Goal: Task Accomplishment & Management: Complete application form

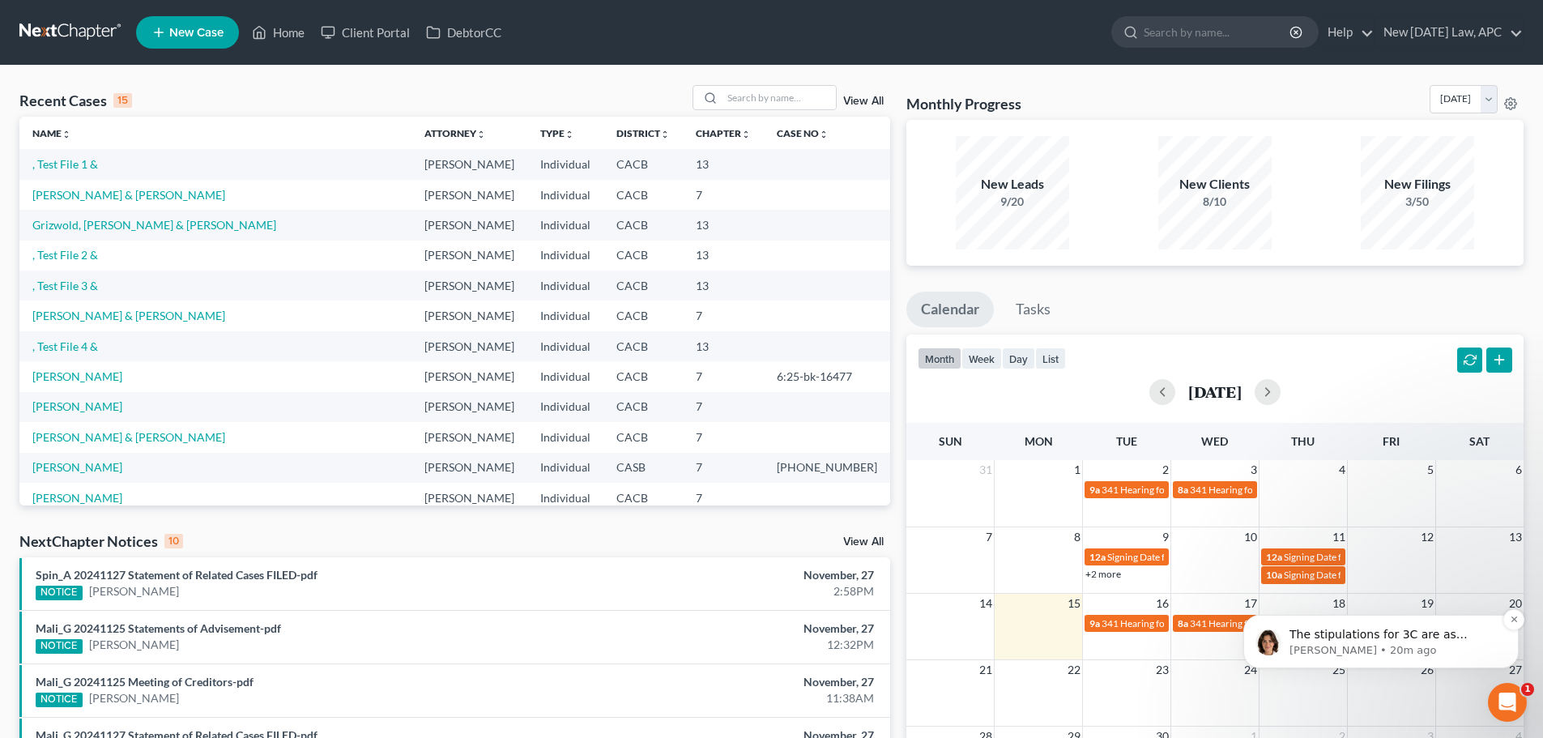
scroll to position [494, 0]
click at [1409, 633] on p "The stipulations for 3C are as follows: Secured by property, Reaffirmed to be p…" at bounding box center [1394, 635] width 209 height 16
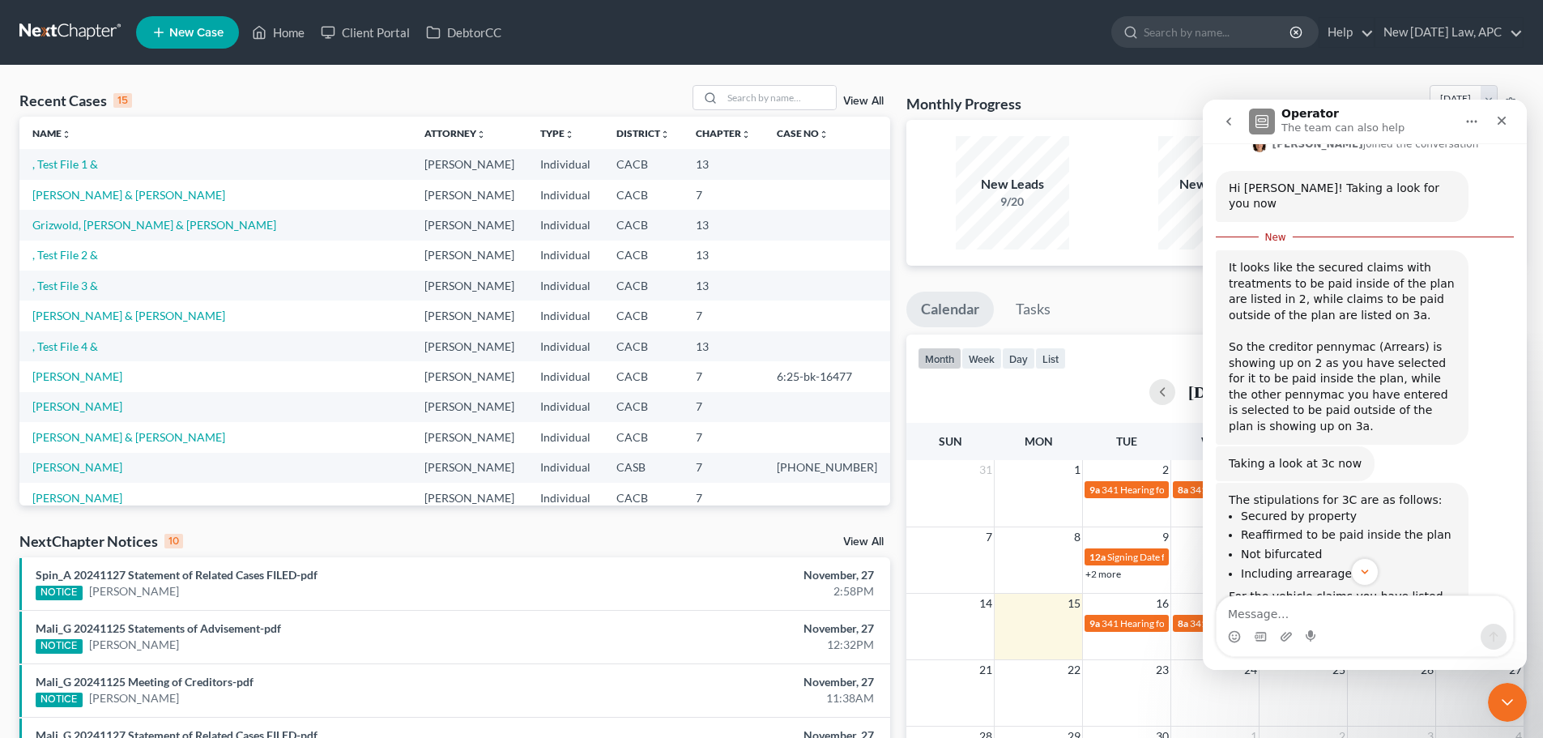
scroll to position [521, 0]
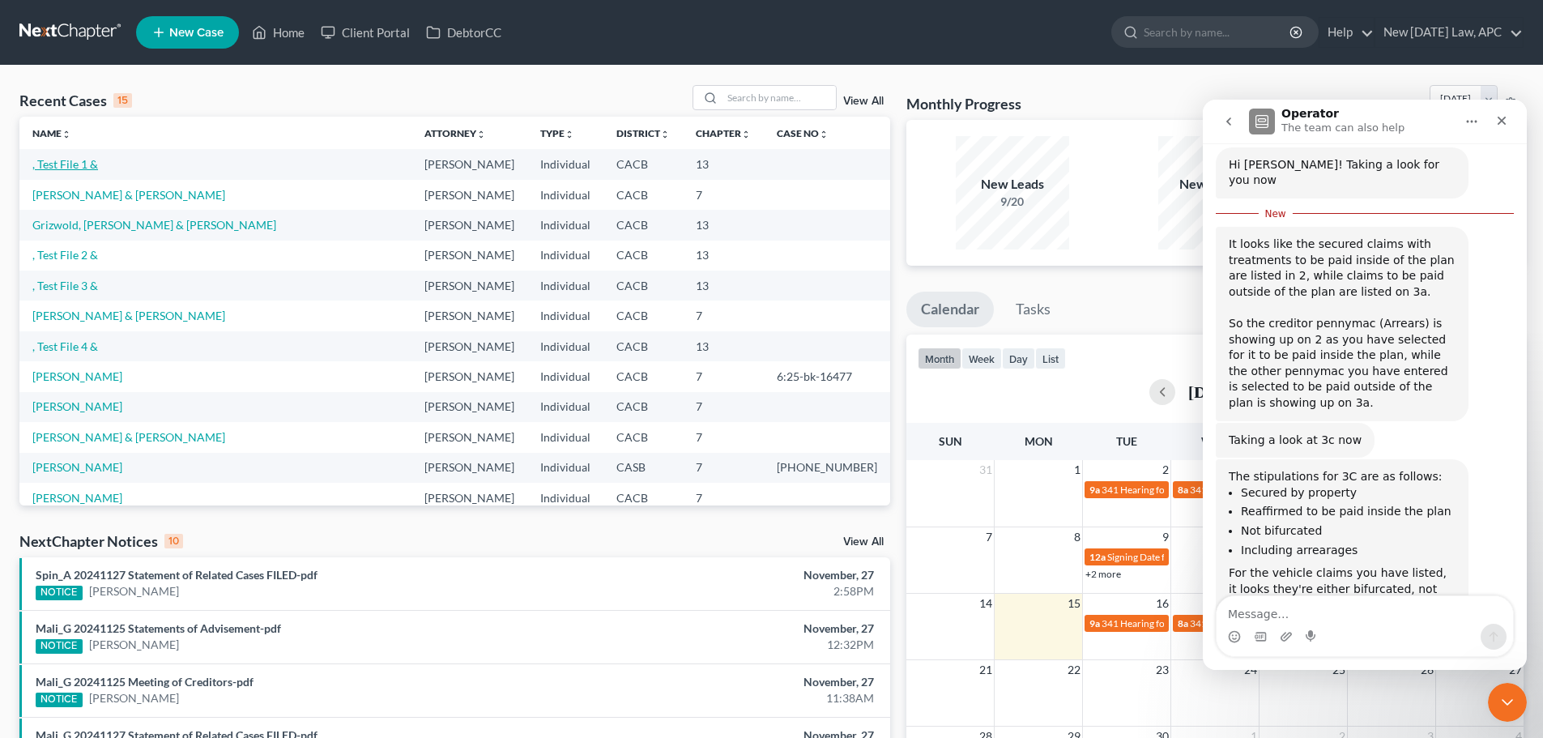
click at [71, 165] on link ", Test File 1 &" at bounding box center [65, 164] width 66 height 14
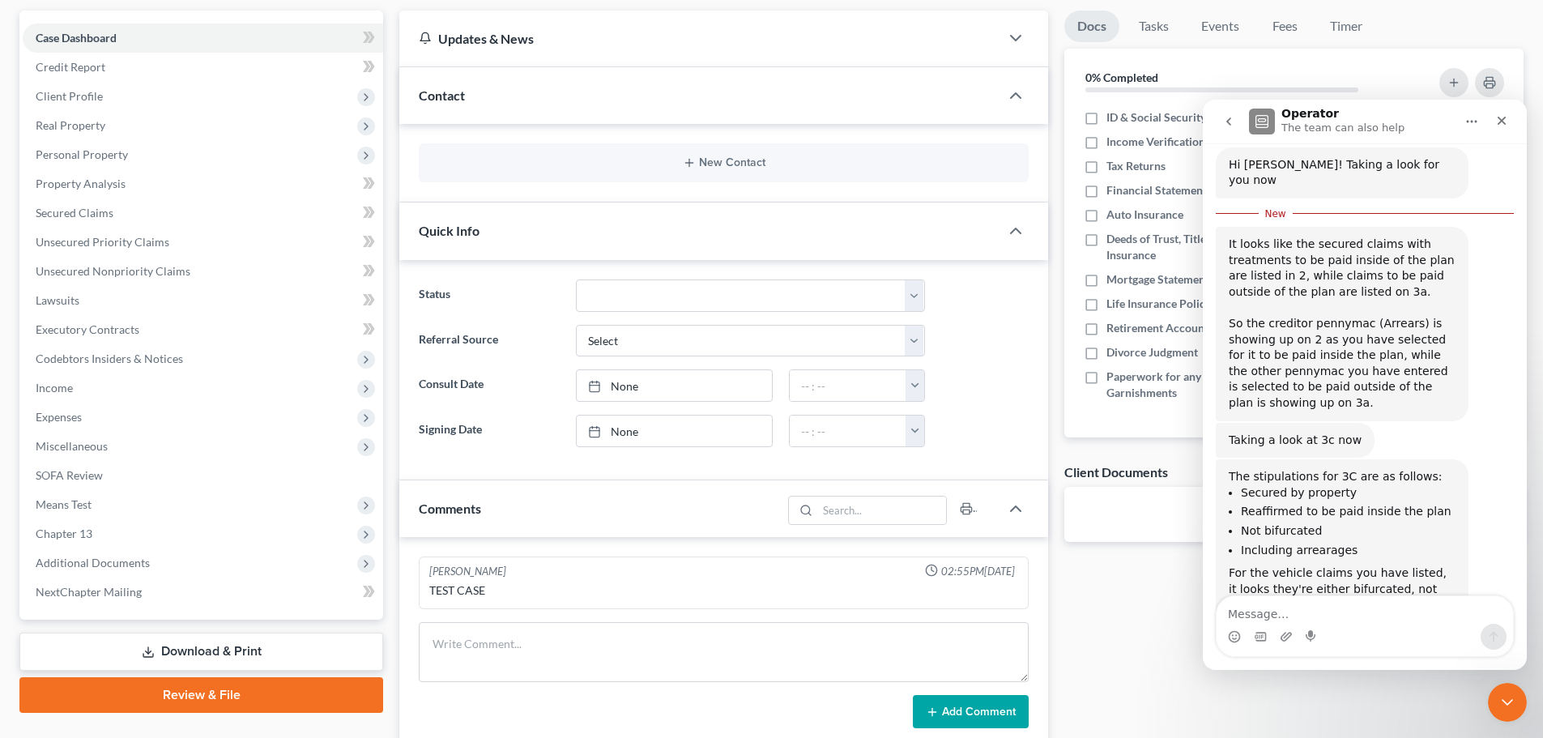
scroll to position [405, 0]
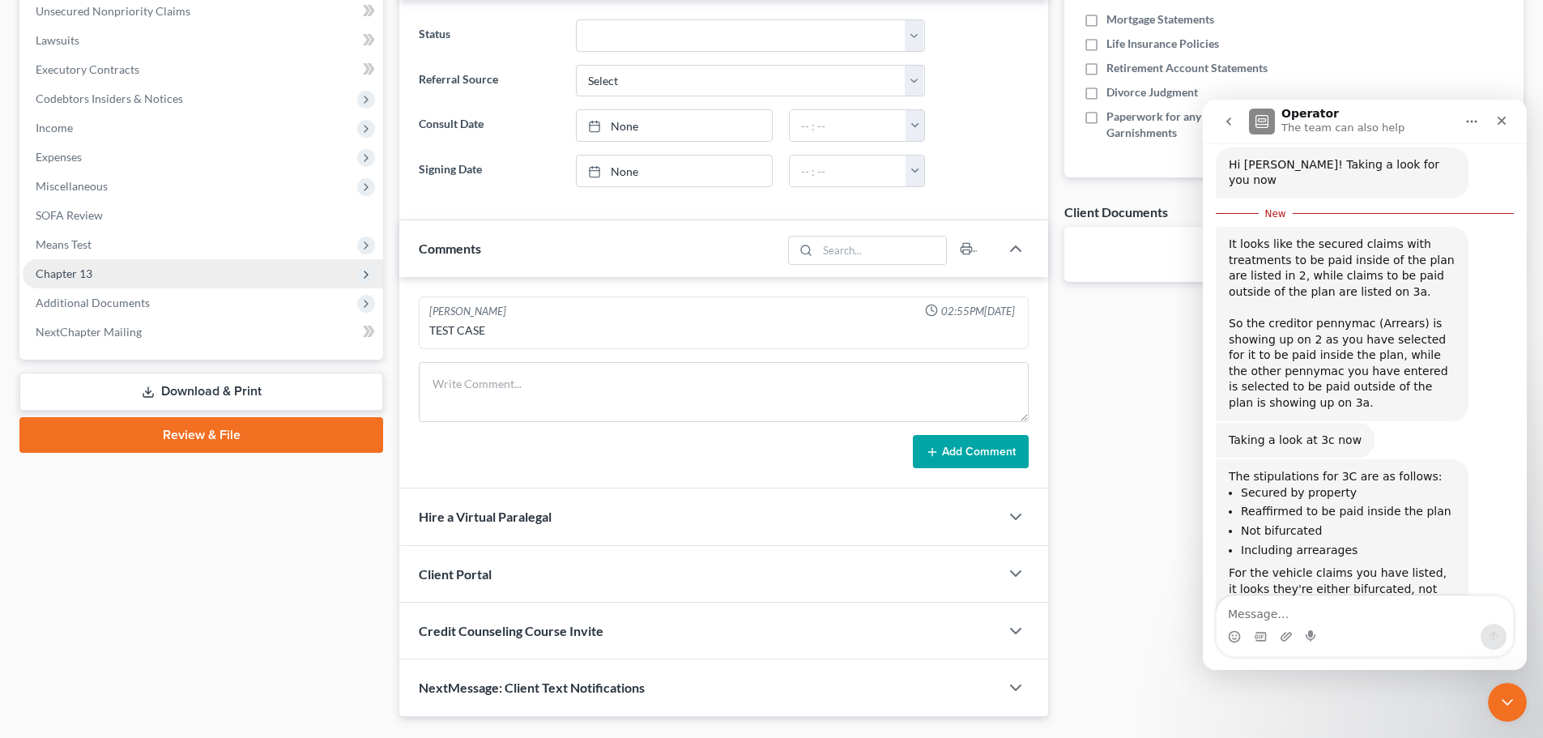
click at [97, 277] on span "Chapter 13" at bounding box center [203, 273] width 360 height 29
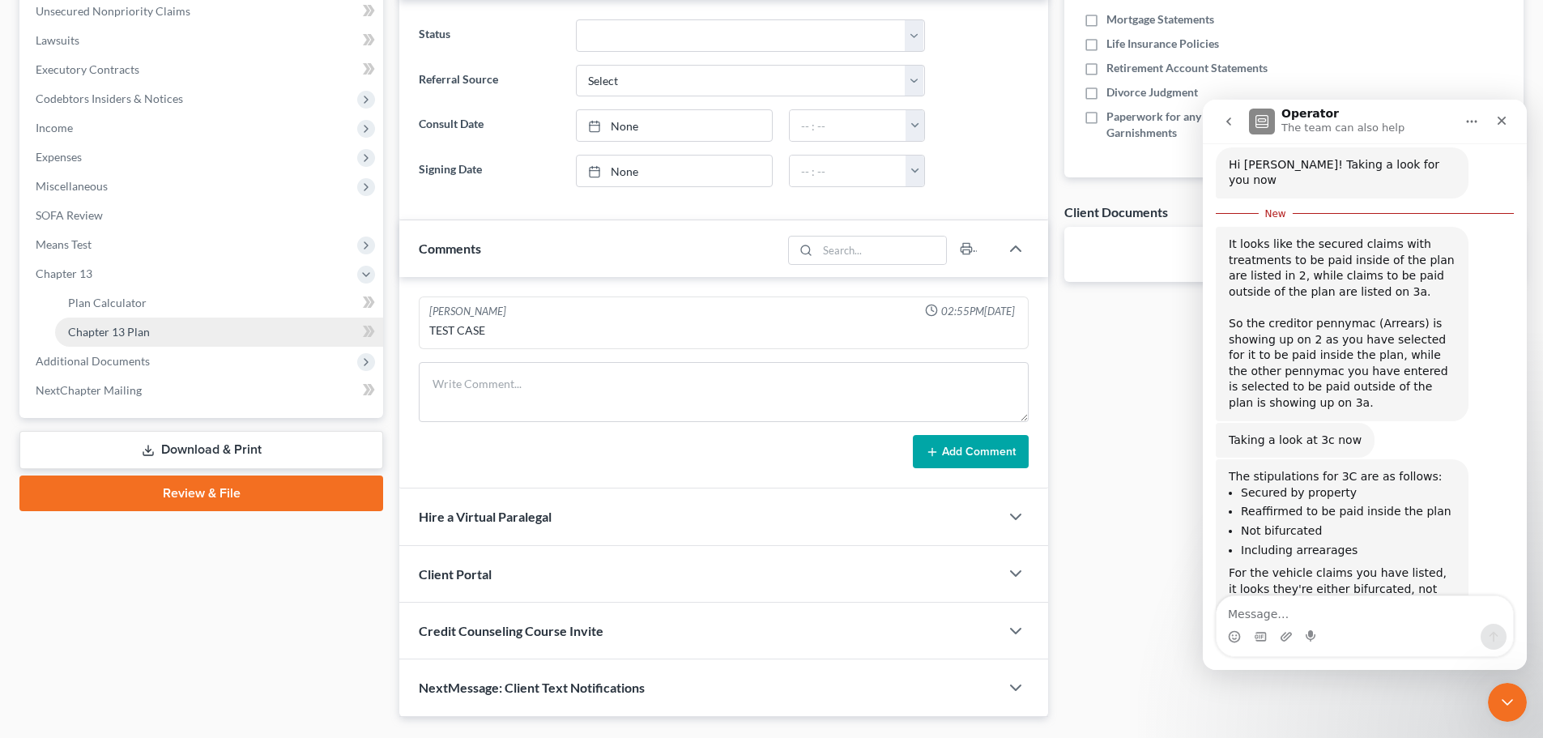
click at [150, 327] on link "Chapter 13 Plan" at bounding box center [219, 332] width 328 height 29
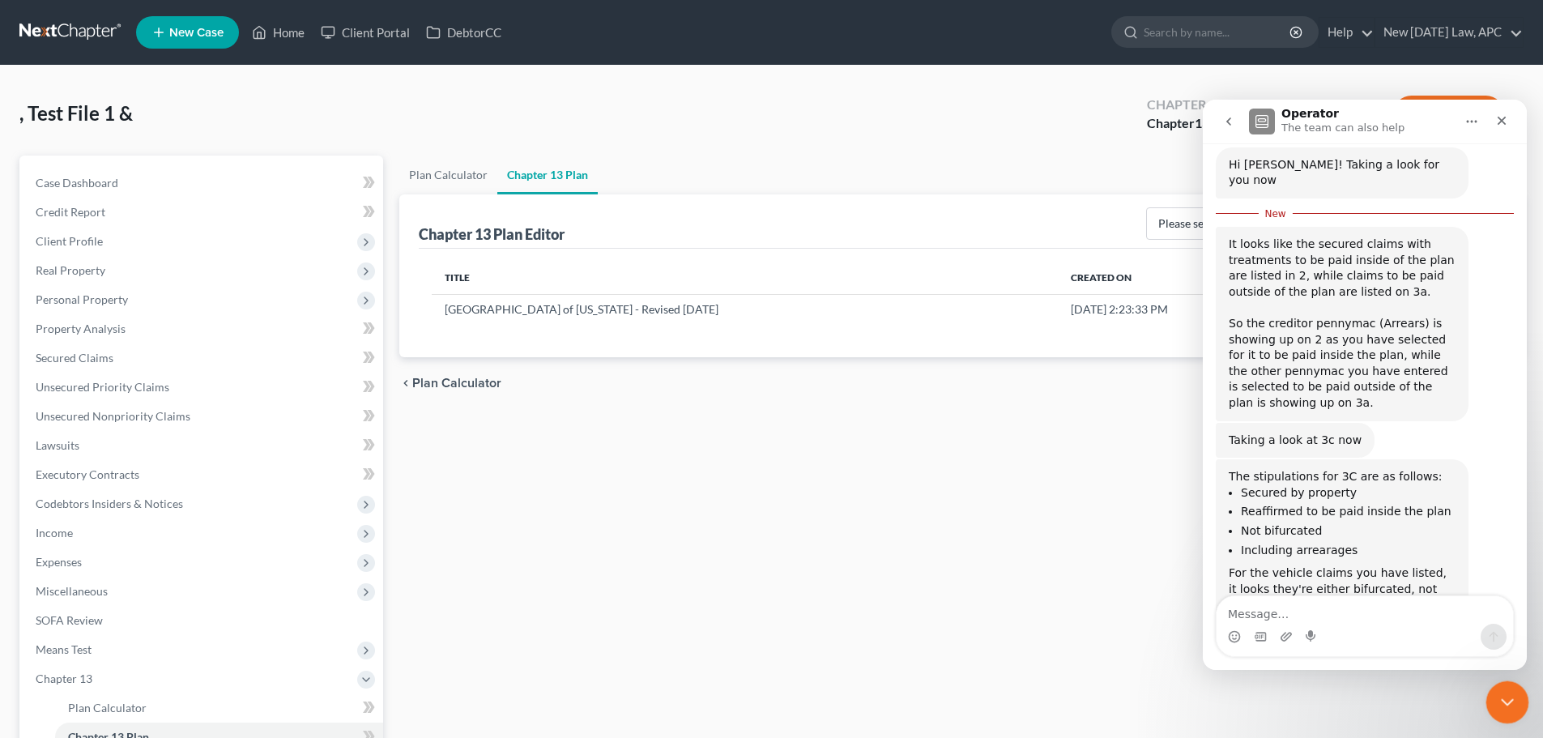
click at [1503, 709] on icon "Close Intercom Messenger" at bounding box center [1504, 699] width 19 height 19
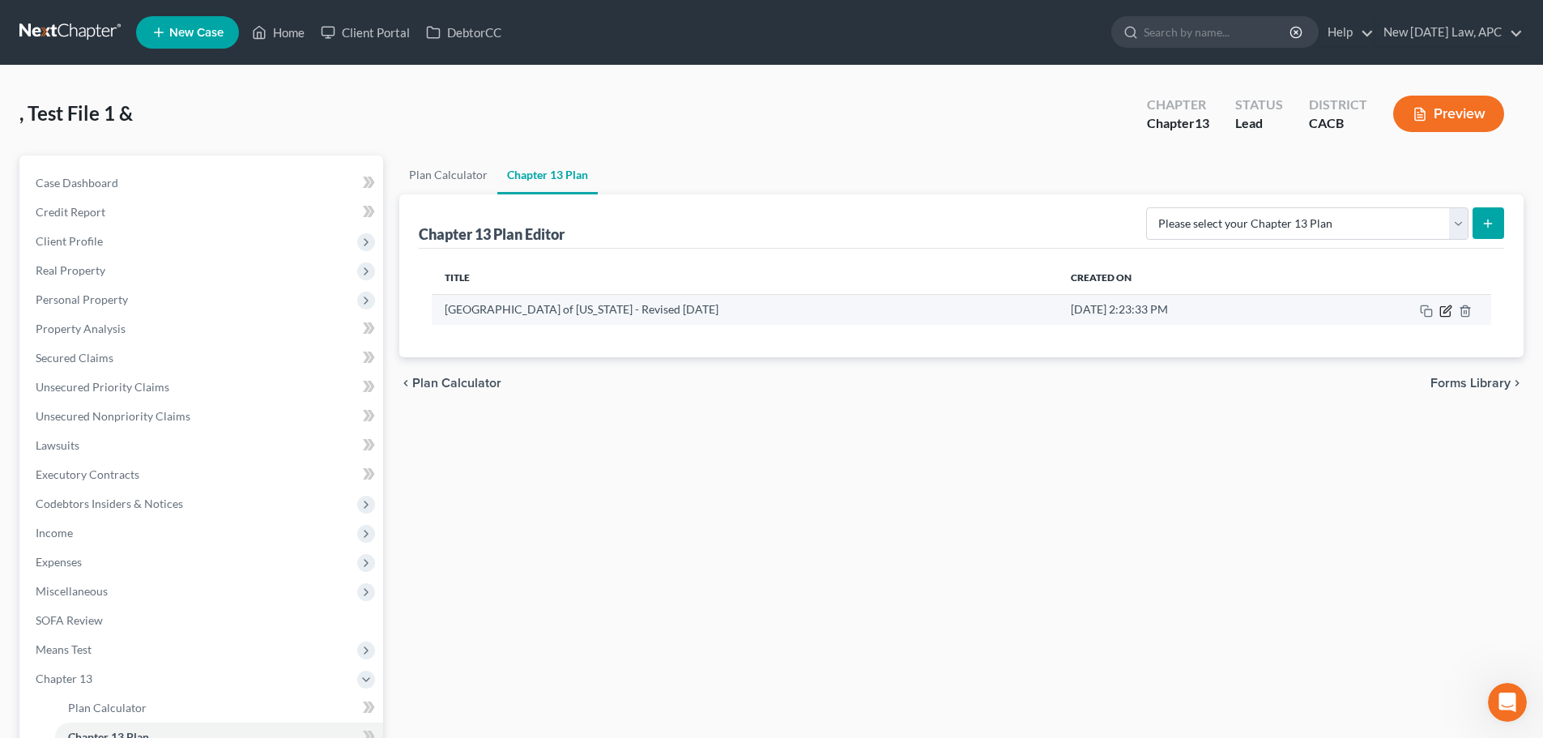
click at [1445, 308] on icon "button" at bounding box center [1445, 311] width 13 height 13
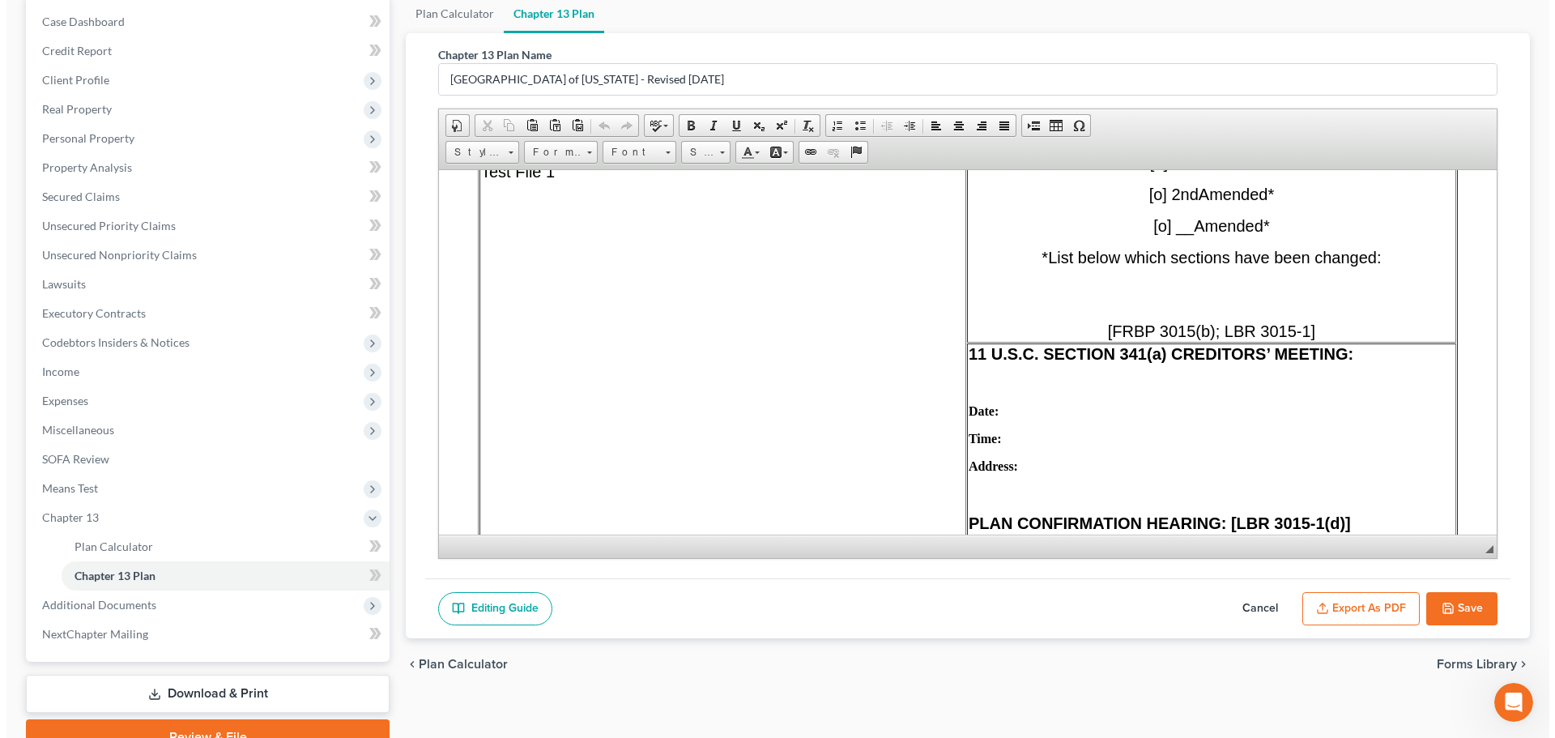
scroll to position [240, 0]
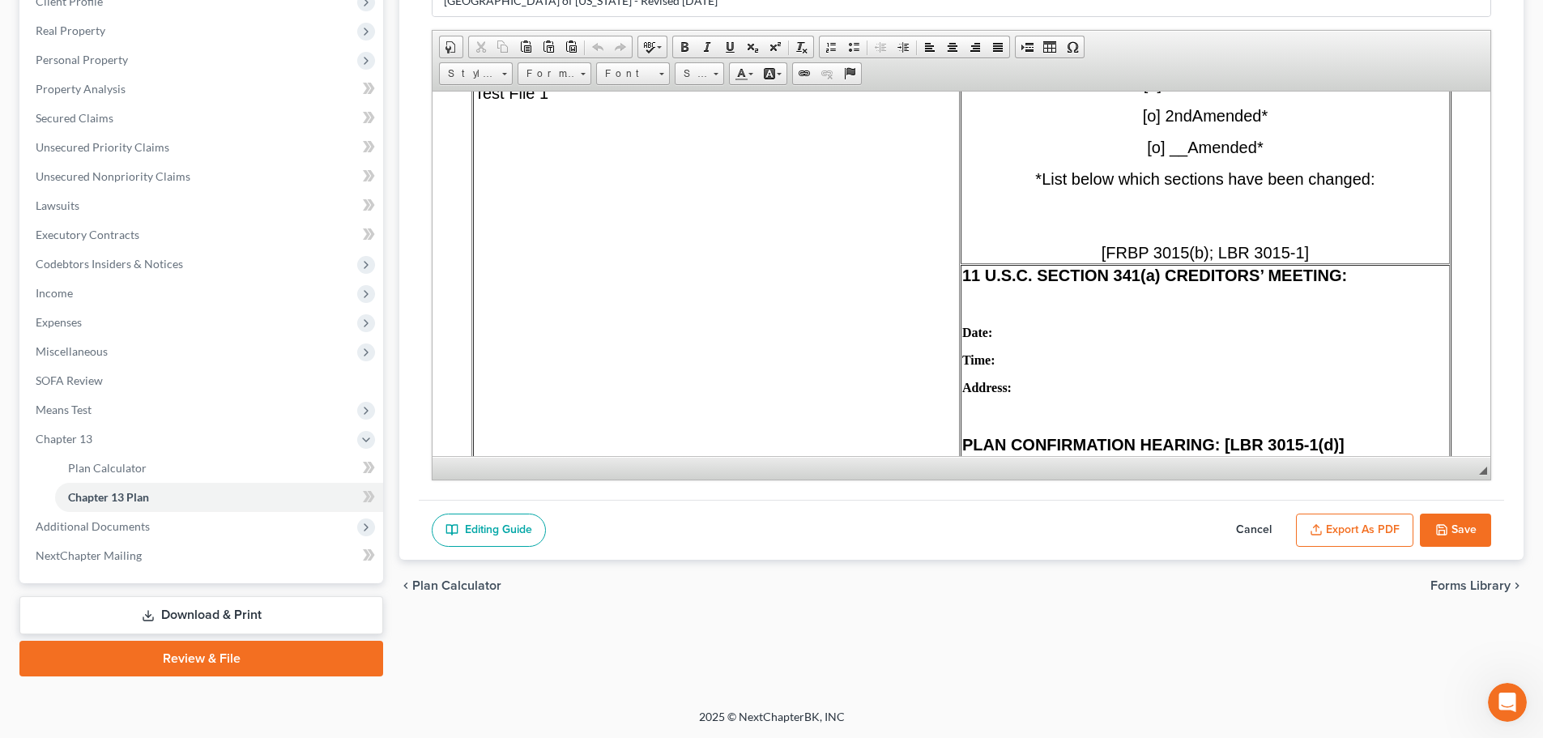
click at [1346, 525] on button "Export as PDF" at bounding box center [1354, 531] width 117 height 34
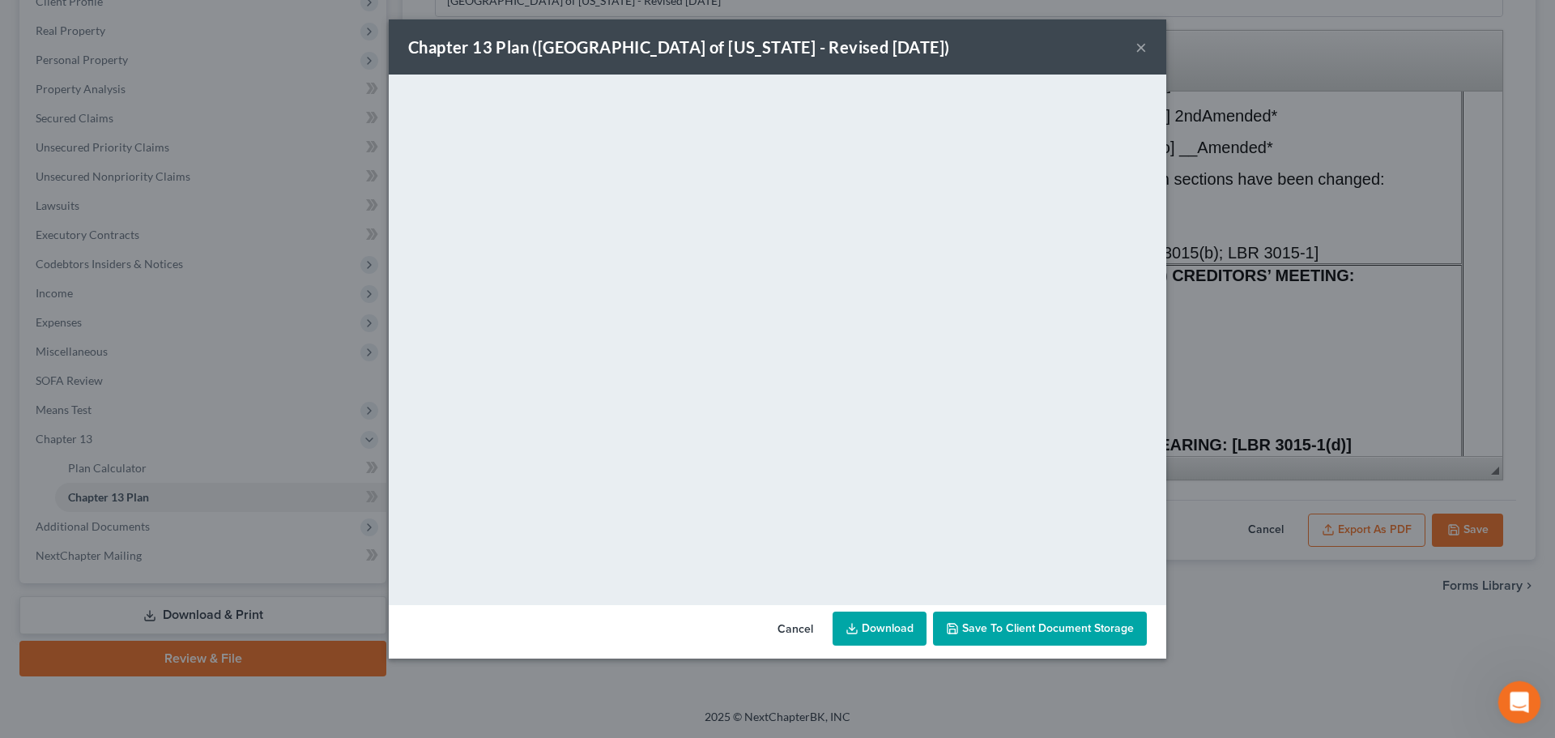
click at [1525, 689] on div "Open Intercom Messenger" at bounding box center [1516, 699] width 53 height 53
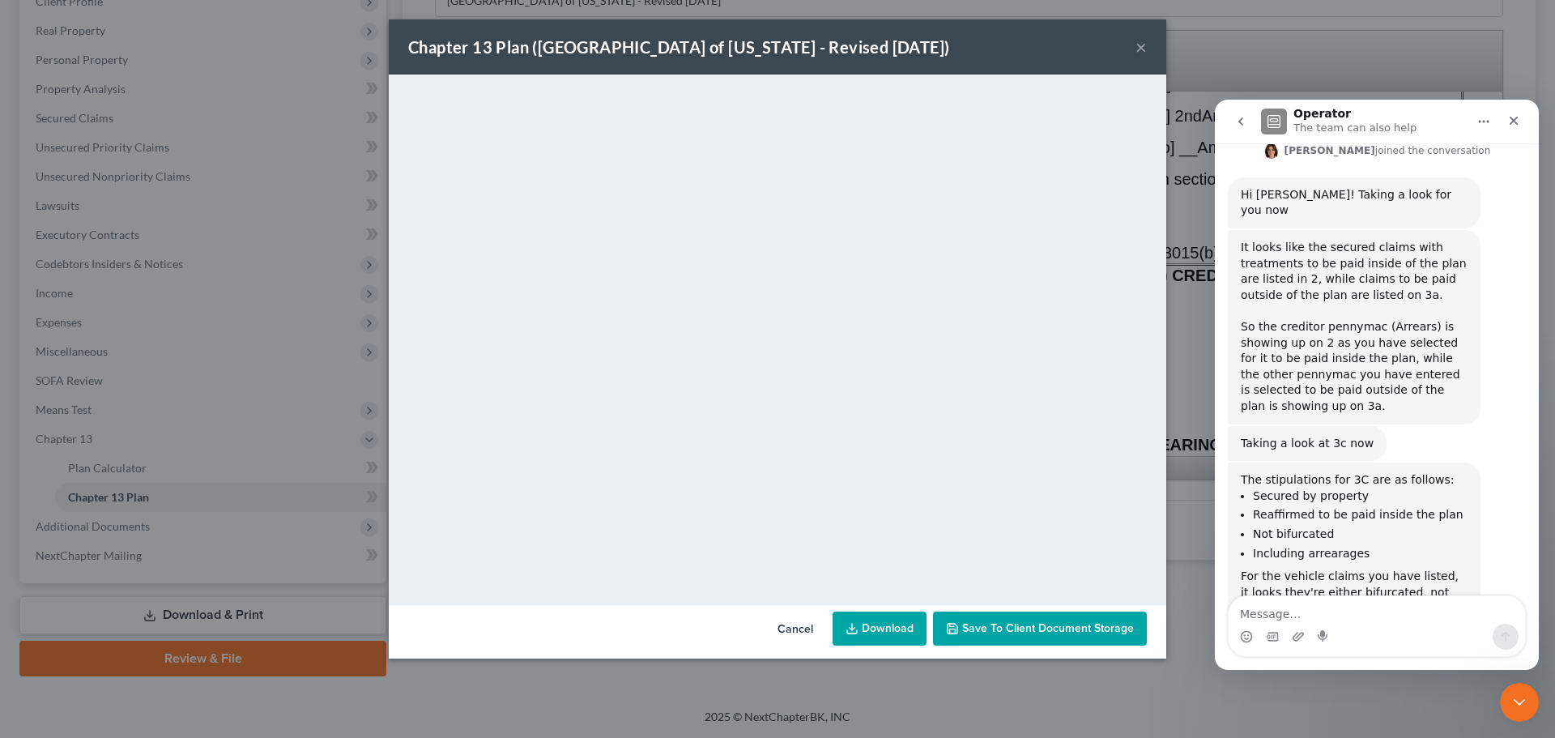
scroll to position [494, 0]
click at [1278, 622] on textarea "Message…" at bounding box center [1377, 610] width 296 height 28
type textarea "C"
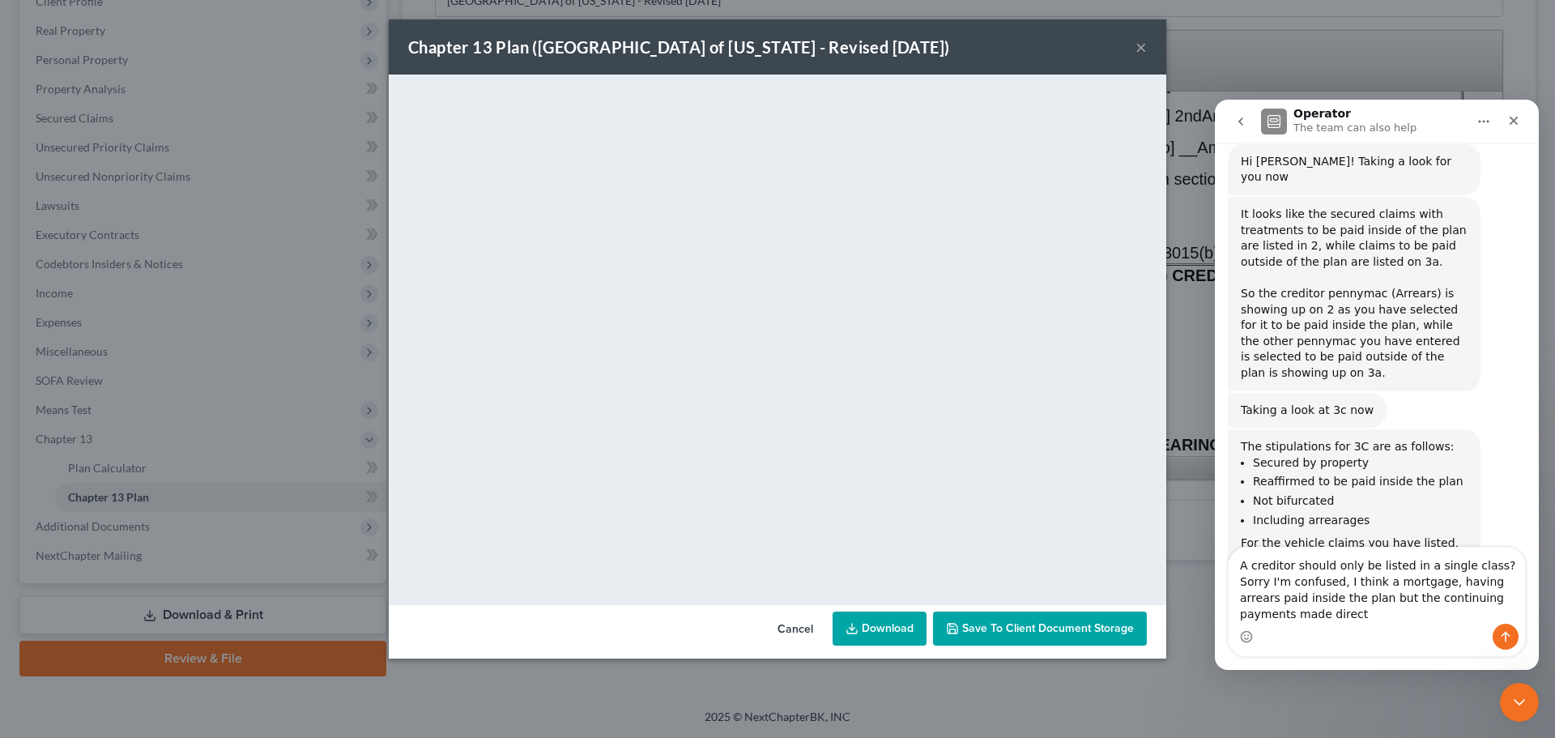
scroll to position [543, 0]
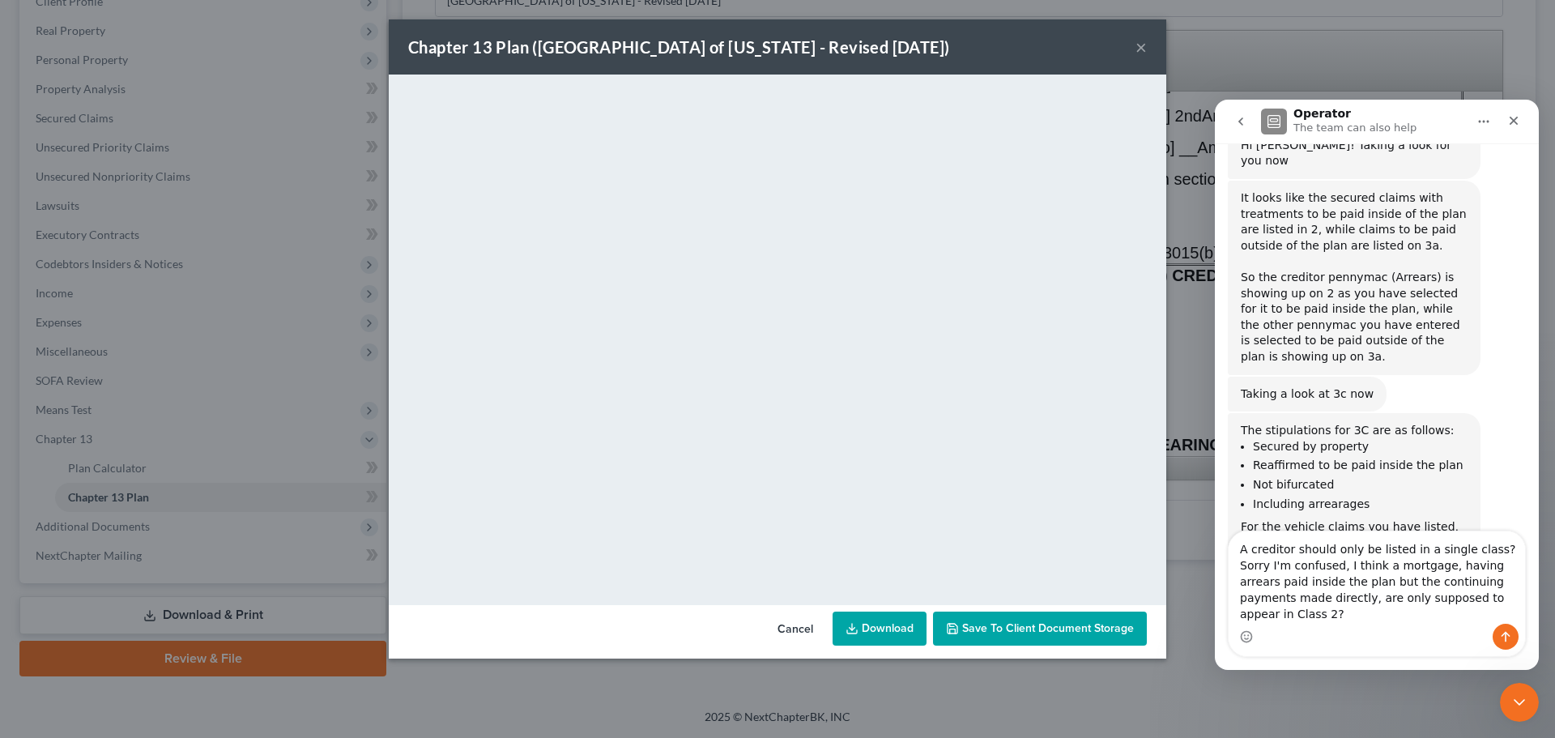
type textarea "A creditor should only be listed in a single class? Sorry I'm confused, I think…"
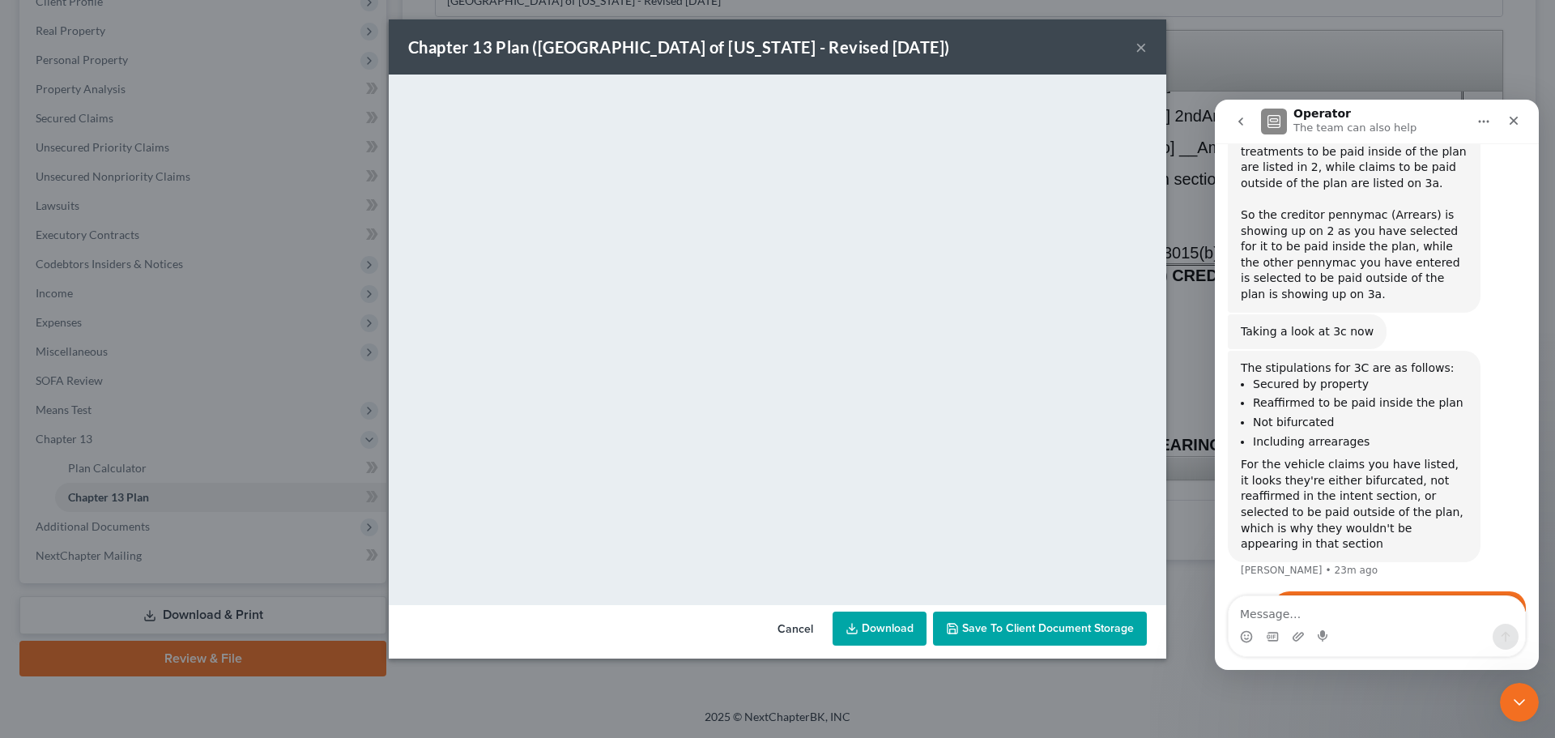
scroll to position [606, 0]
click at [1263, 603] on textarea "Message…" at bounding box center [1377, 610] width 296 height 28
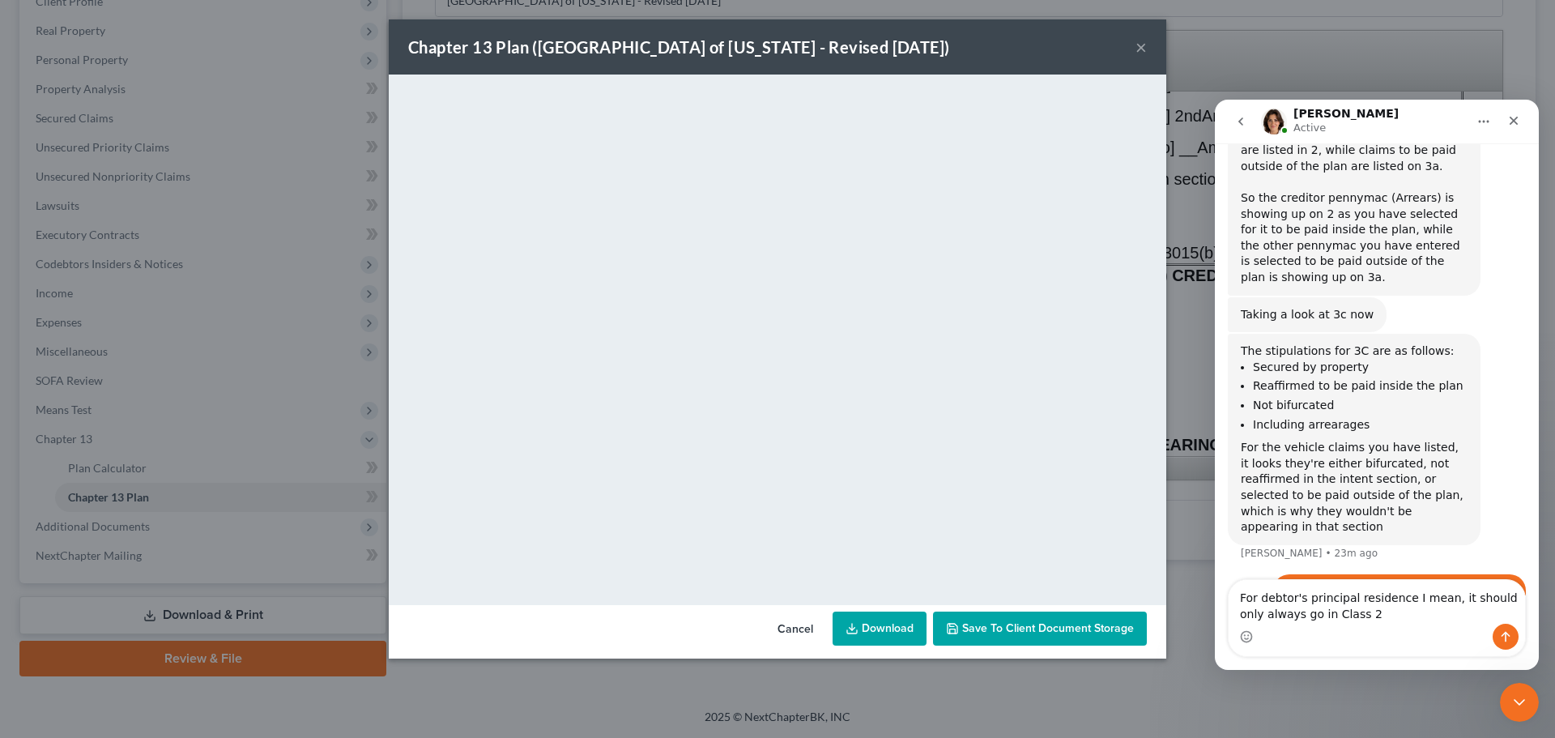
type textarea "For debtor's principal residence I mean, it should only always go in Class 2?"
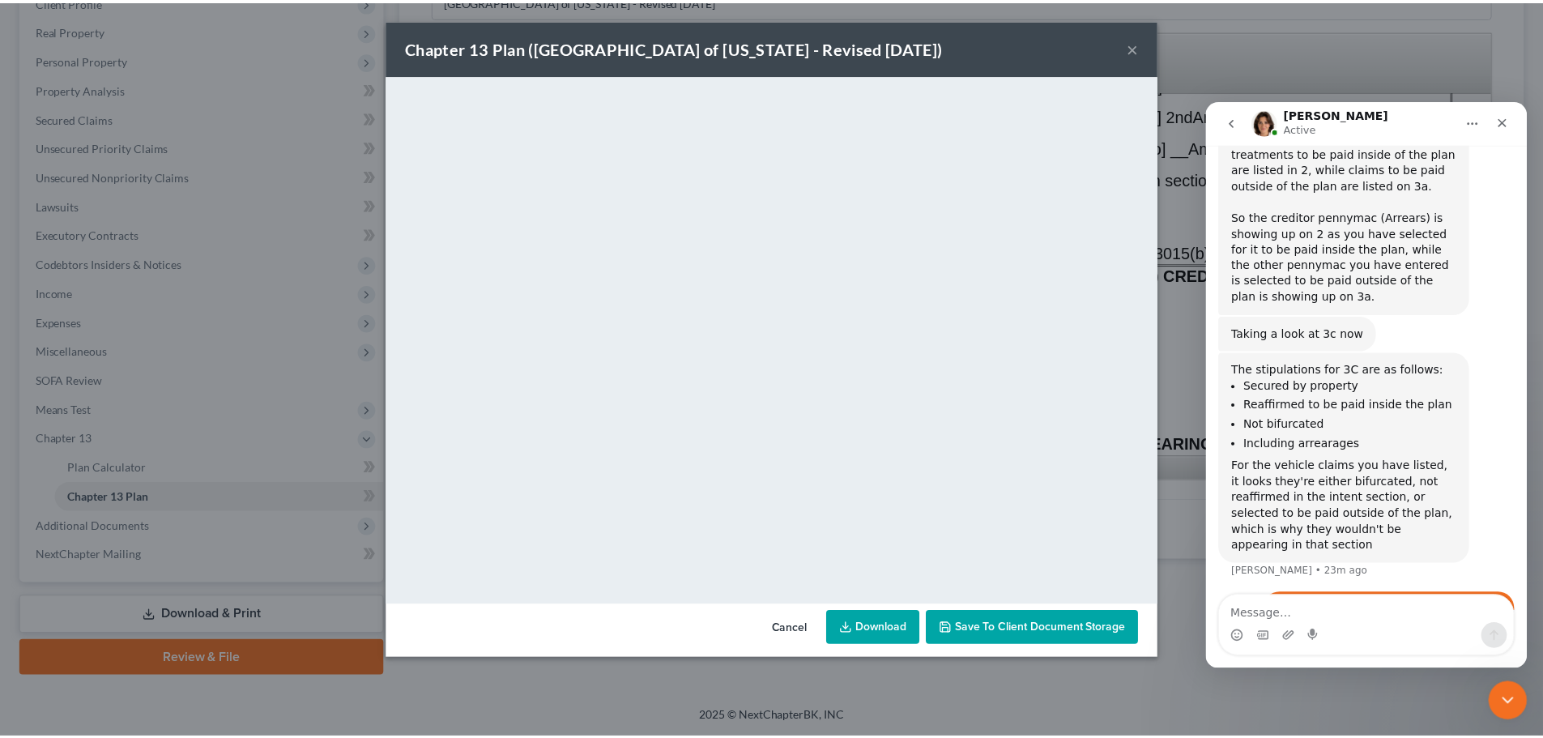
scroll to position [578, 0]
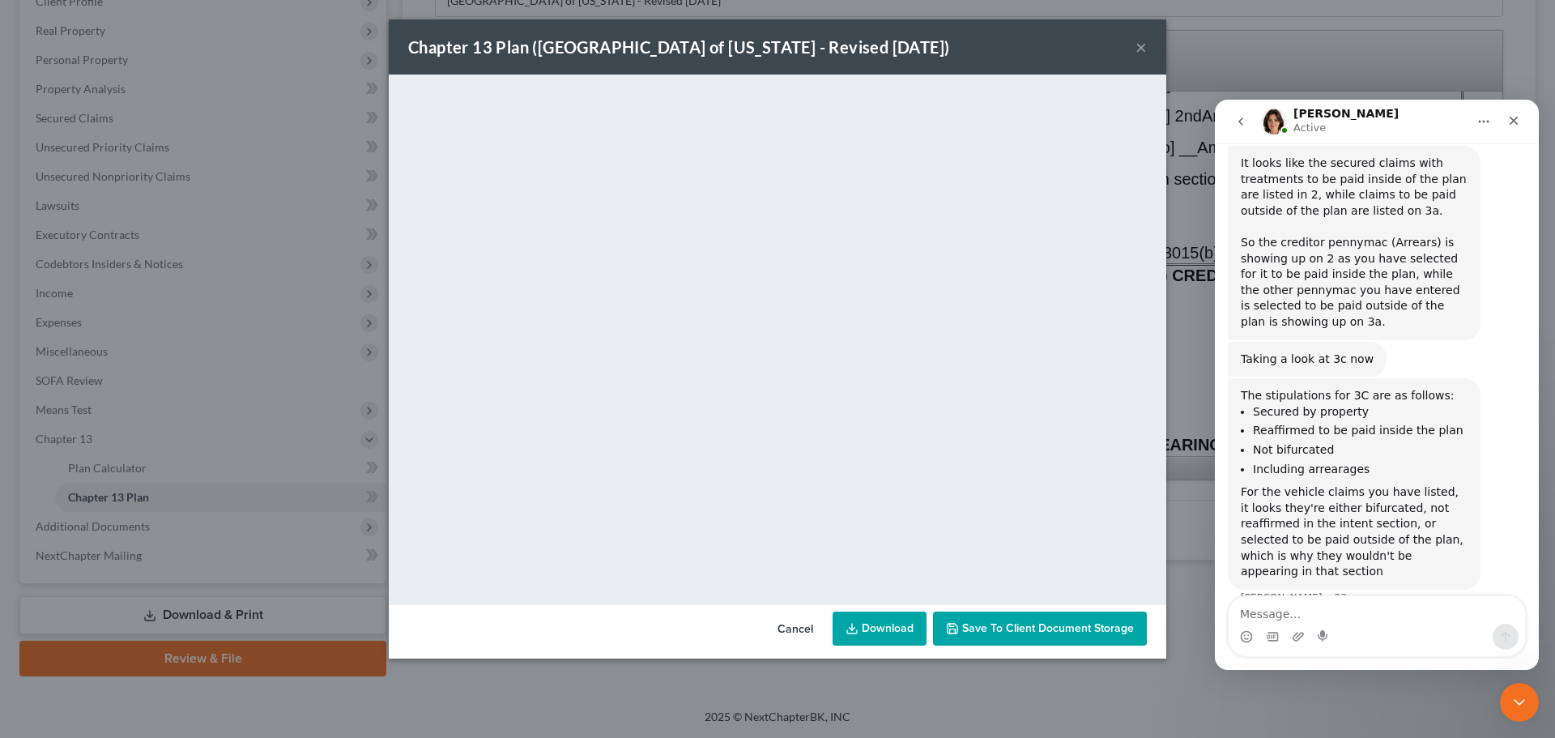
click at [1138, 41] on button "×" at bounding box center [1141, 46] width 11 height 19
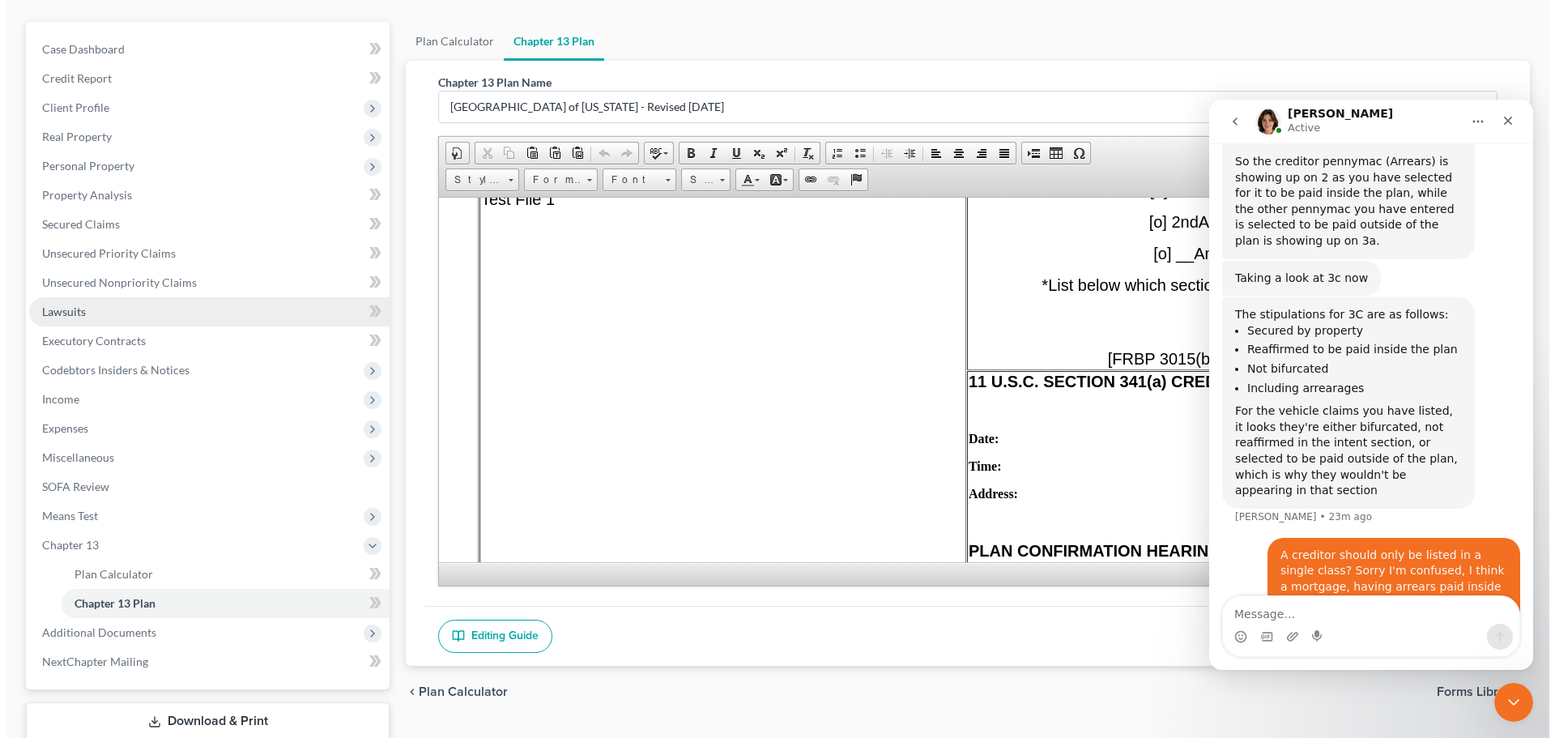
scroll to position [0, 0]
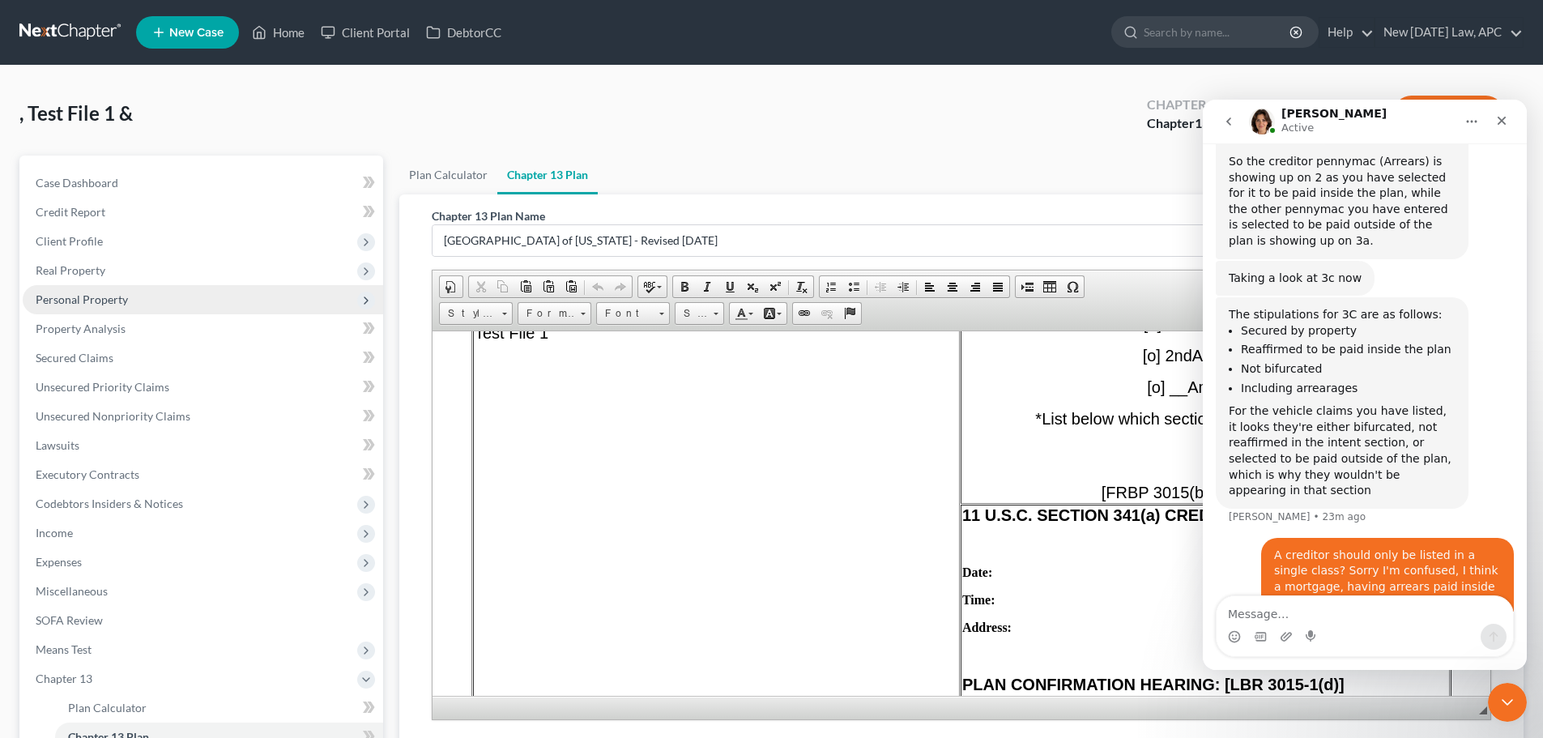
click at [102, 294] on span "Personal Property" at bounding box center [82, 299] width 92 height 14
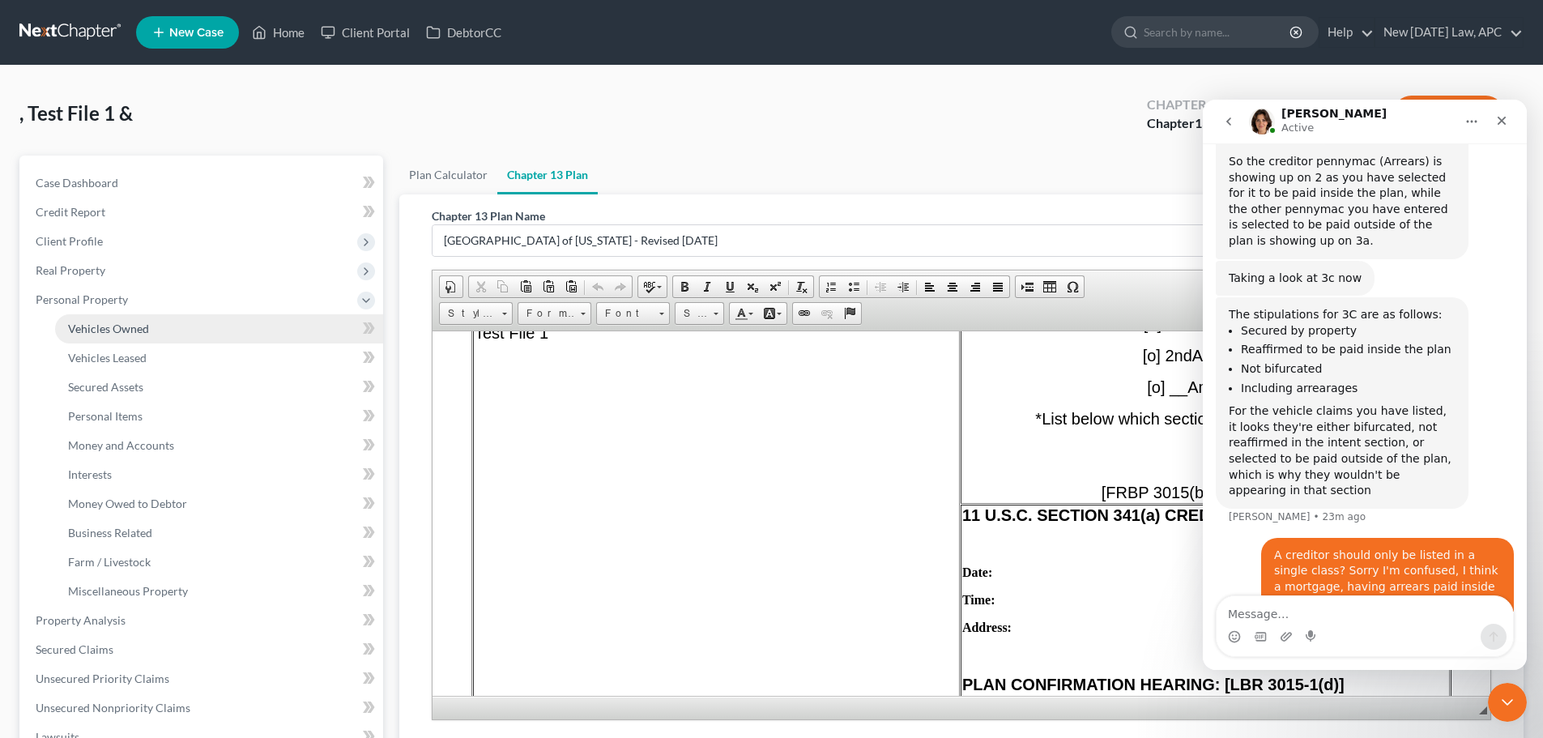
click at [114, 318] on link "Vehicles Owned" at bounding box center [219, 328] width 328 height 29
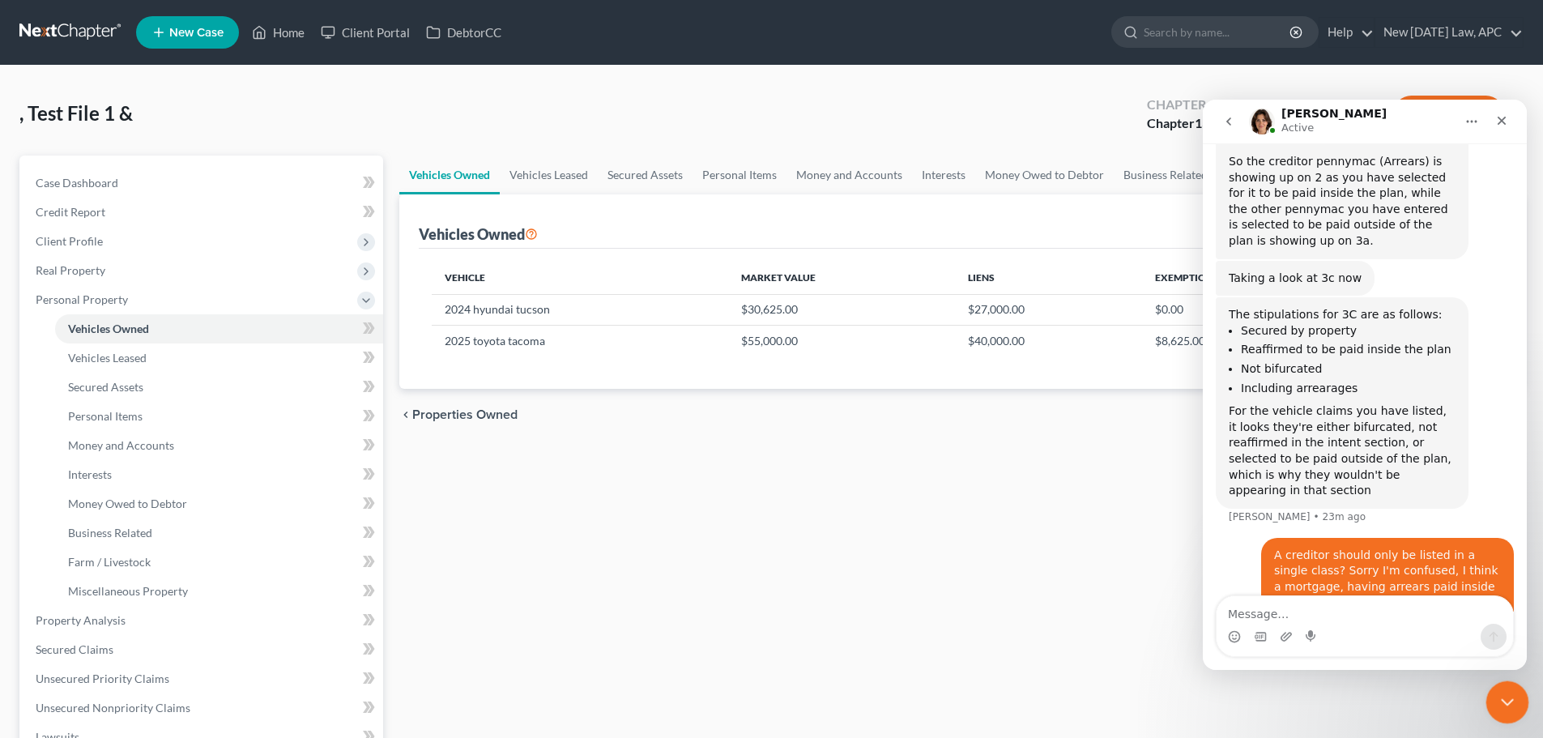
drag, startPoint x: 1507, startPoint y: 706, endPoint x: 2836, endPoint y: 1307, distance: 1458.9
click at [1508, 707] on icon "Close Intercom Messenger" at bounding box center [1504, 699] width 19 height 19
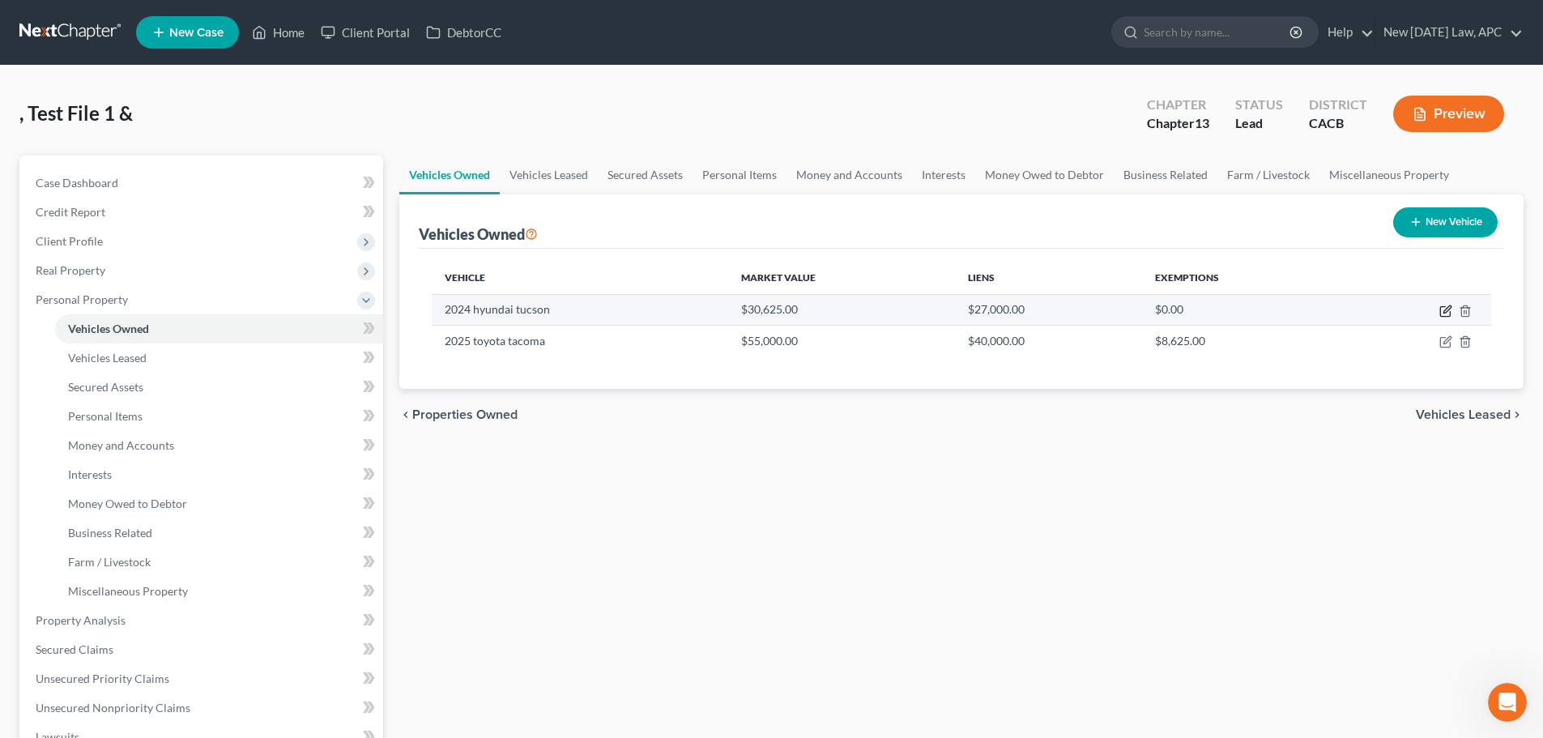
click at [1440, 307] on icon "button" at bounding box center [1445, 312] width 10 height 10
select select "0"
select select "2"
select select "4"
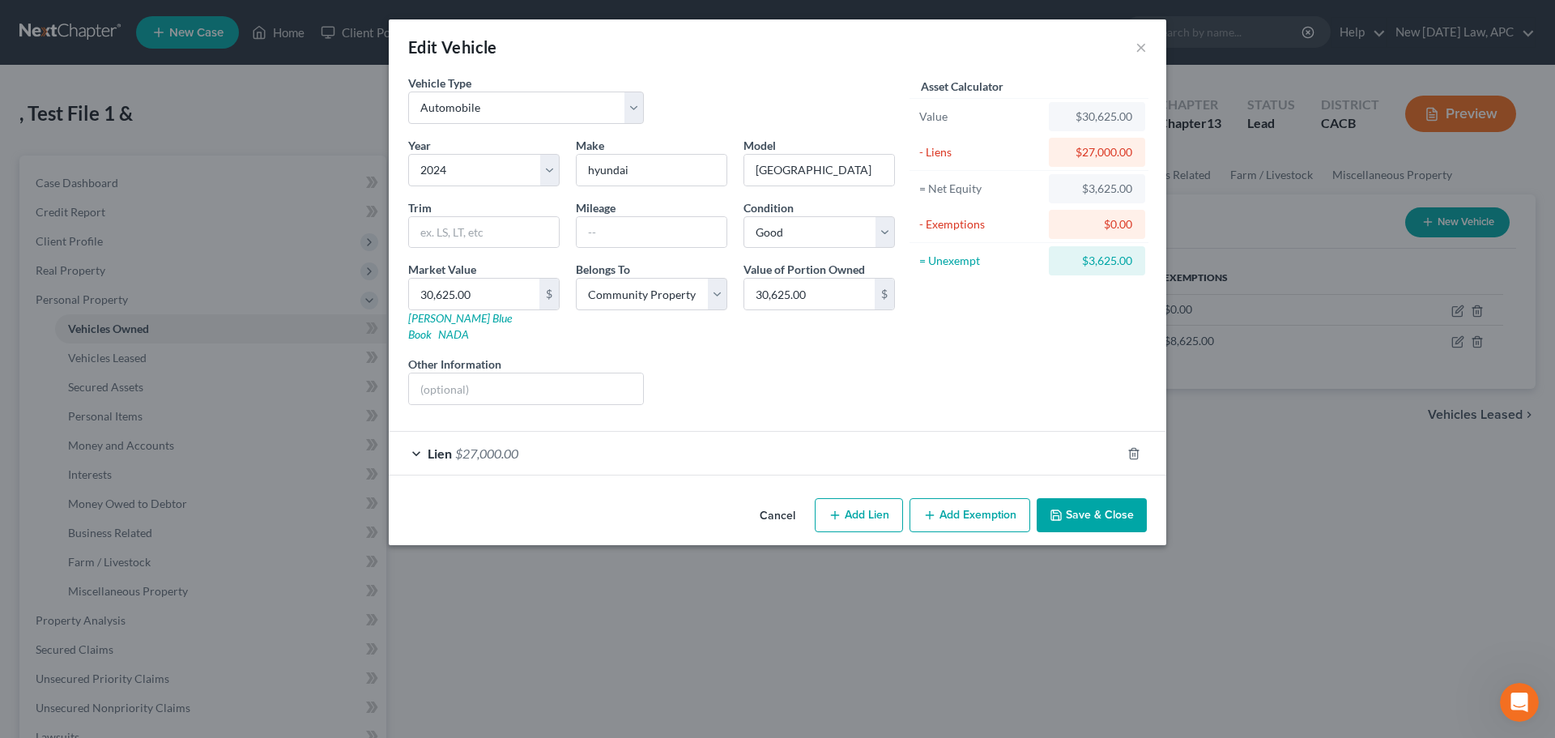
click at [774, 500] on button "Cancel" at bounding box center [778, 516] width 62 height 32
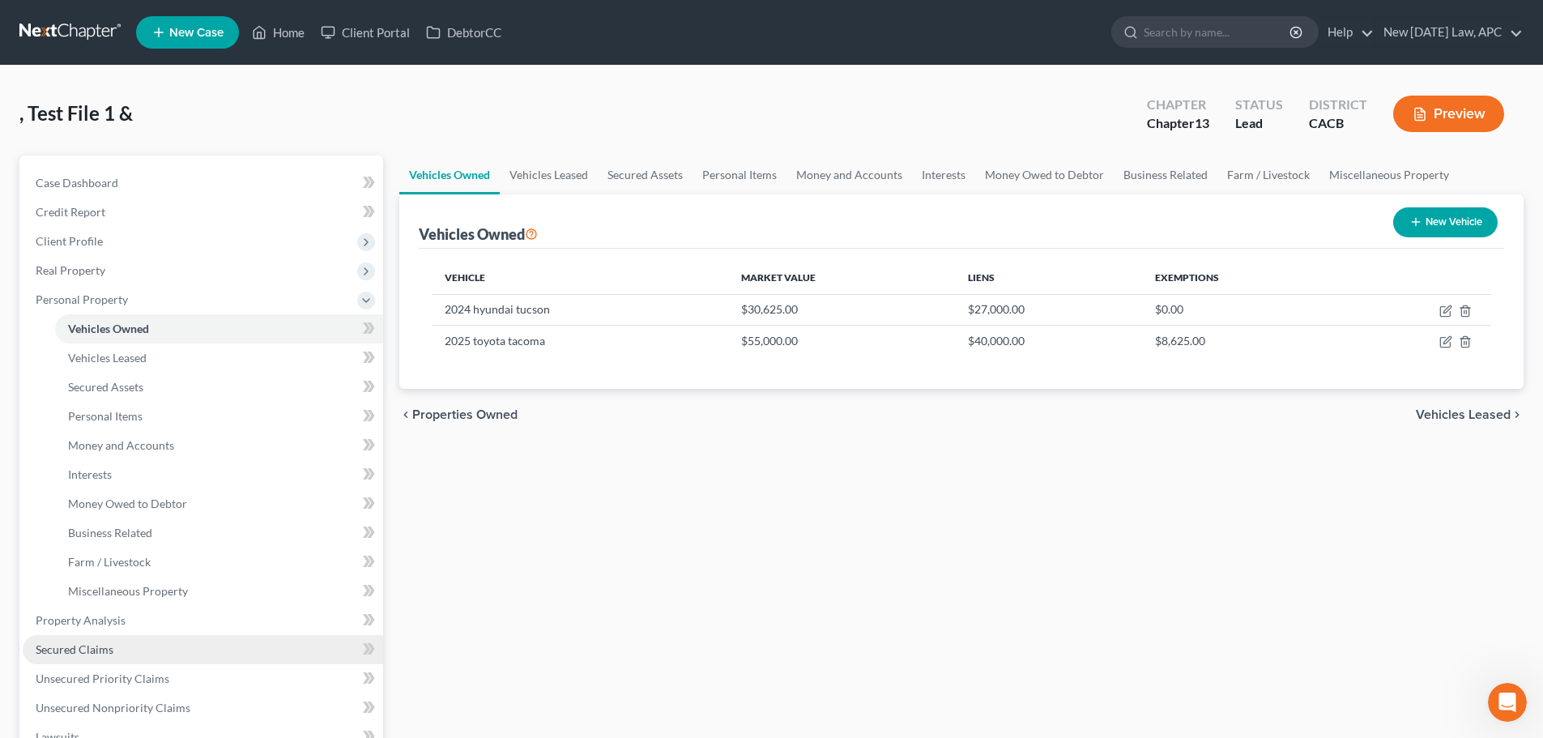
click at [107, 653] on span "Secured Claims" at bounding box center [75, 649] width 78 height 14
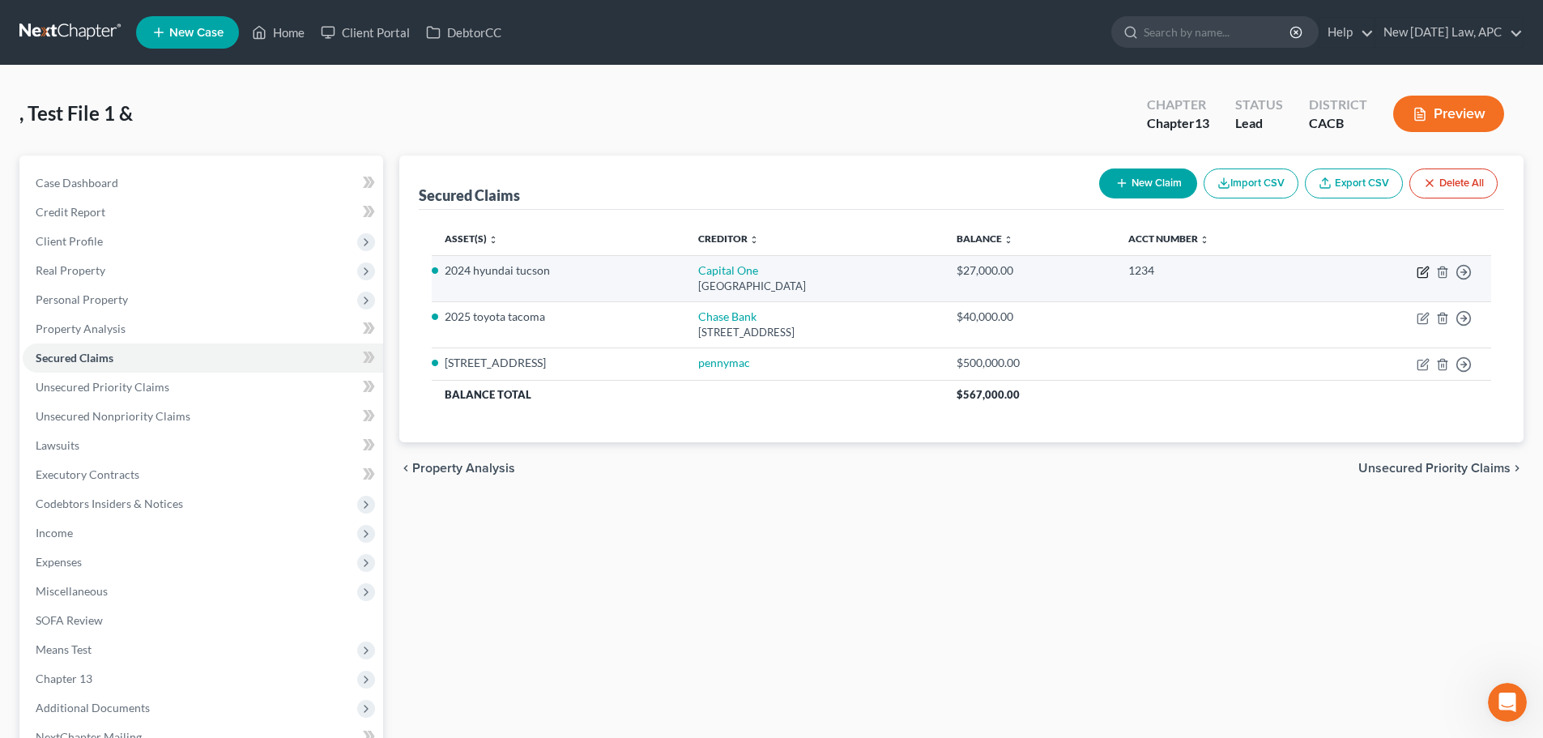
click at [1420, 271] on icon "button" at bounding box center [1423, 272] width 13 height 13
select select "28"
select select "4"
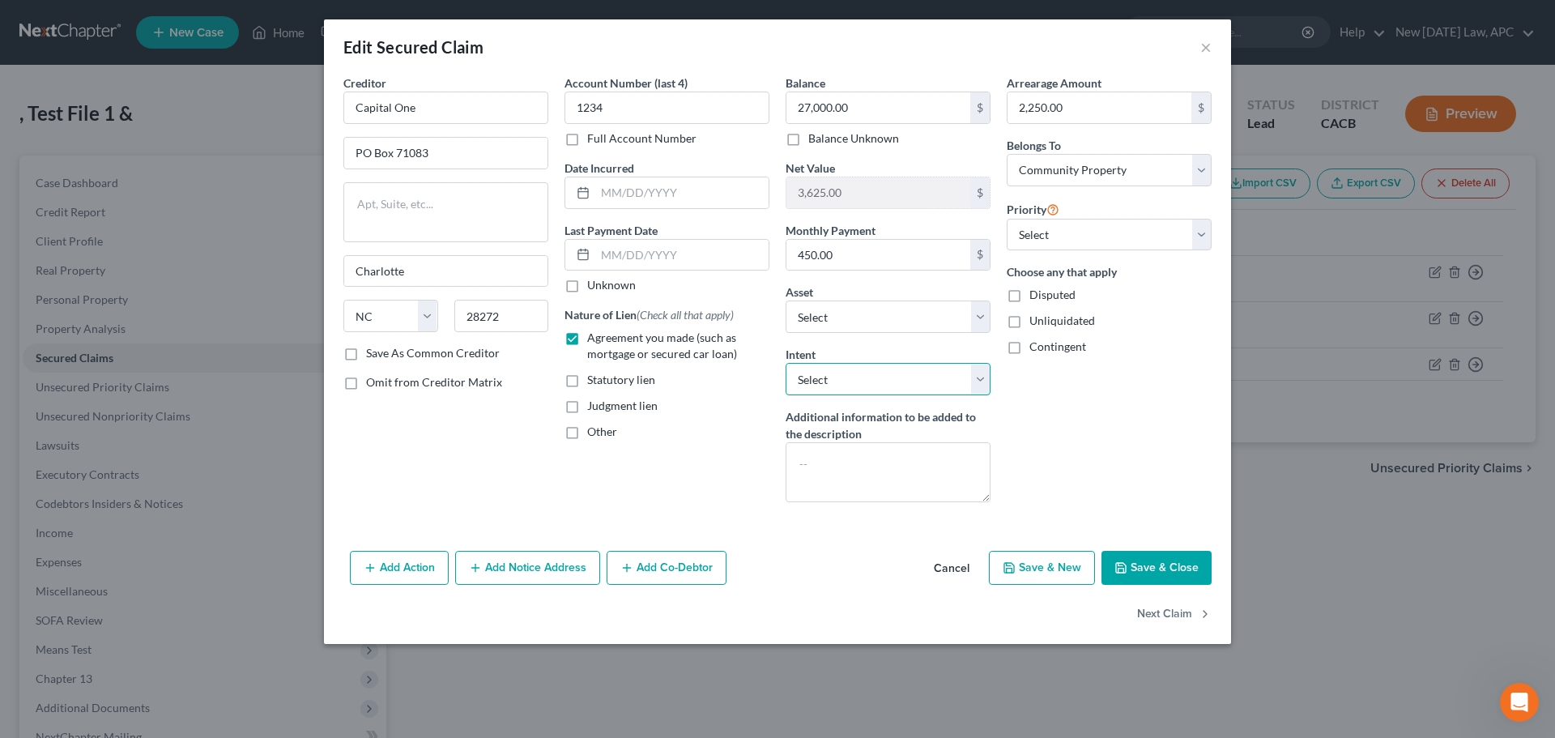
click at [821, 380] on select "Select Surrender Redeem Reaffirm Avoid Other" at bounding box center [888, 379] width 205 height 32
select select "4"
click at [786, 363] on select "Select Surrender Redeem Reaffirm Avoid Other" at bounding box center [888, 379] width 205 height 32
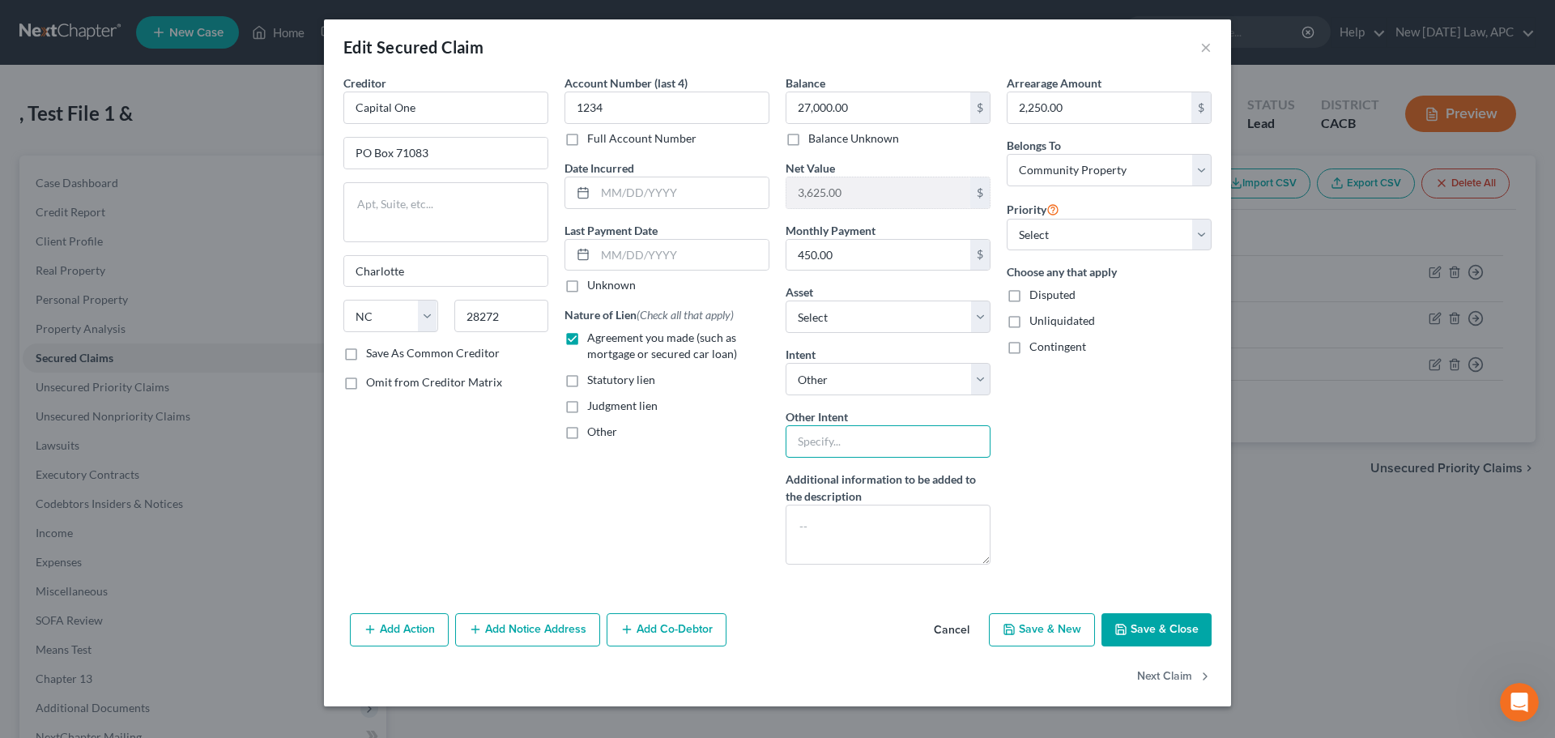
click at [832, 452] on input "text" at bounding box center [888, 441] width 205 height 32
type input "Retain and Pay"
drag, startPoint x: 1363, startPoint y: 493, endPoint x: 1214, endPoint y: 549, distance: 159.2
click at [1363, 493] on div "Edit Secured Claim × Creditor * Capital One PO Box 71083 [GEOGRAPHIC_DATA] [US_…" at bounding box center [777, 369] width 1555 height 738
click at [1145, 638] on button "Save & Close" at bounding box center [1157, 630] width 110 height 34
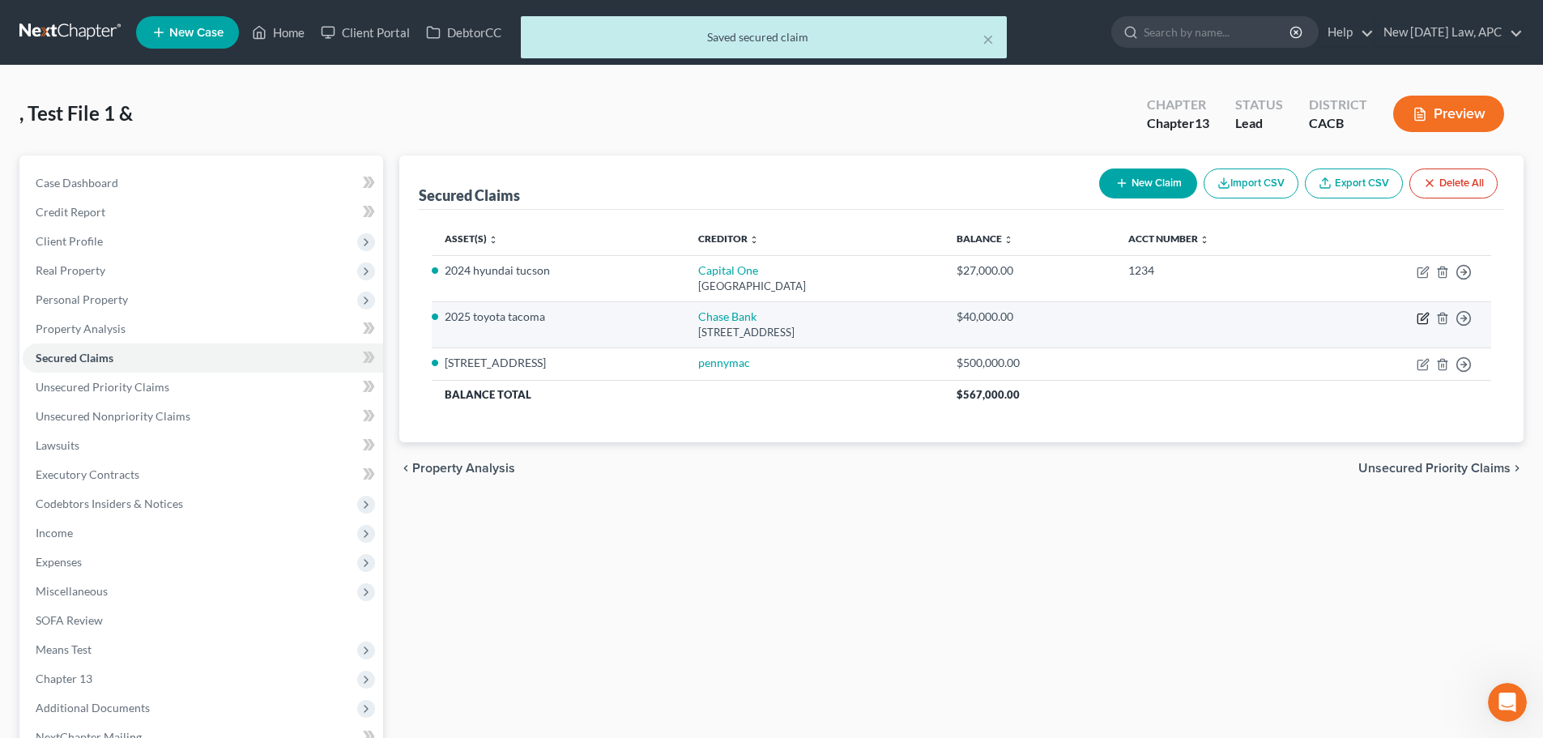
click at [1422, 317] on icon "button" at bounding box center [1423, 318] width 13 height 13
select select "7"
select select "4"
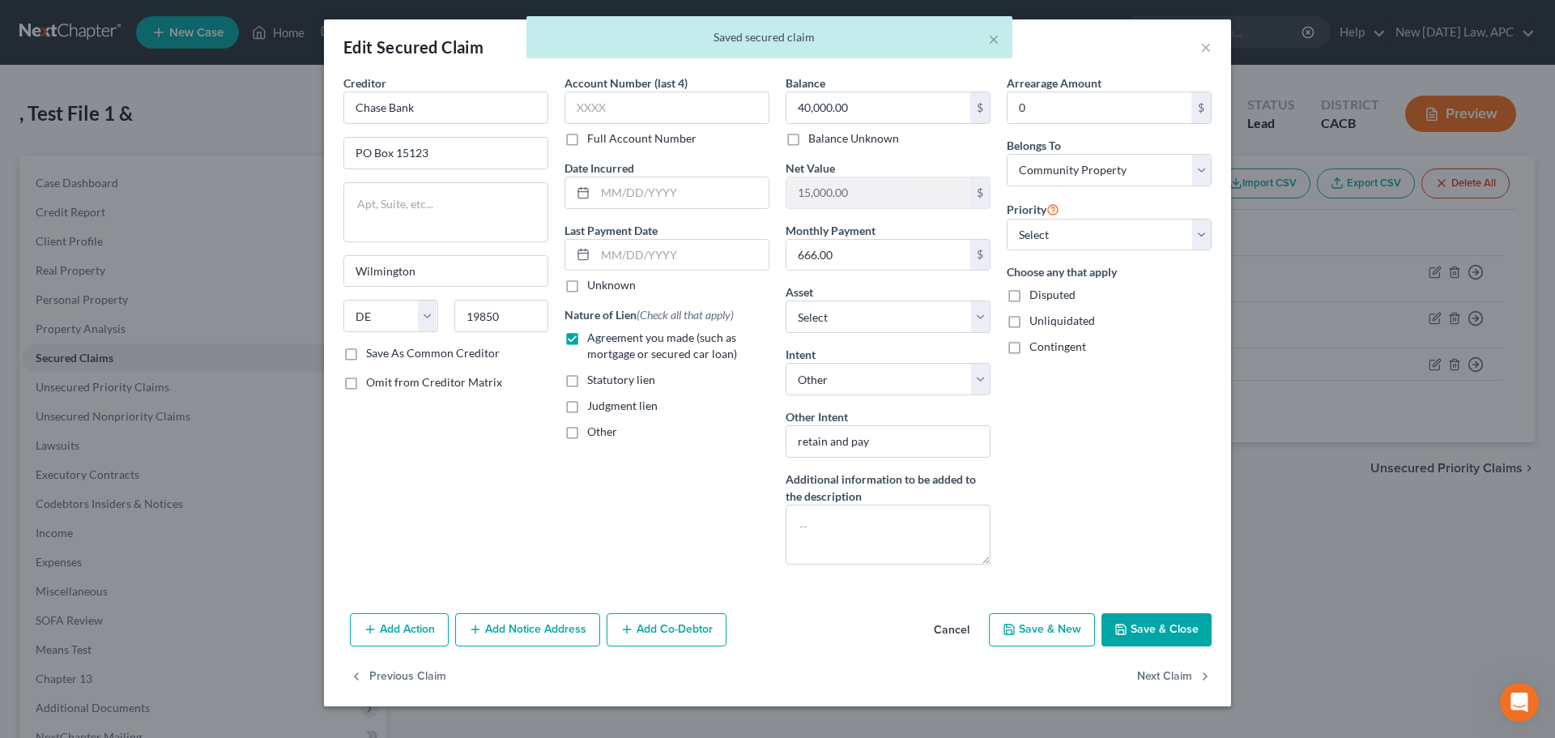
click at [1137, 636] on button "Save & Close" at bounding box center [1157, 630] width 110 height 34
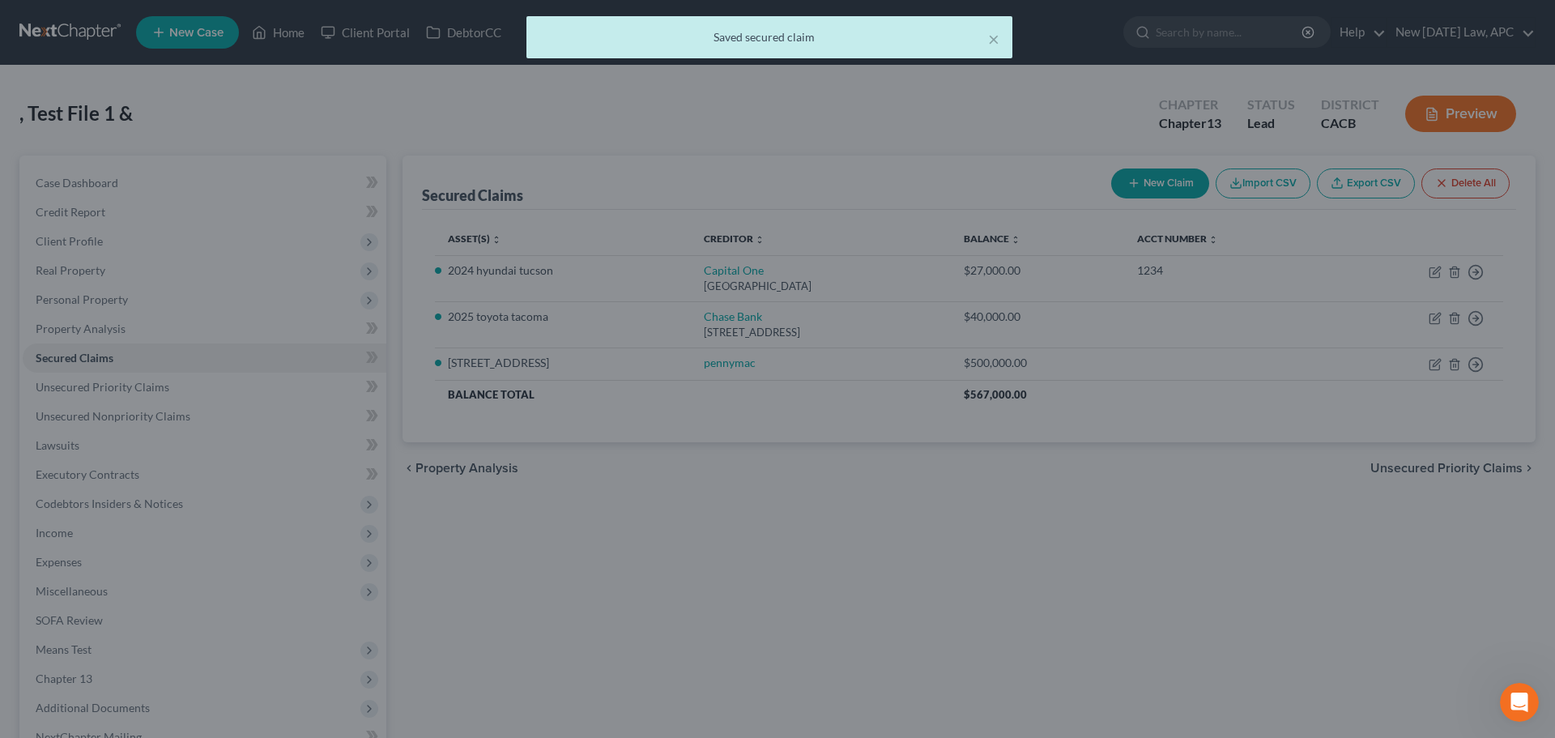
select select "4"
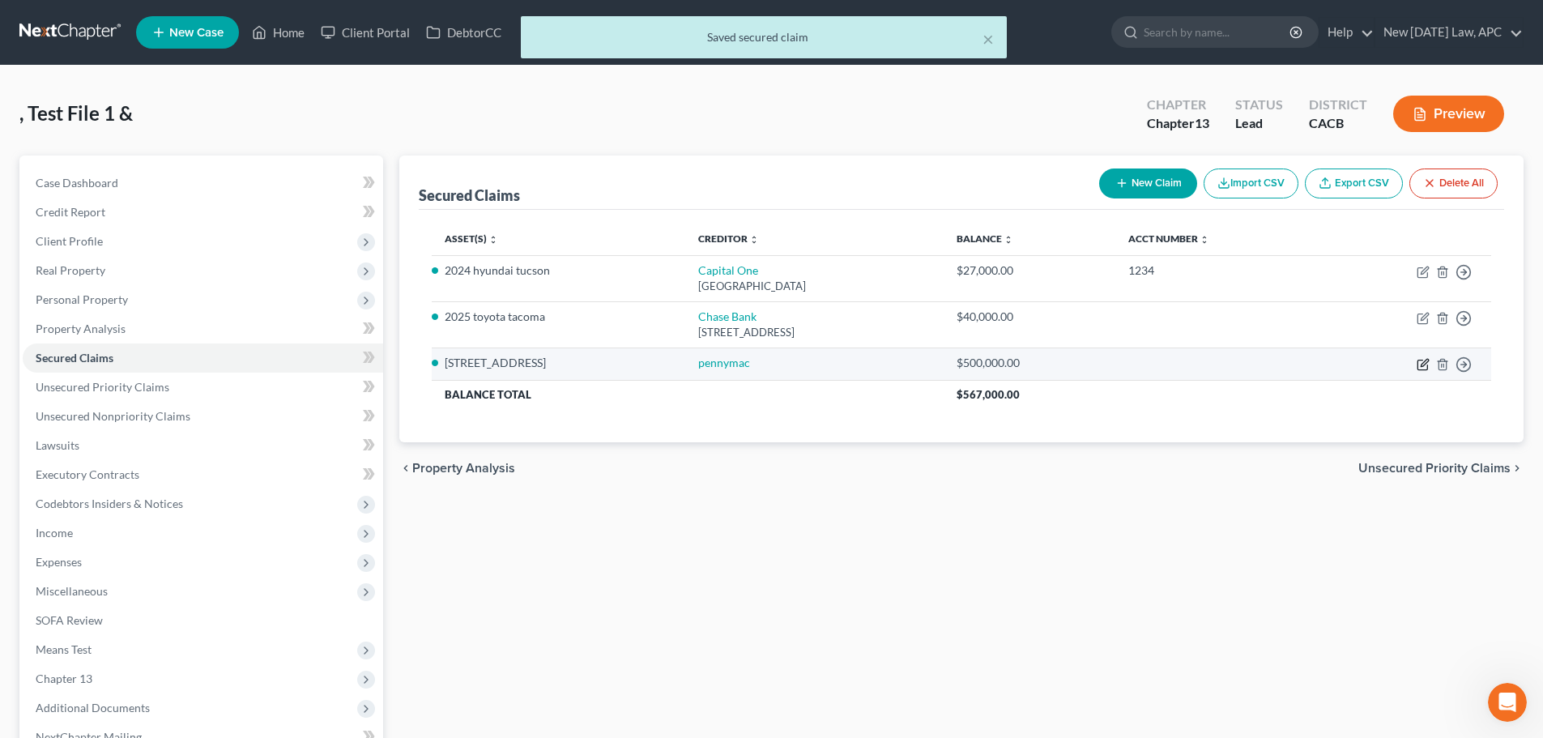
click at [1427, 362] on icon "button" at bounding box center [1424, 362] width 7 height 7
select select "4"
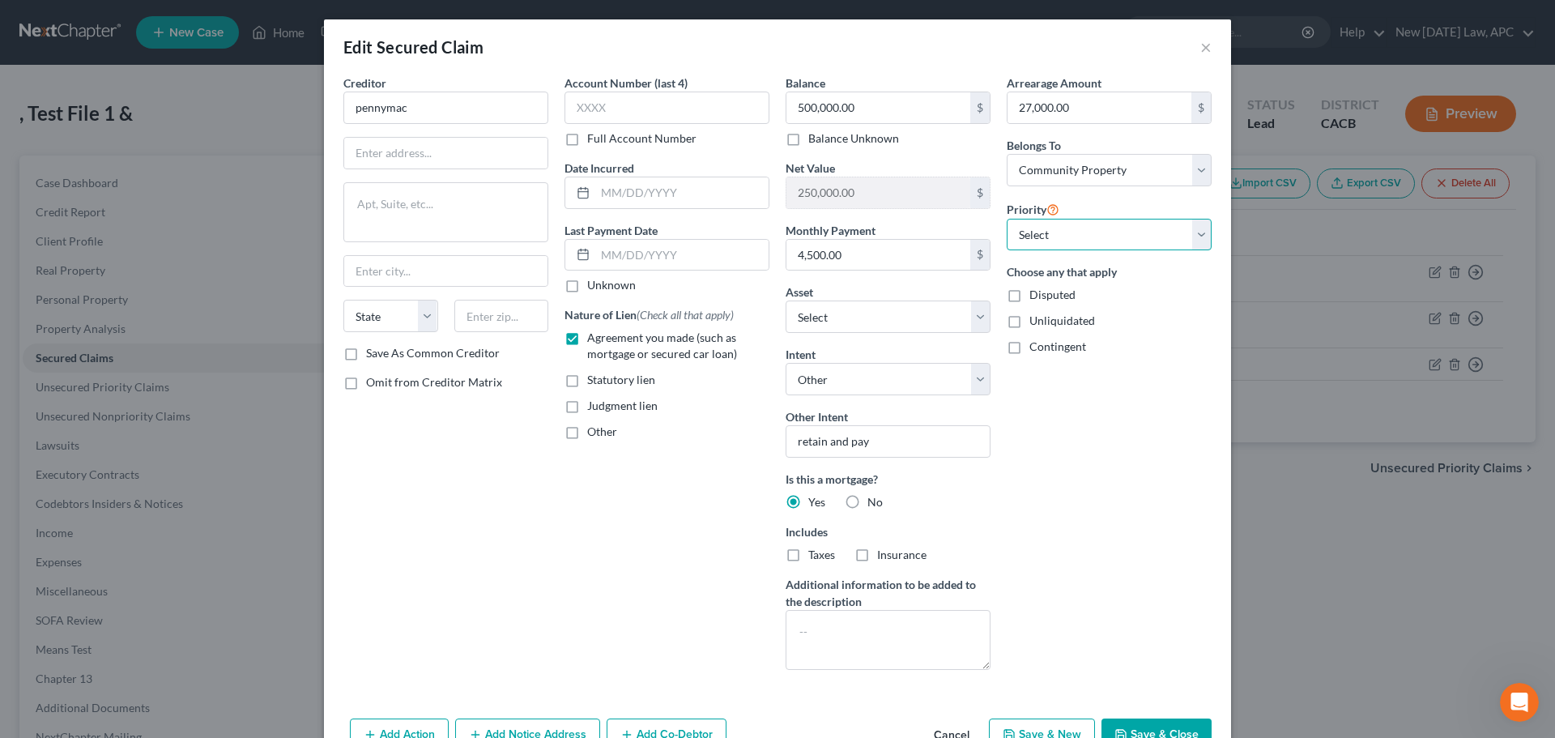
click at [1086, 231] on select "Select 1st 2nd 3rd 4th 5th 6th 7th 8th 9th 10th 11th 12th 13th 14th 15th 16th 1…" at bounding box center [1109, 235] width 205 height 32
click at [1087, 232] on select "Select 1st 2nd 3rd 4th 5th 6th 7th 8th 9th 10th 11th 12th 13th 14th 15th 16th 1…" at bounding box center [1109, 235] width 205 height 32
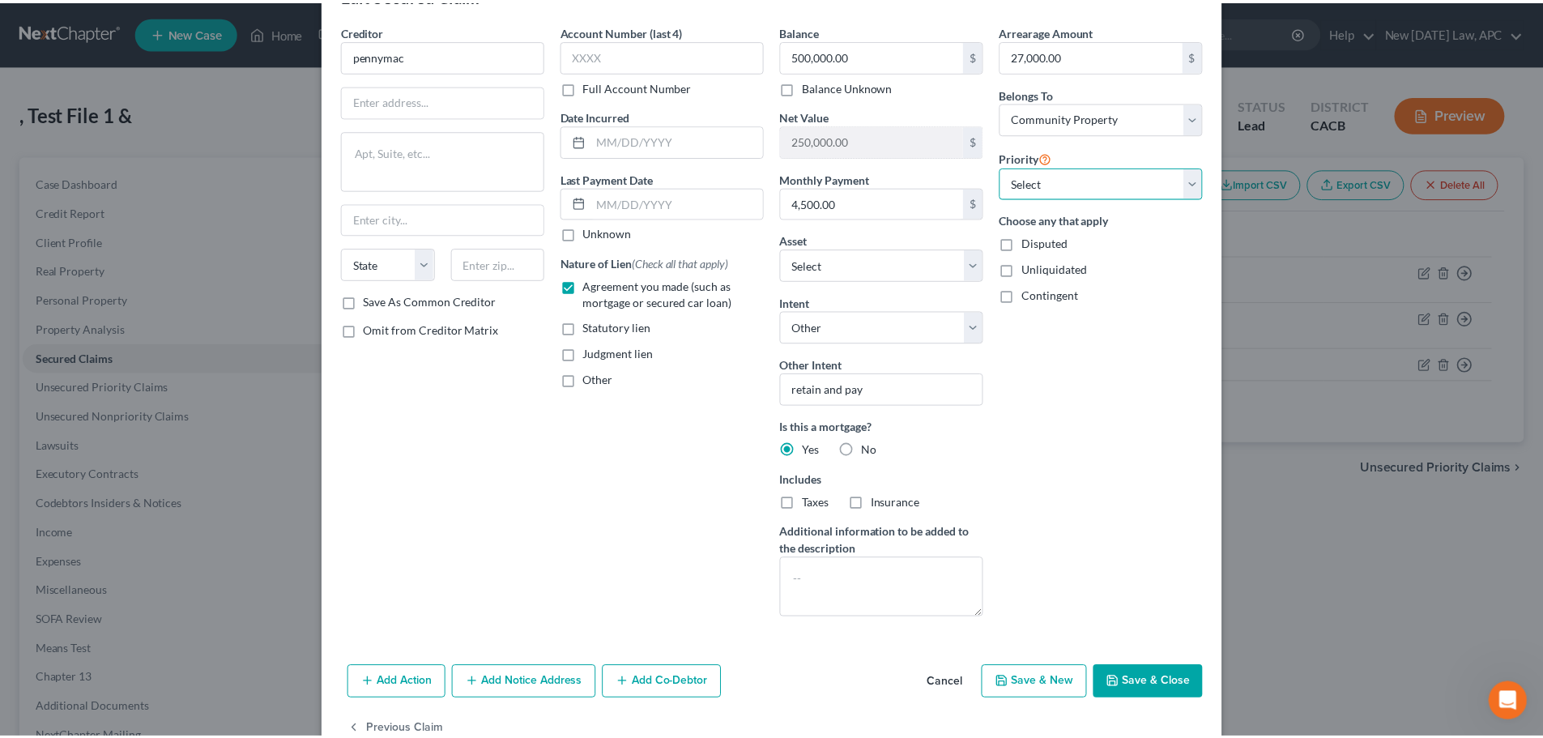
scroll to position [93, 0]
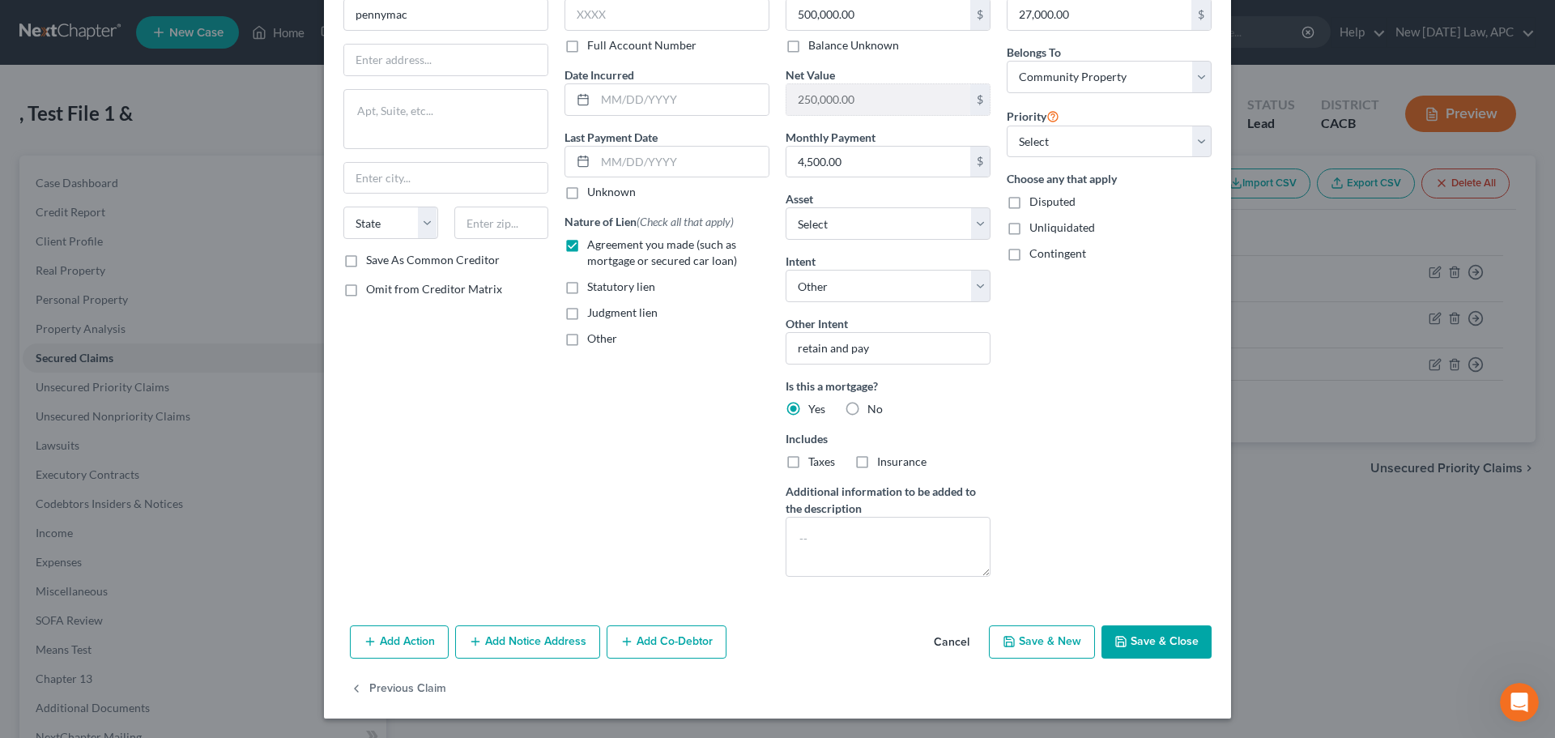
click at [1145, 638] on button "Save & Close" at bounding box center [1157, 642] width 110 height 34
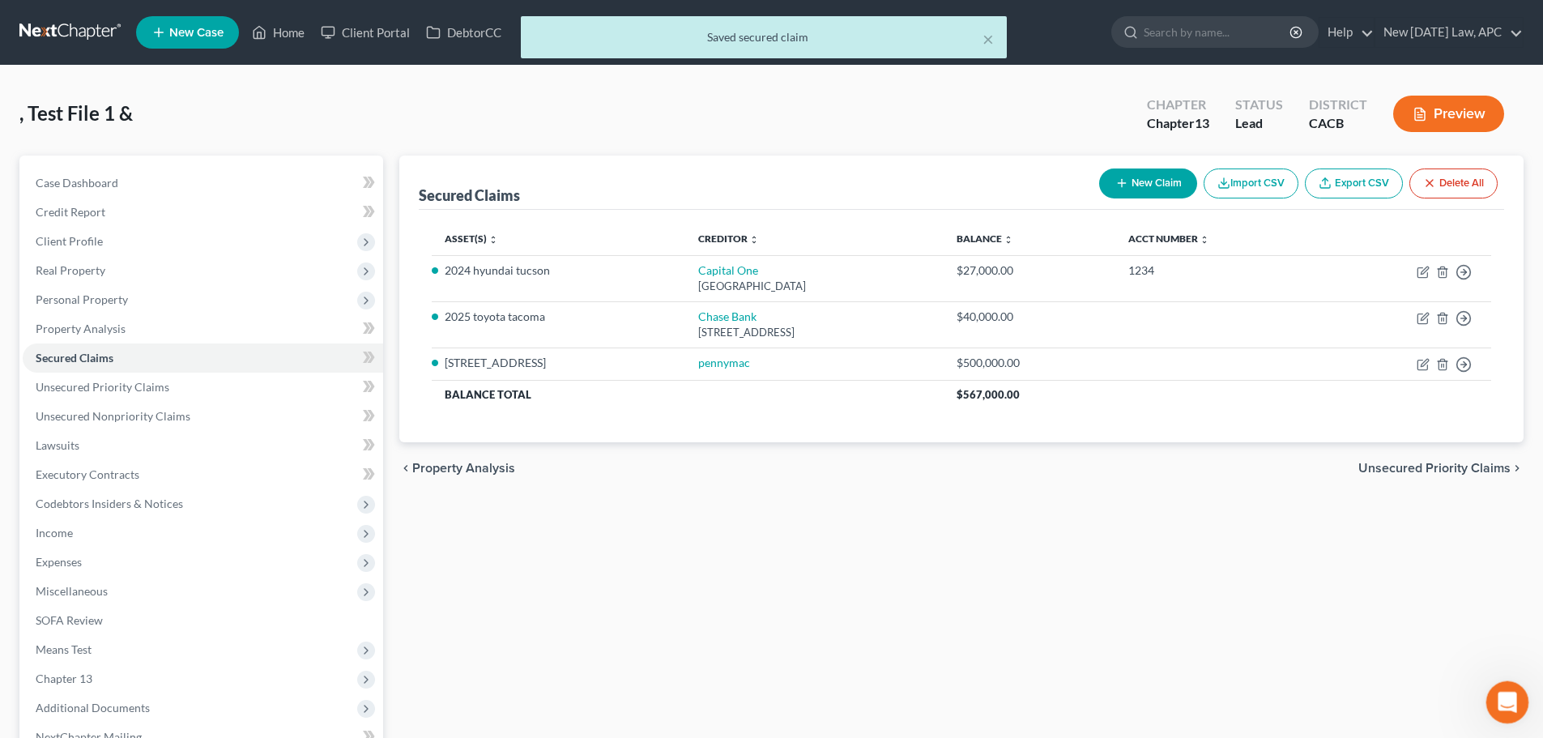
click at [1508, 707] on icon "Open Intercom Messenger" at bounding box center [1505, 700] width 27 height 27
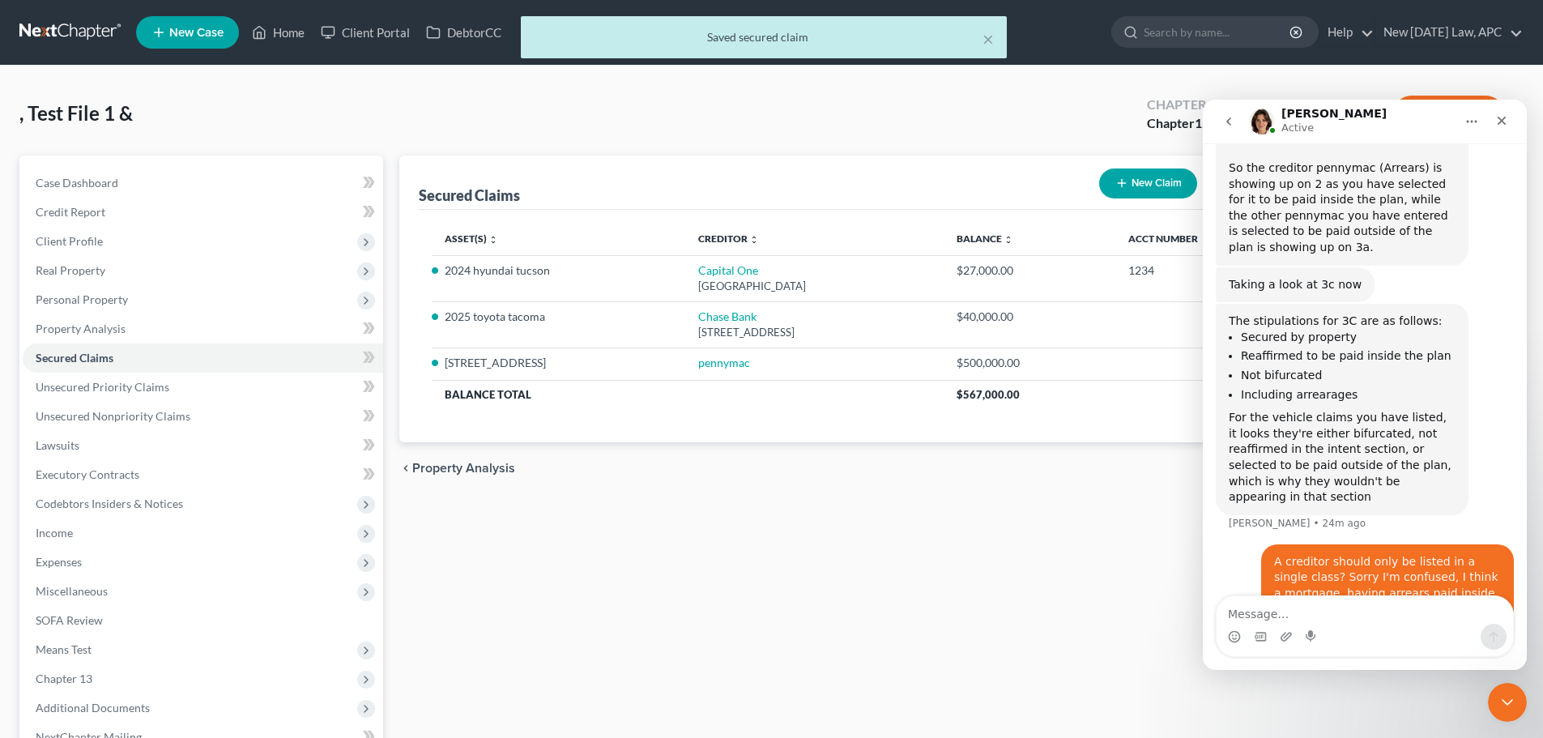
scroll to position [659, 0]
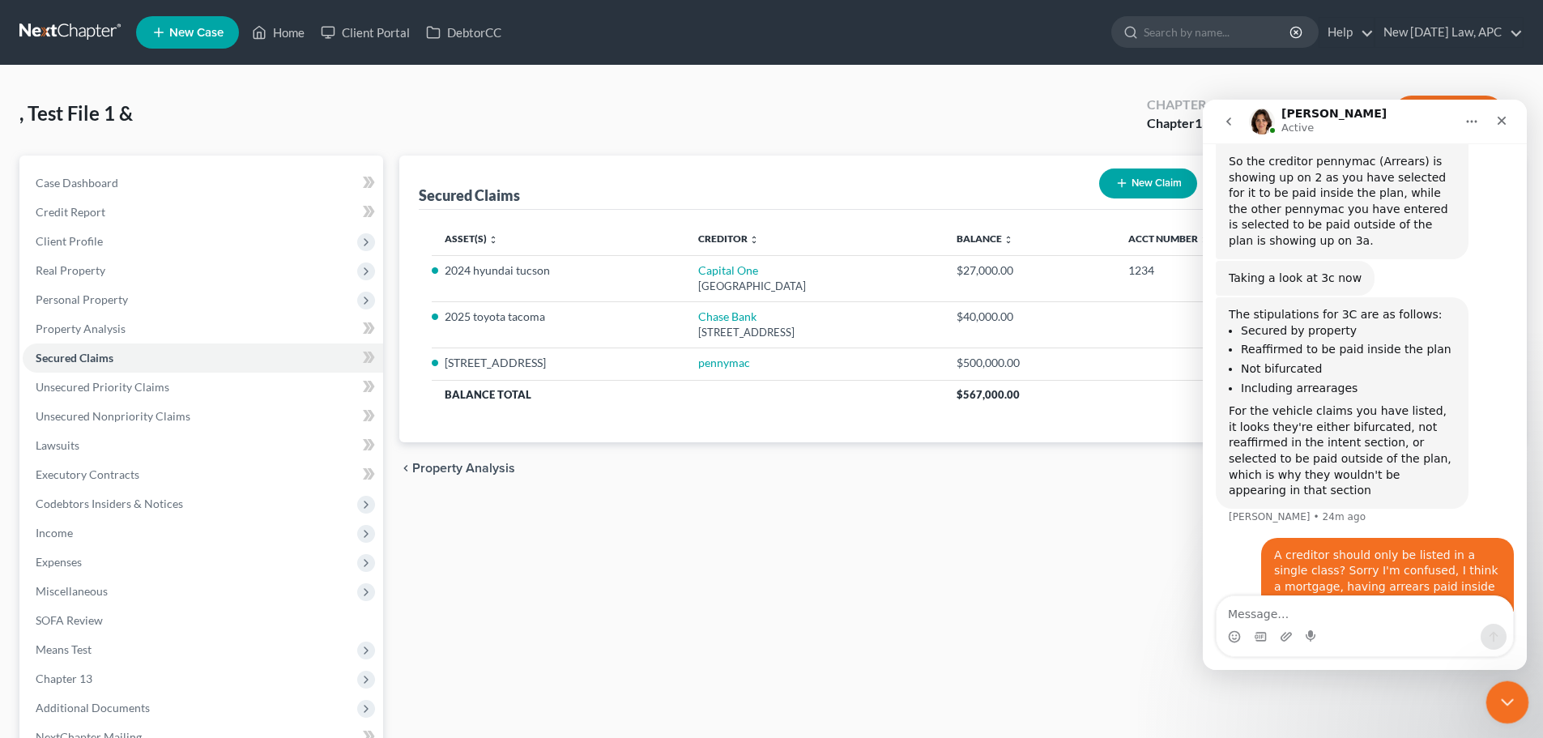
click at [1507, 709] on icon "Close Intercom Messenger" at bounding box center [1504, 699] width 19 height 19
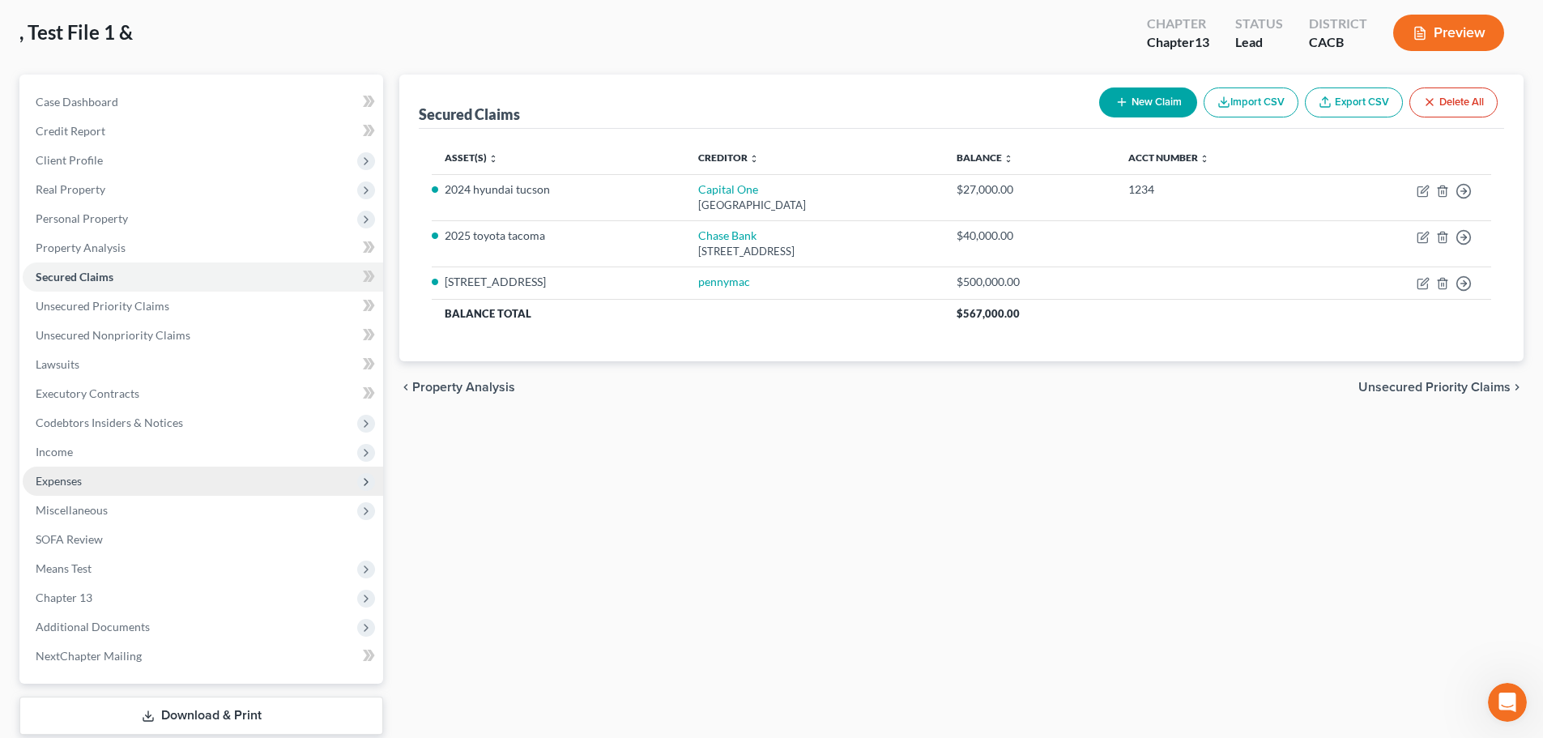
scroll to position [181, 0]
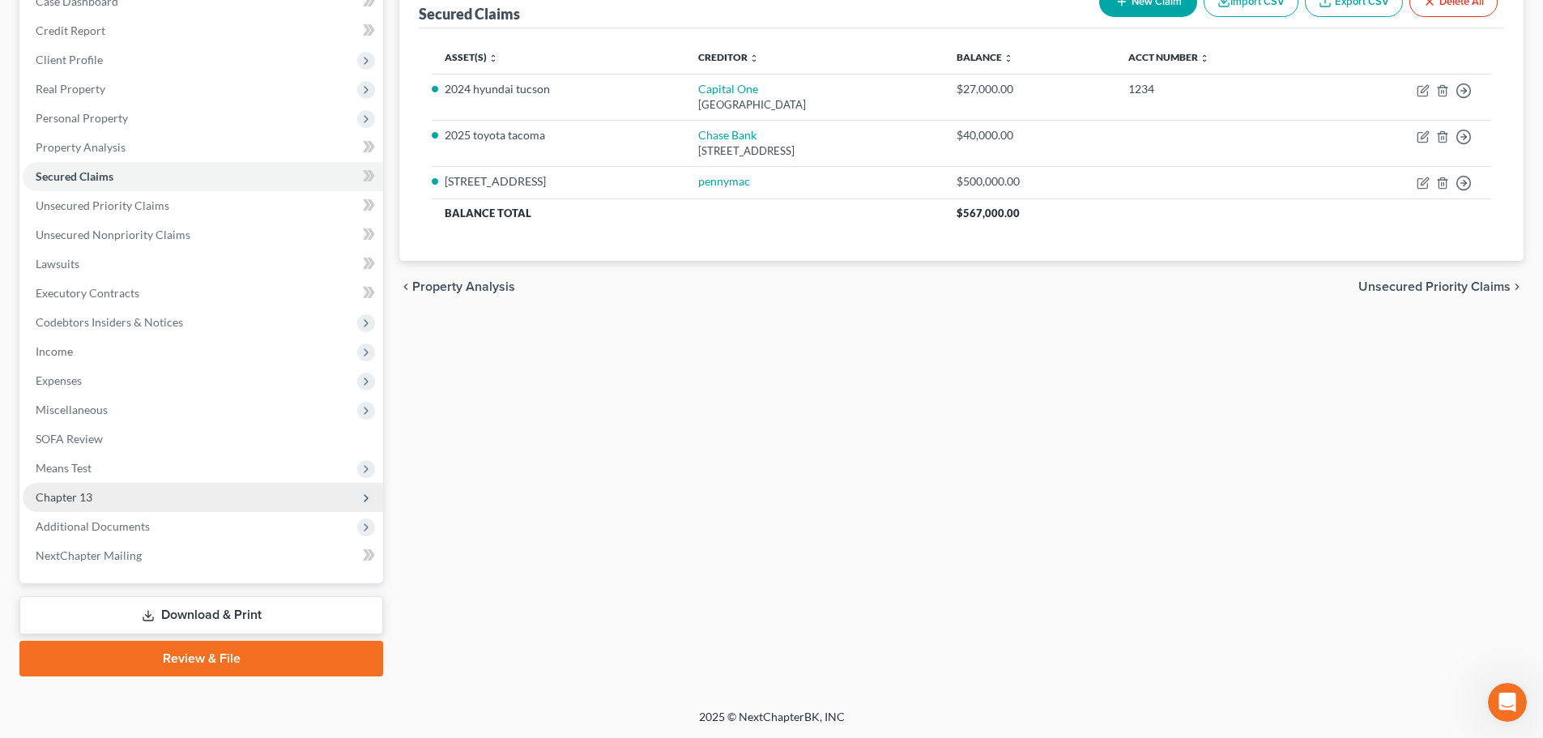
click at [83, 490] on span "Chapter 13" at bounding box center [64, 497] width 57 height 14
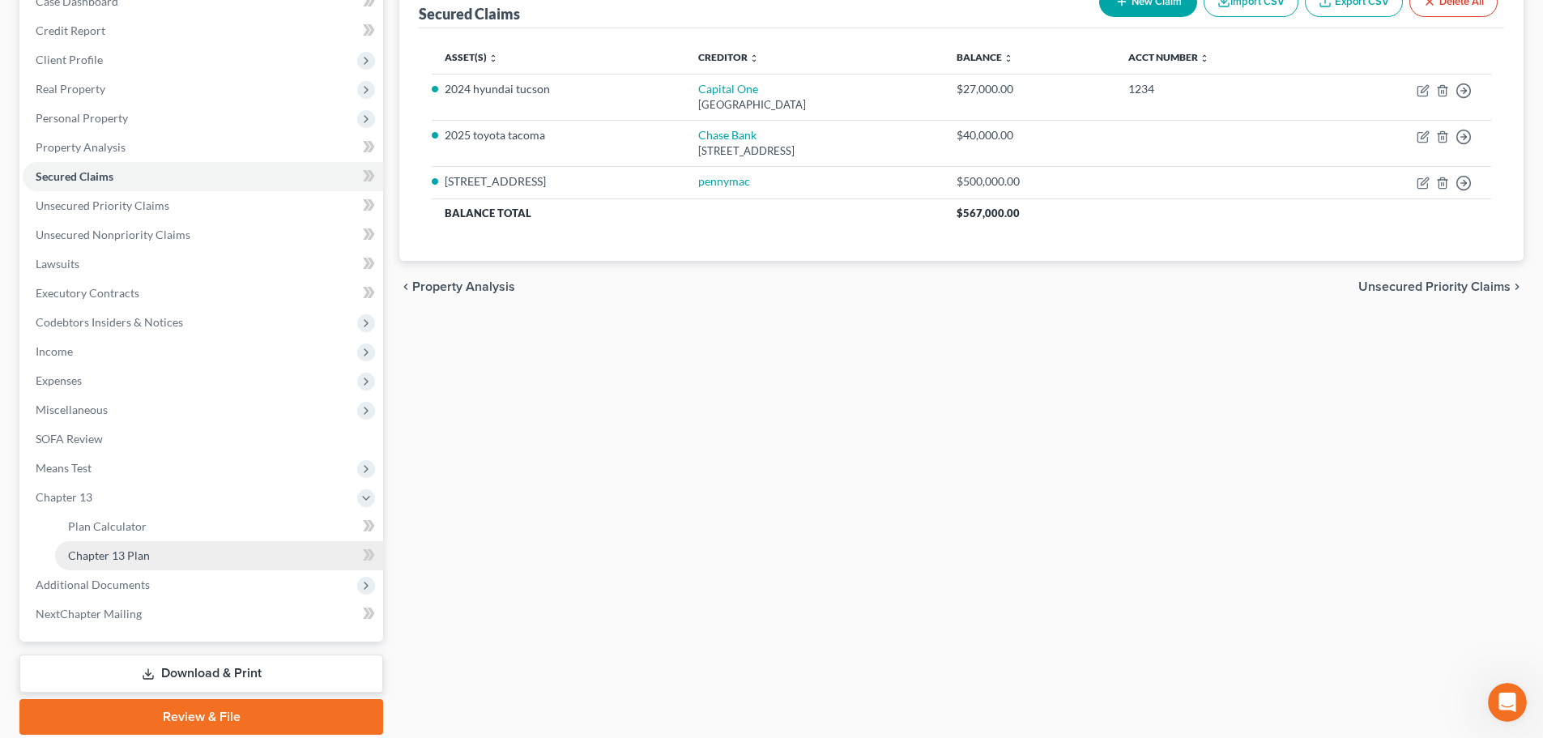
click at [148, 550] on span "Chapter 13 Plan" at bounding box center [109, 555] width 82 height 14
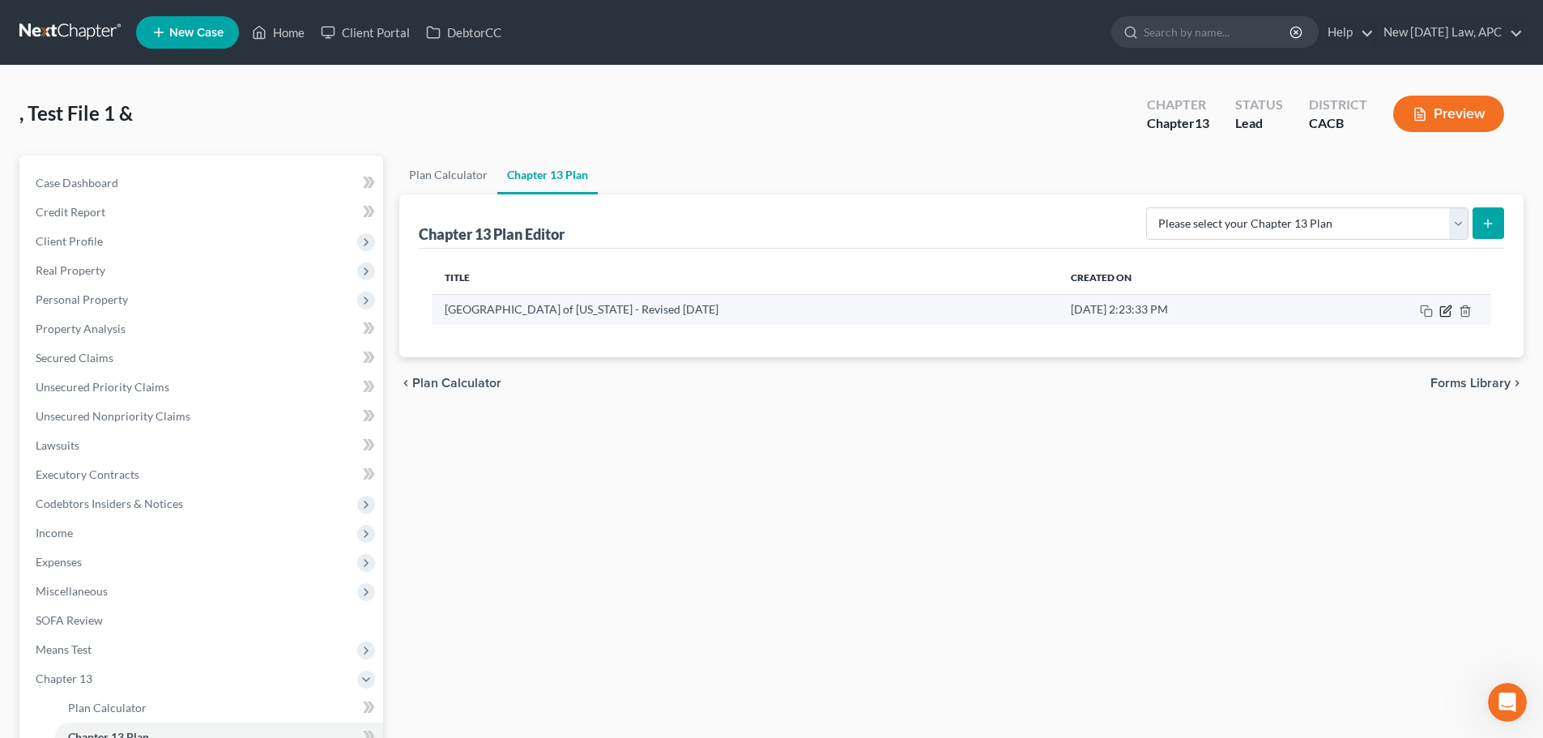
click at [1444, 310] on icon "button" at bounding box center [1447, 308] width 7 height 7
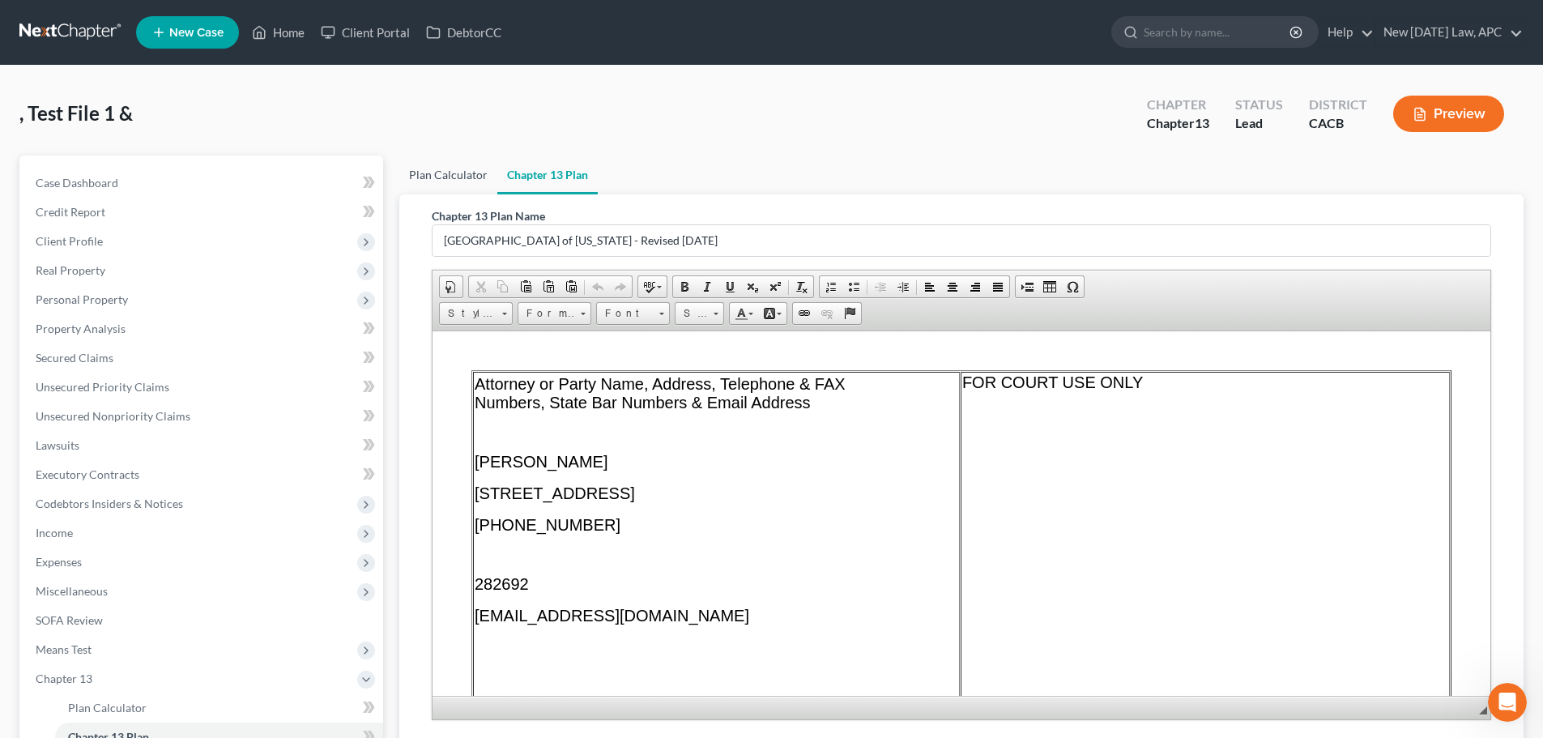
click at [453, 185] on link "Plan Calculator" at bounding box center [448, 175] width 98 height 39
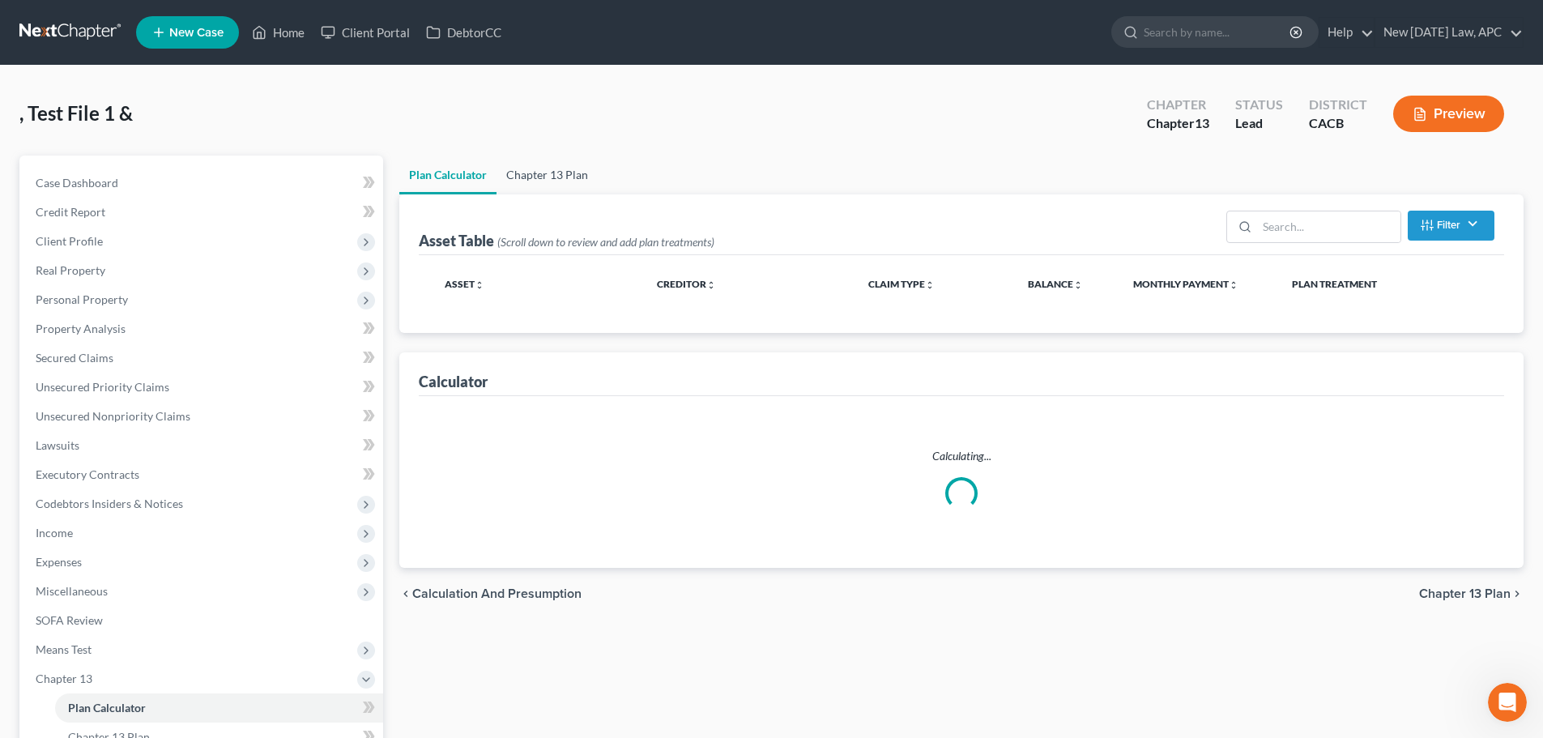
click at [530, 176] on link "Chapter 13 Plan" at bounding box center [547, 175] width 101 height 39
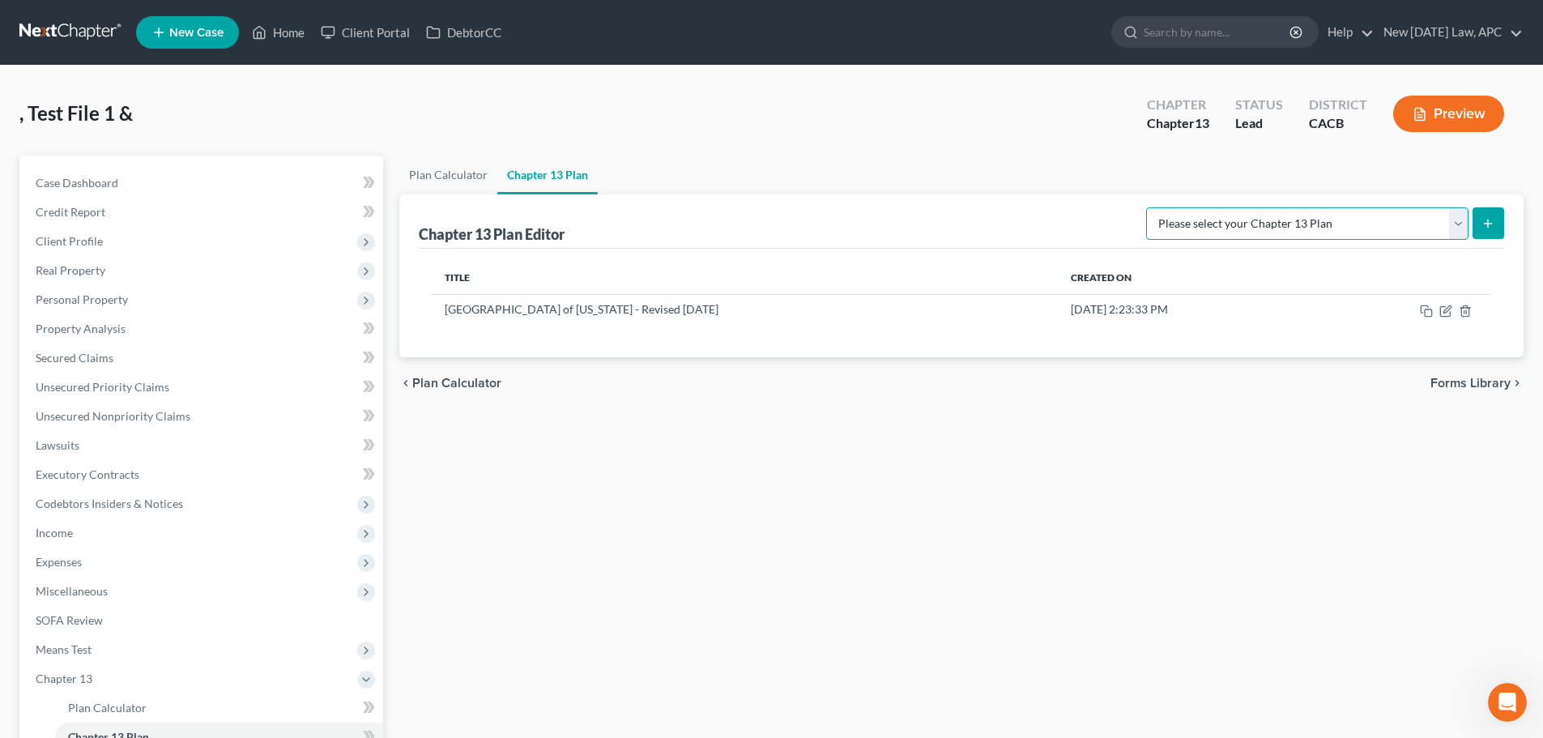
click at [1403, 222] on select "Please select your Chapter 13 Plan [GEOGRAPHIC_DATA] of [US_STATE] - Effective …" at bounding box center [1307, 223] width 322 height 32
select select "1"
click at [1180, 207] on select "Please select your Chapter 13 Plan [GEOGRAPHIC_DATA] of [US_STATE] - Effective …" at bounding box center [1307, 223] width 322 height 32
click at [1485, 228] on icon "submit" at bounding box center [1488, 223] width 13 height 13
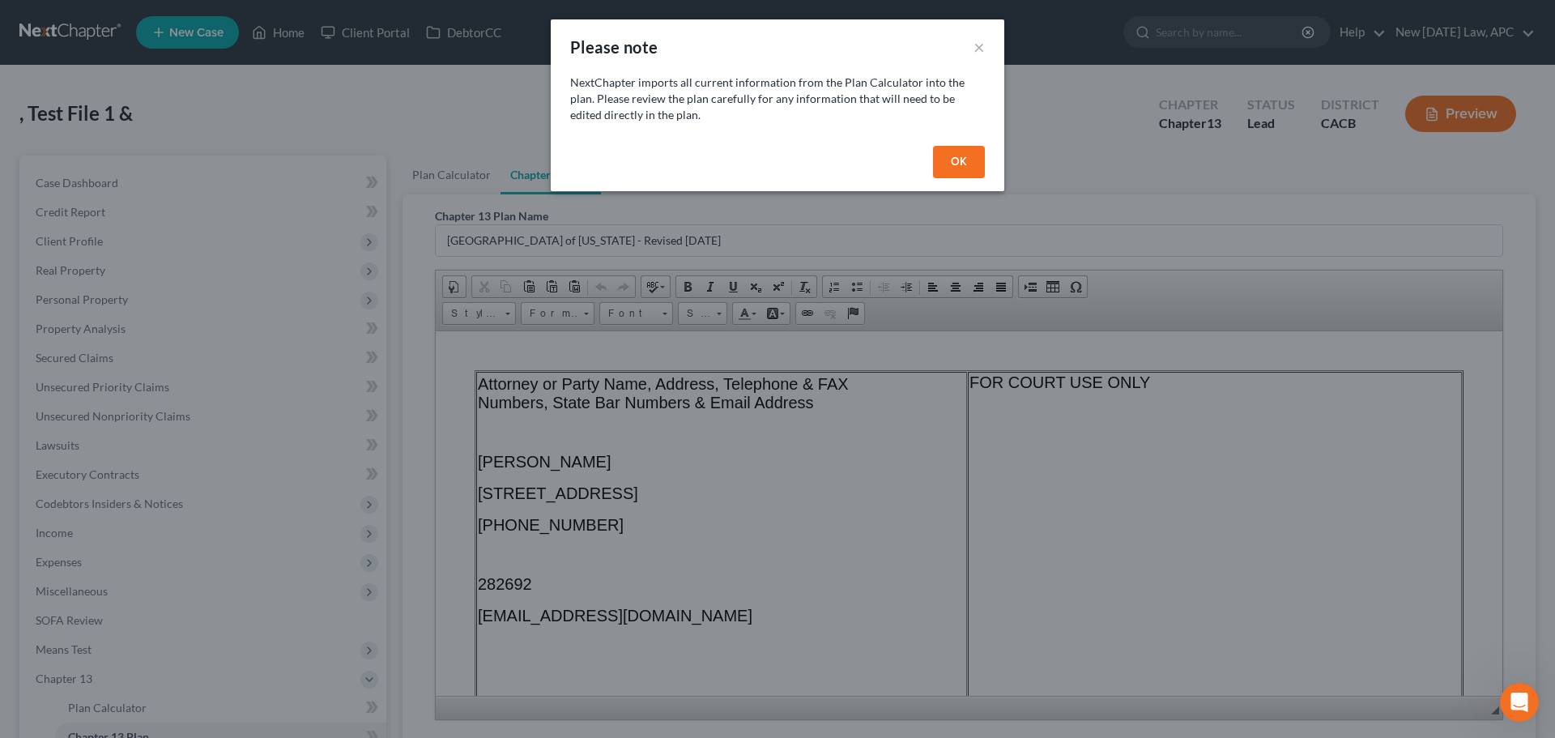
click at [974, 156] on button "OK" at bounding box center [959, 162] width 52 height 32
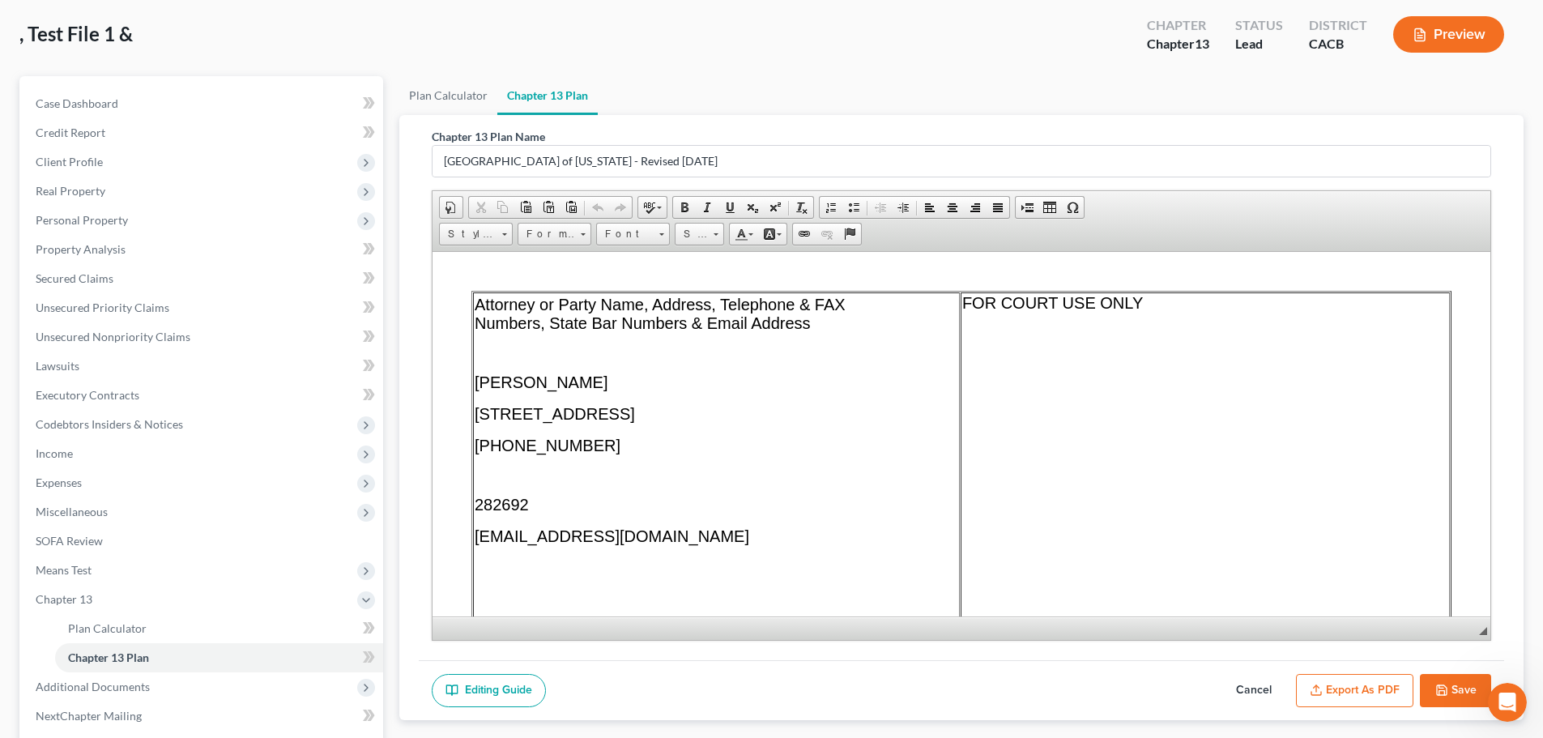
scroll to position [240, 0]
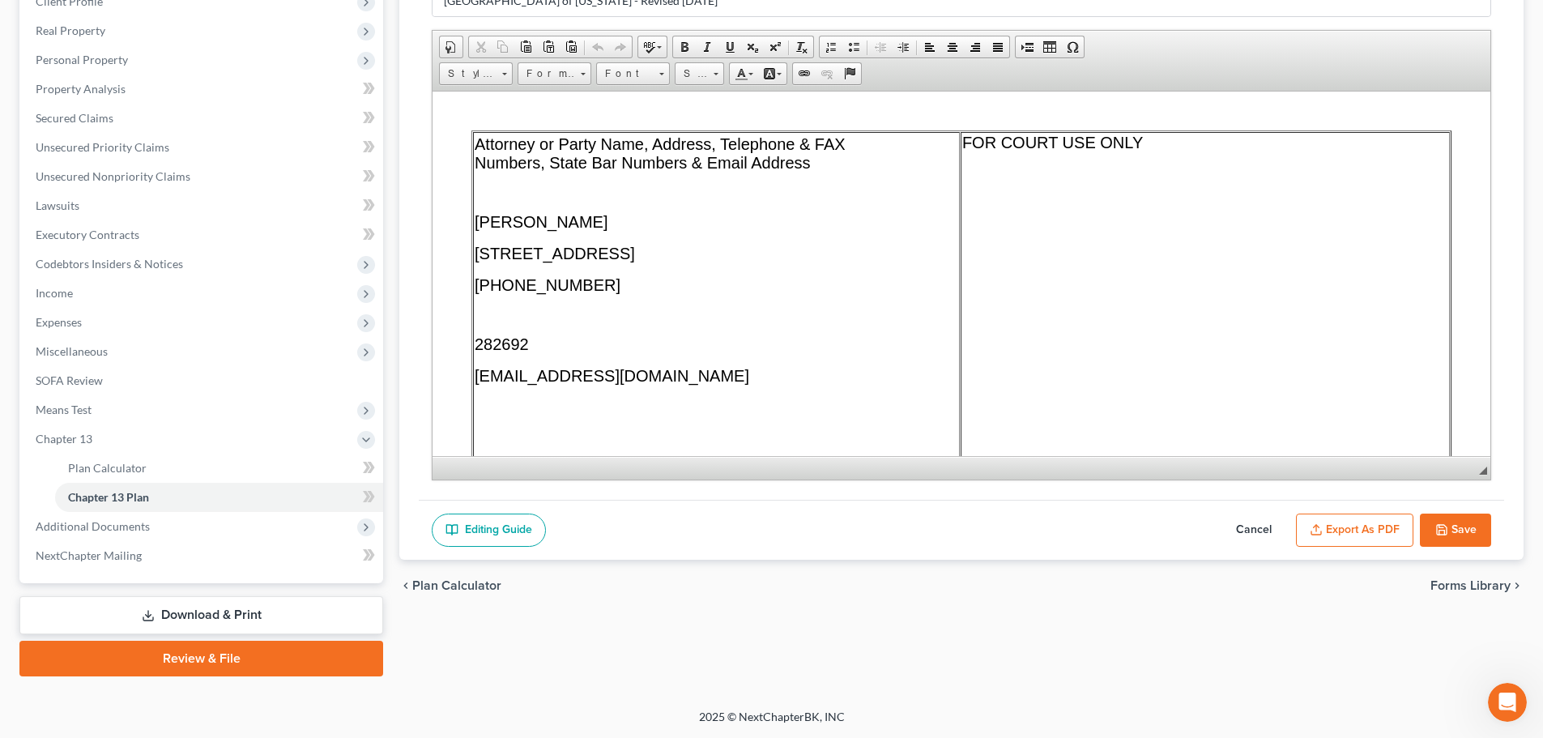
click at [1378, 525] on button "Export as PDF" at bounding box center [1354, 531] width 117 height 34
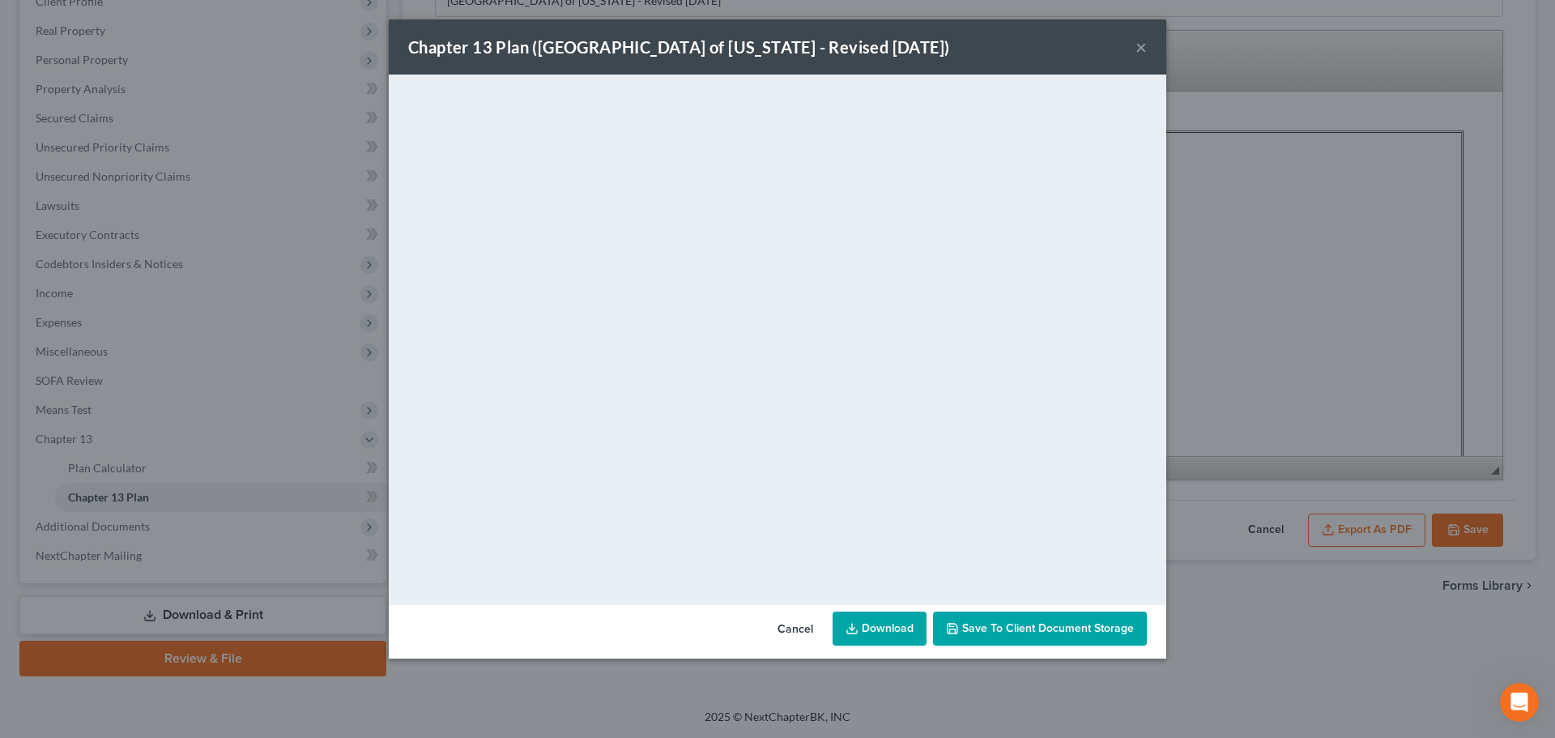
click at [874, 625] on link "Download" at bounding box center [880, 629] width 94 height 34
click at [1142, 46] on button "×" at bounding box center [1141, 46] width 11 height 19
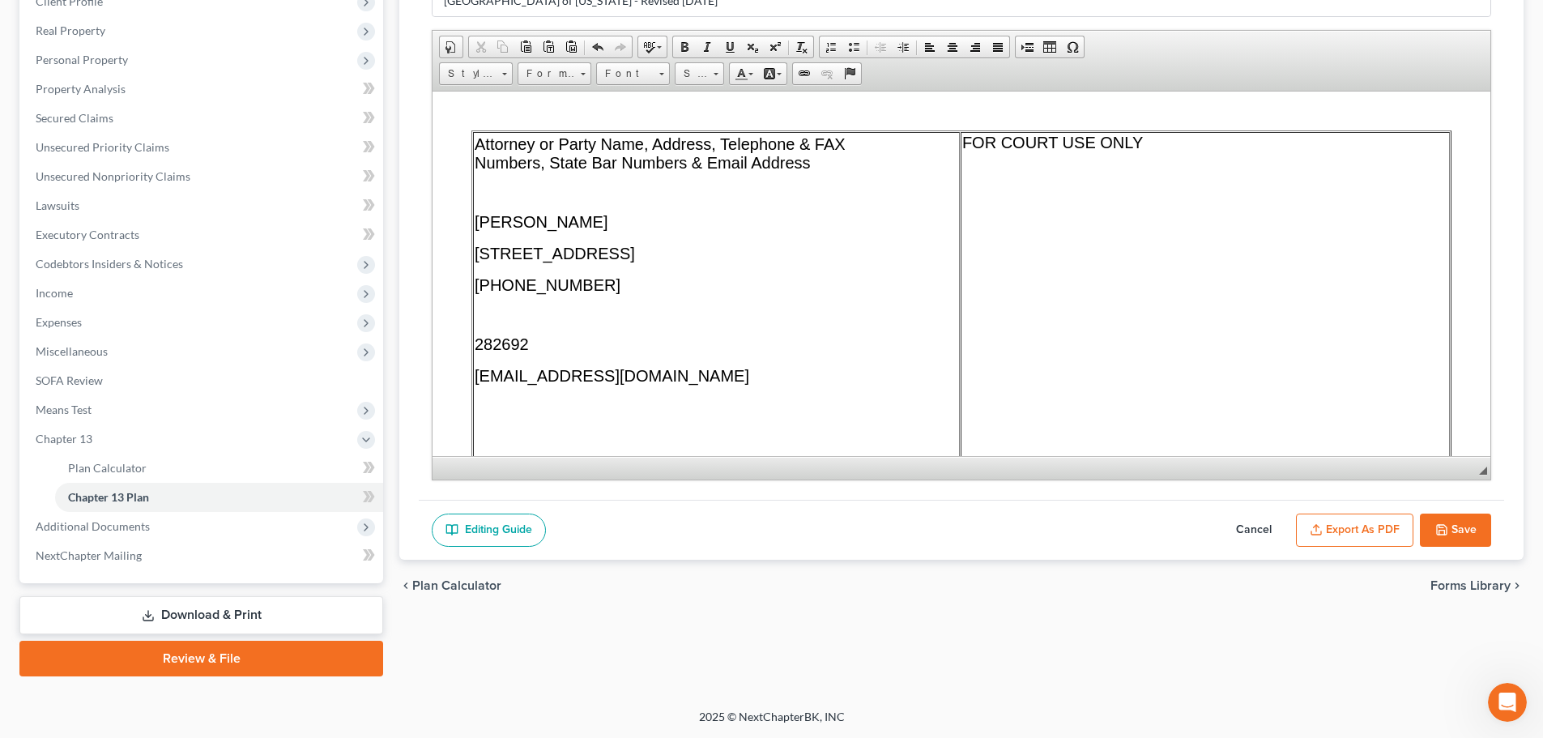
click at [1435, 532] on icon "button" at bounding box center [1441, 529] width 13 height 13
select select "1"
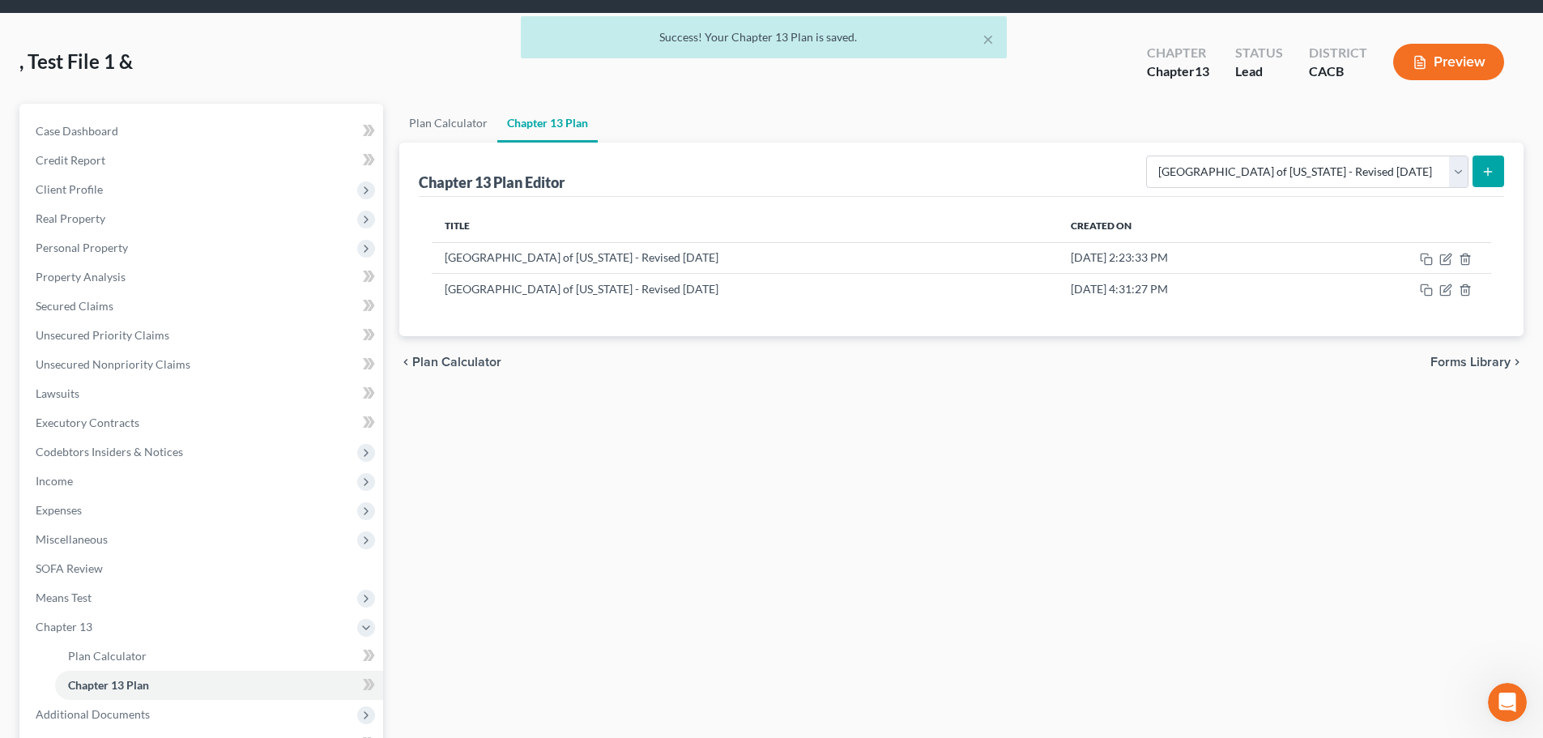
scroll to position [0, 0]
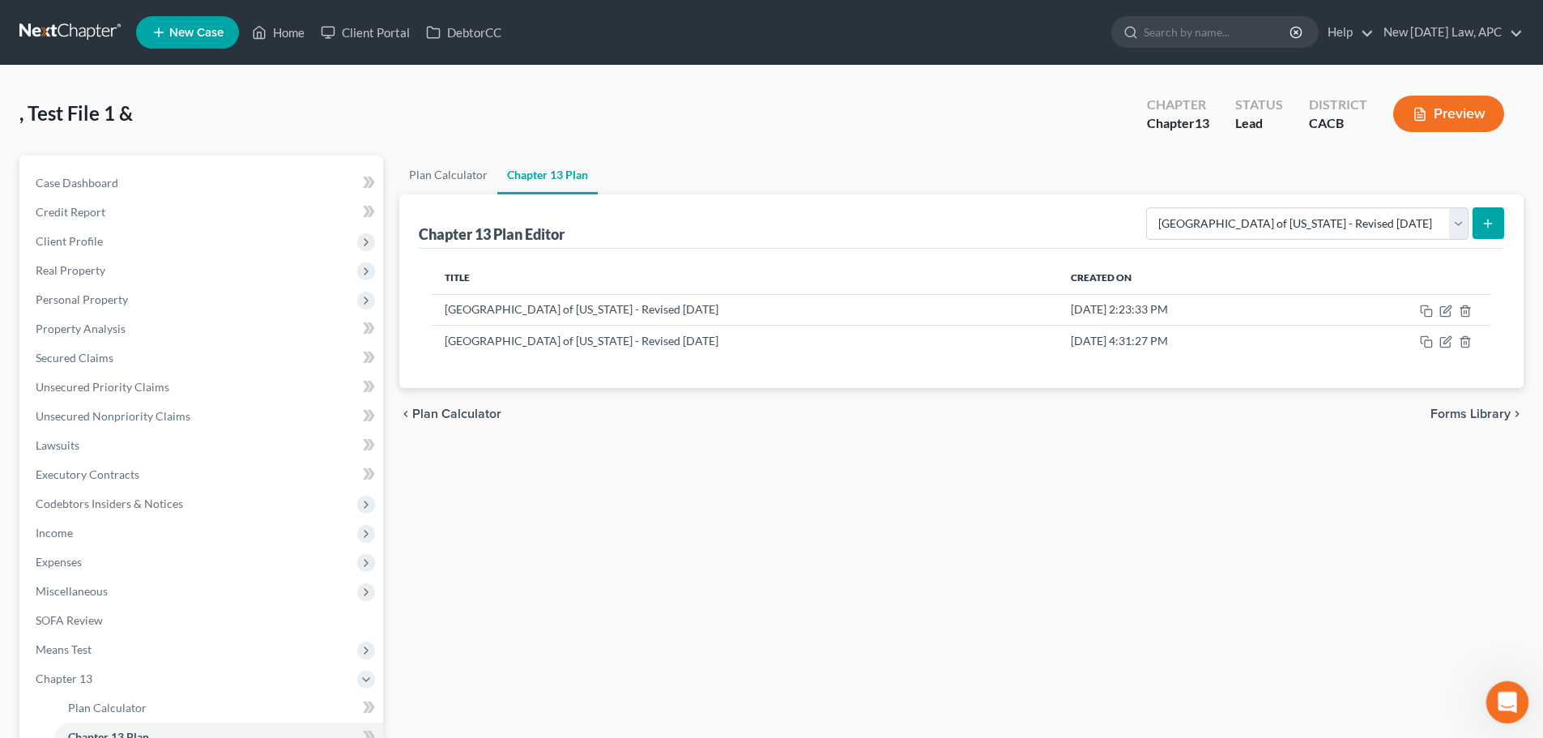
click at [1499, 719] on div "Open Intercom Messenger" at bounding box center [1504, 699] width 53 height 53
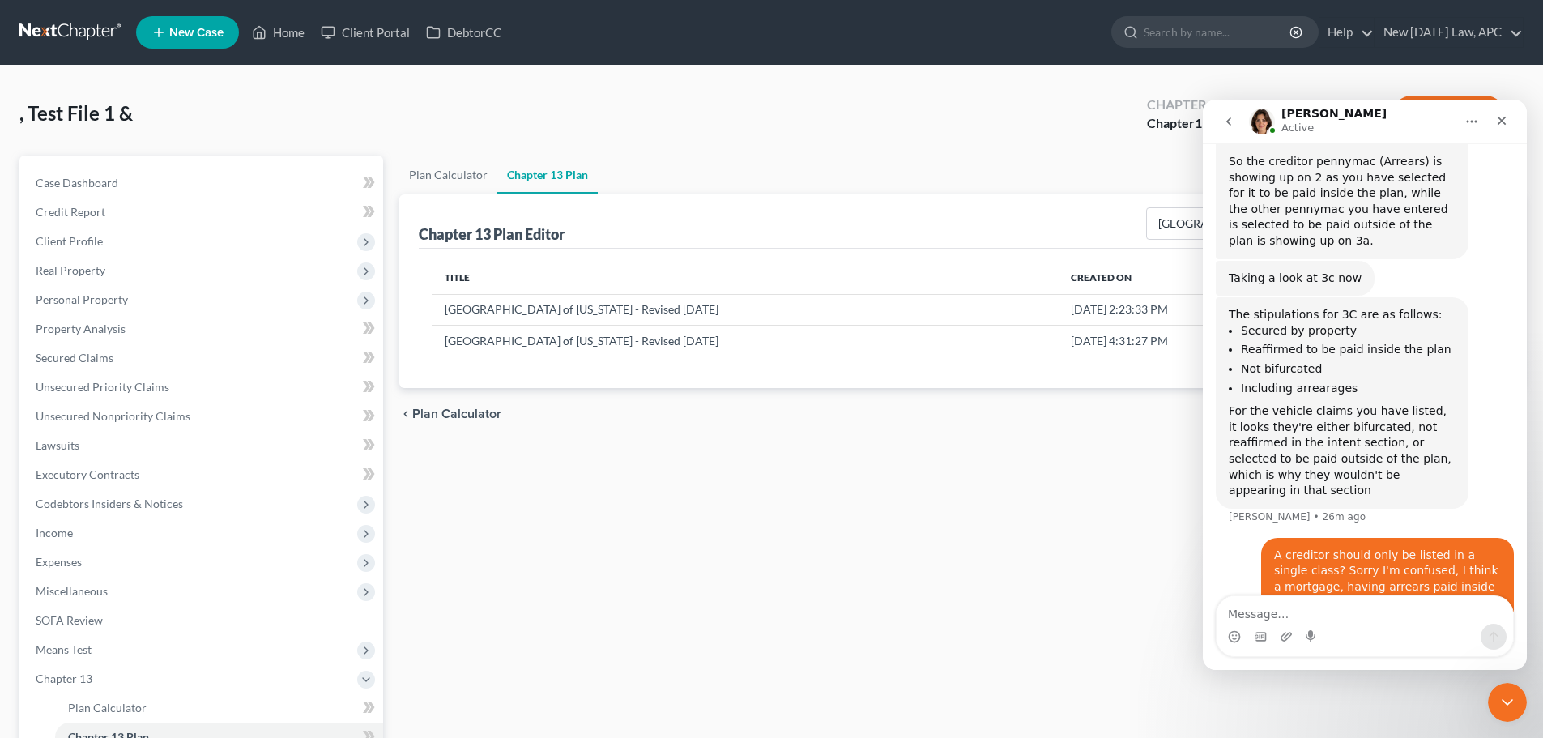
scroll to position [721, 0]
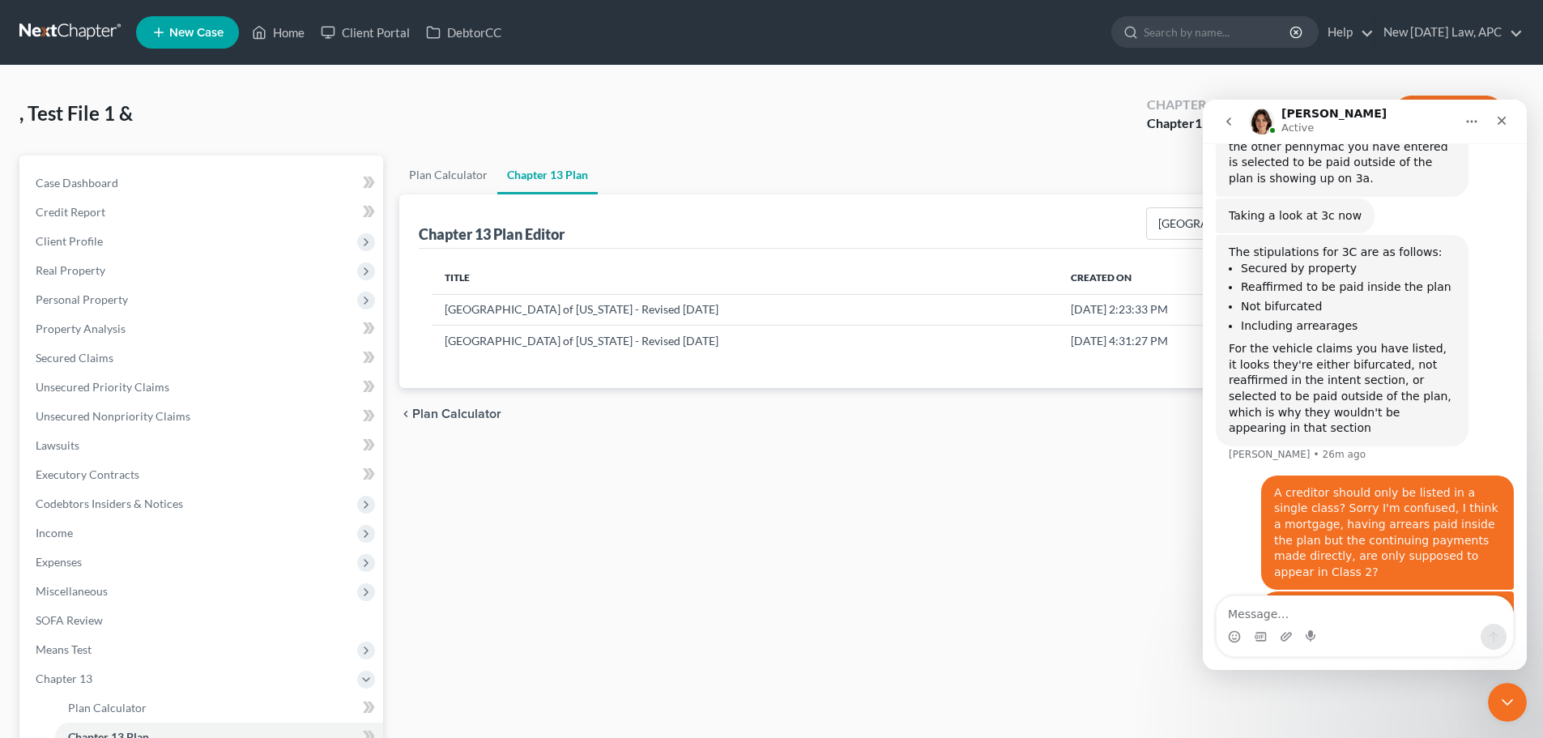
click at [1251, 619] on textarea "Message…" at bounding box center [1365, 610] width 296 height 28
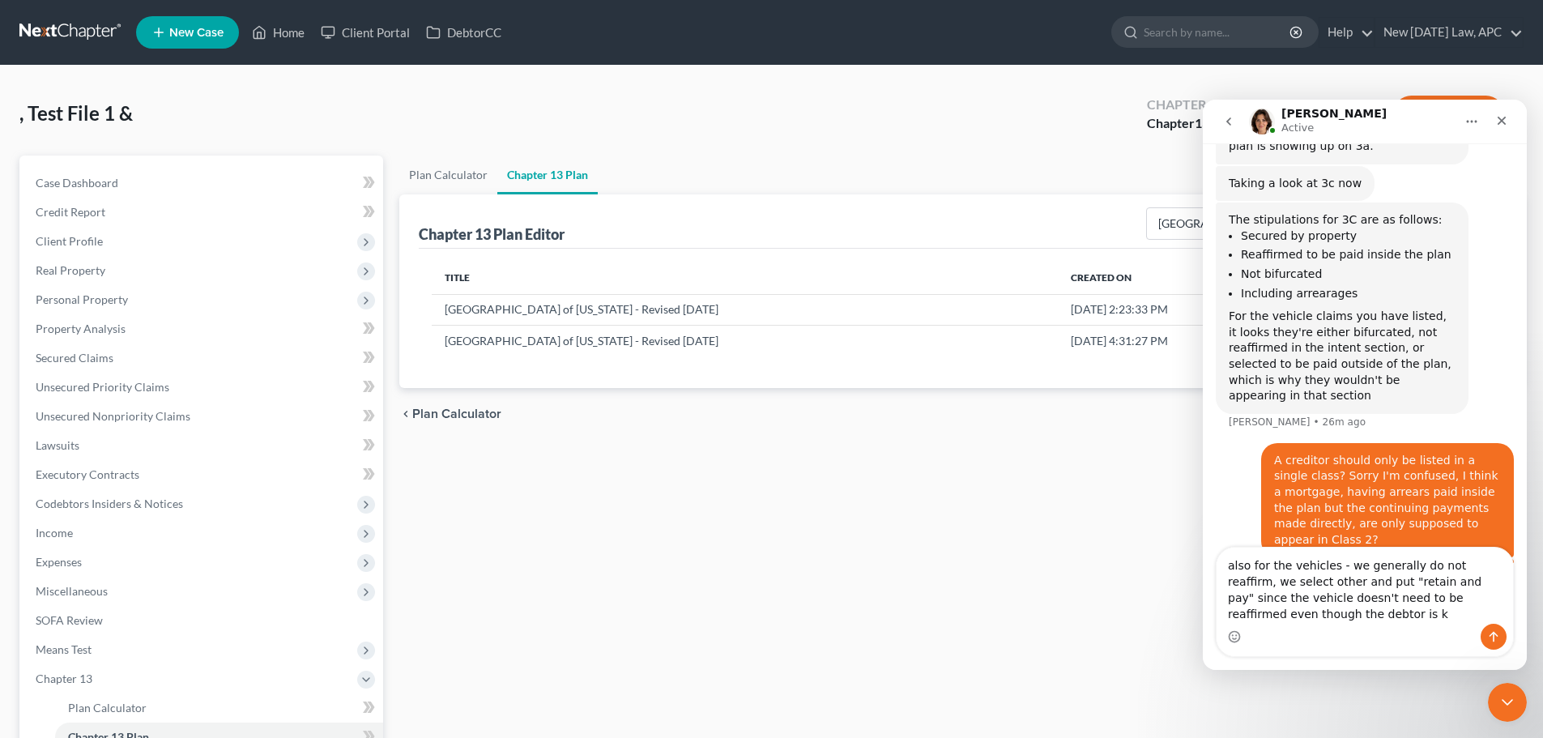
scroll to position [770, 0]
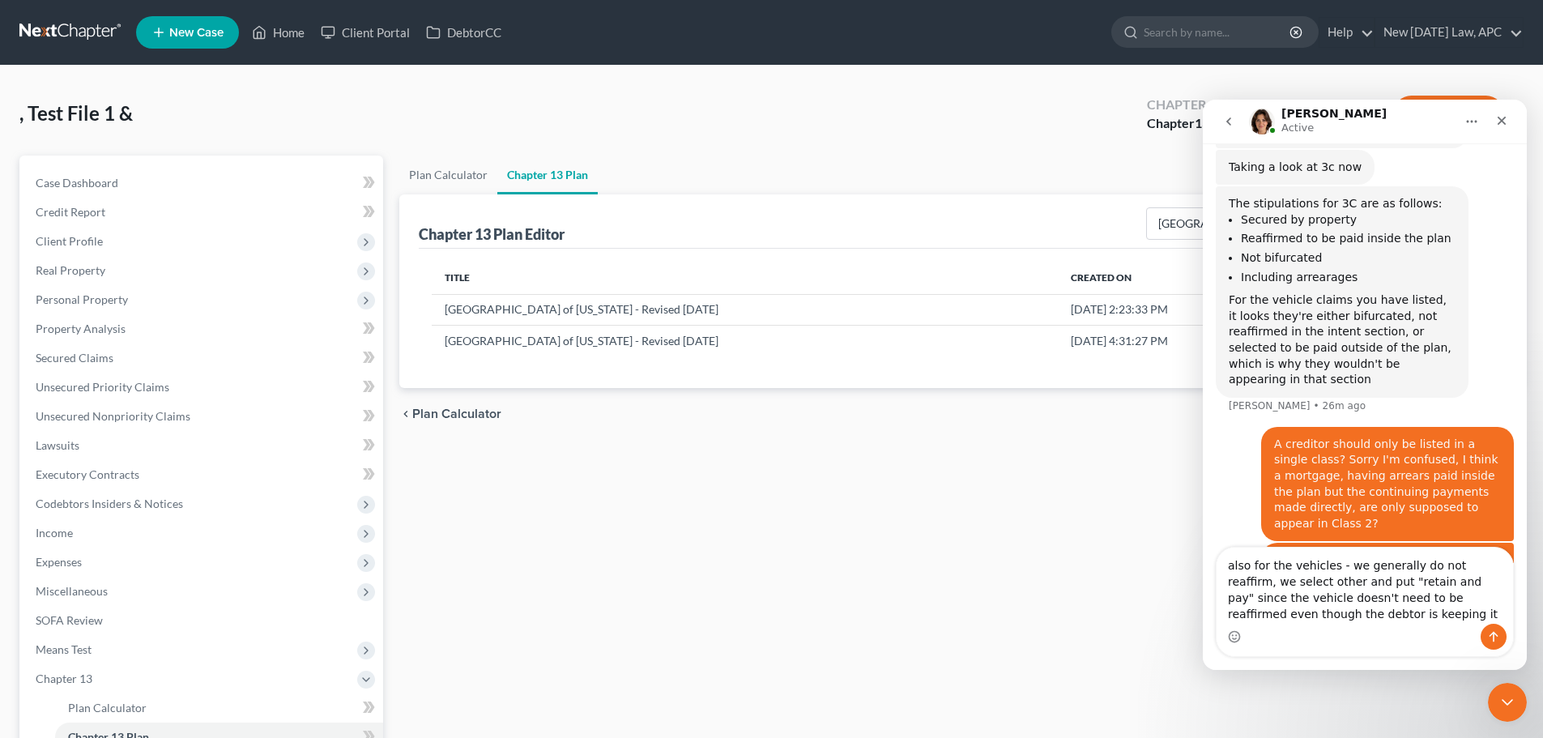
type textarea "also for the vehicles - we generally do not reaffirm, we select other and put "…"
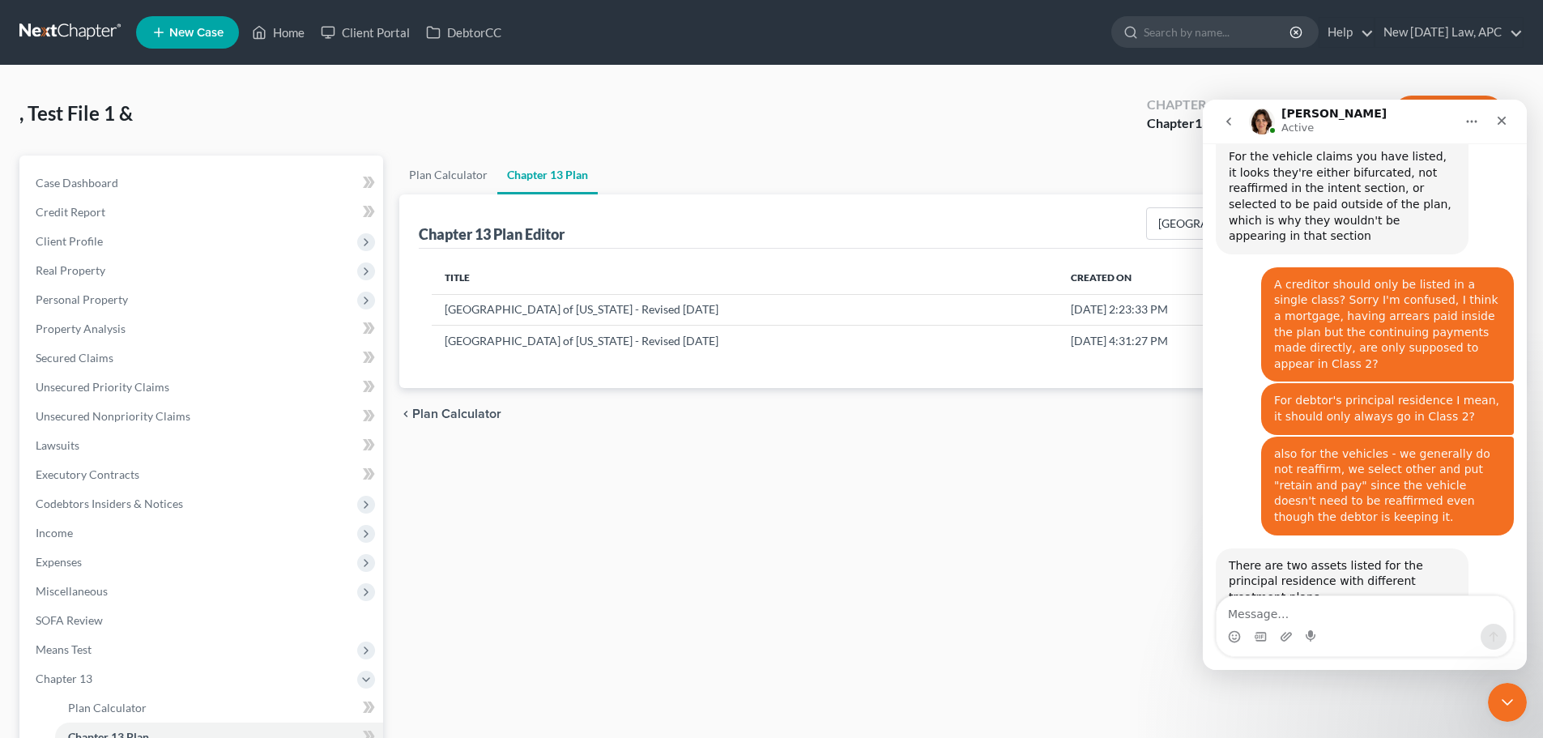
scroll to position [914, 0]
click at [1354, 604] on img "Emma says…" at bounding box center [1337, 618] width 217 height 28
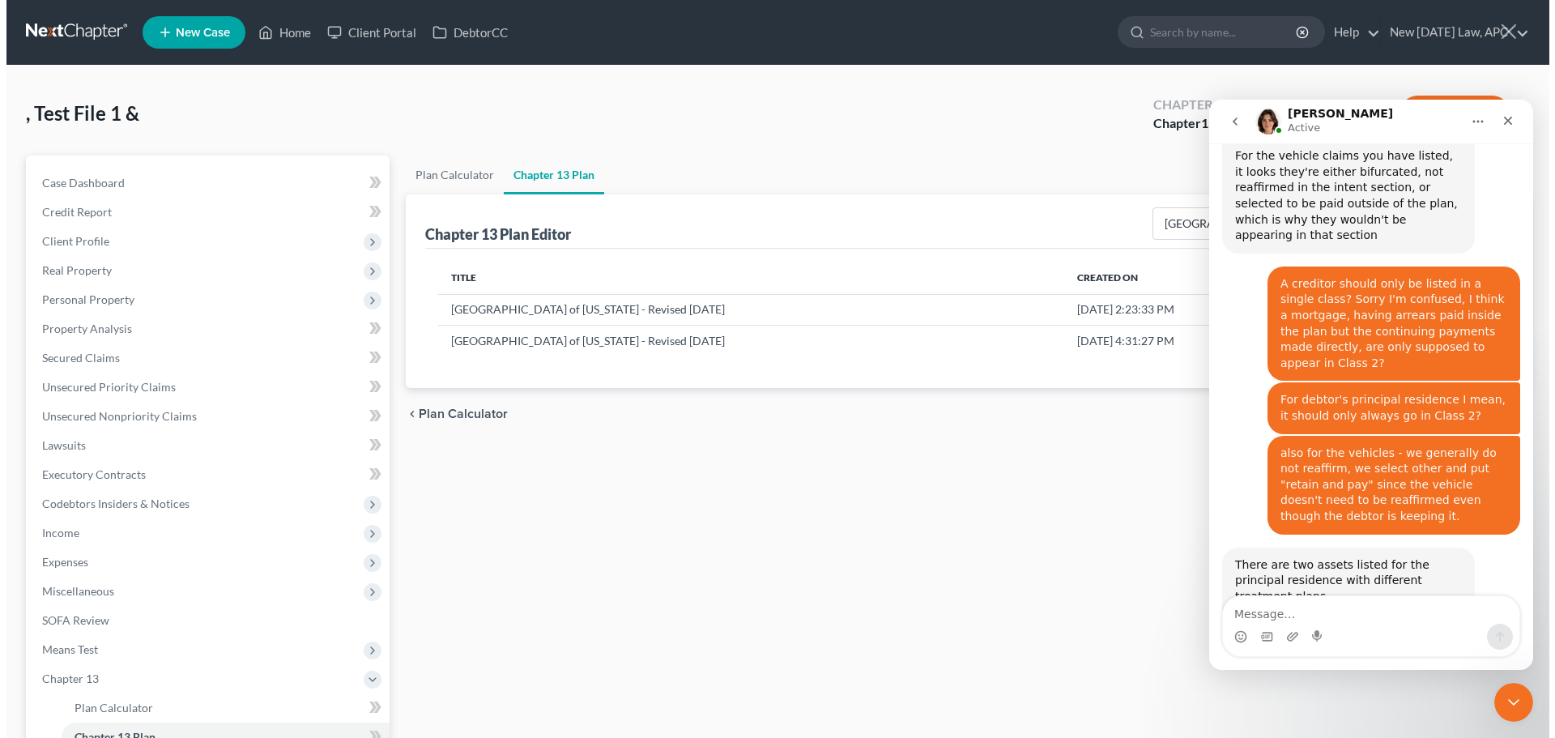
scroll to position [0, 0]
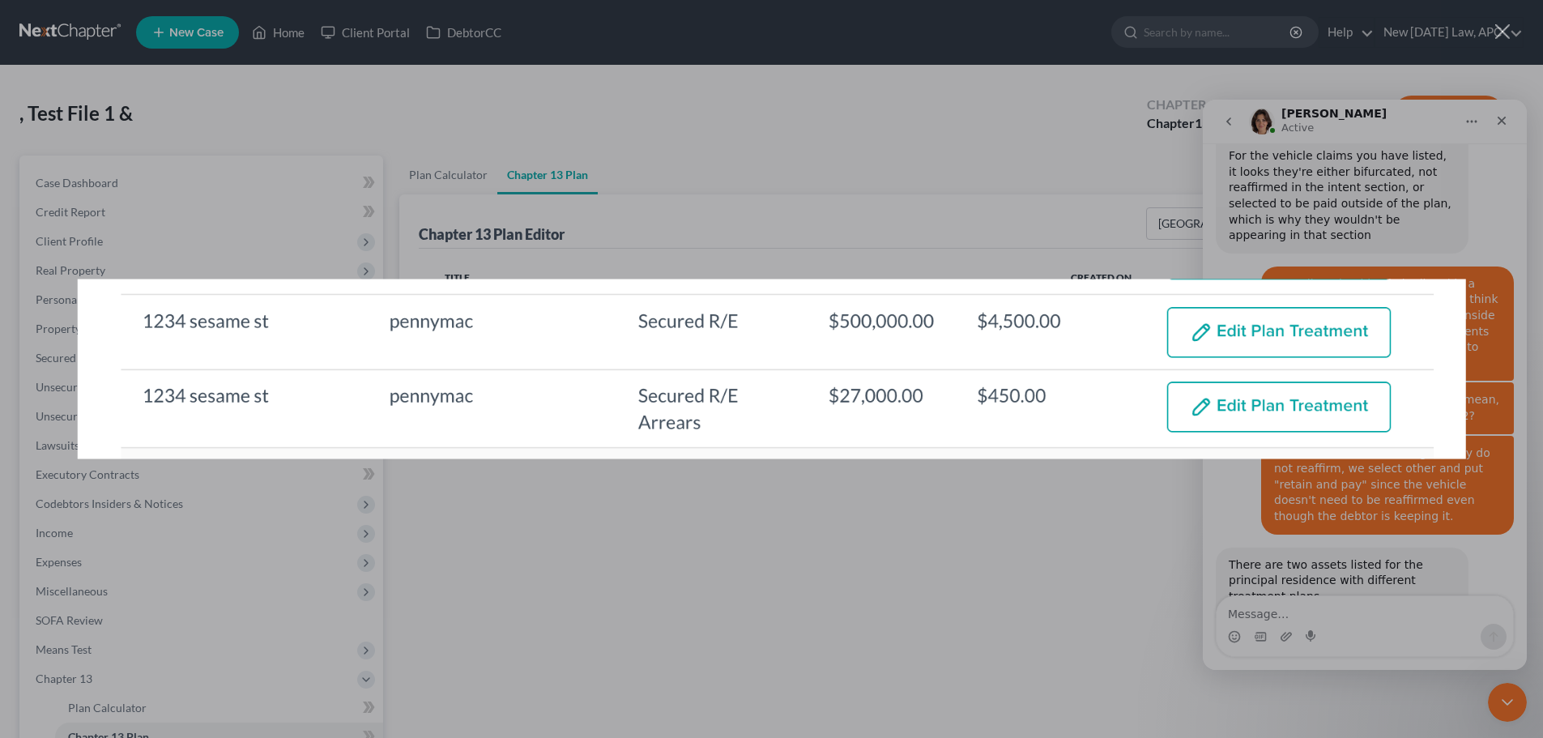
click at [854, 565] on div "Intercom messenger" at bounding box center [771, 369] width 1543 height 738
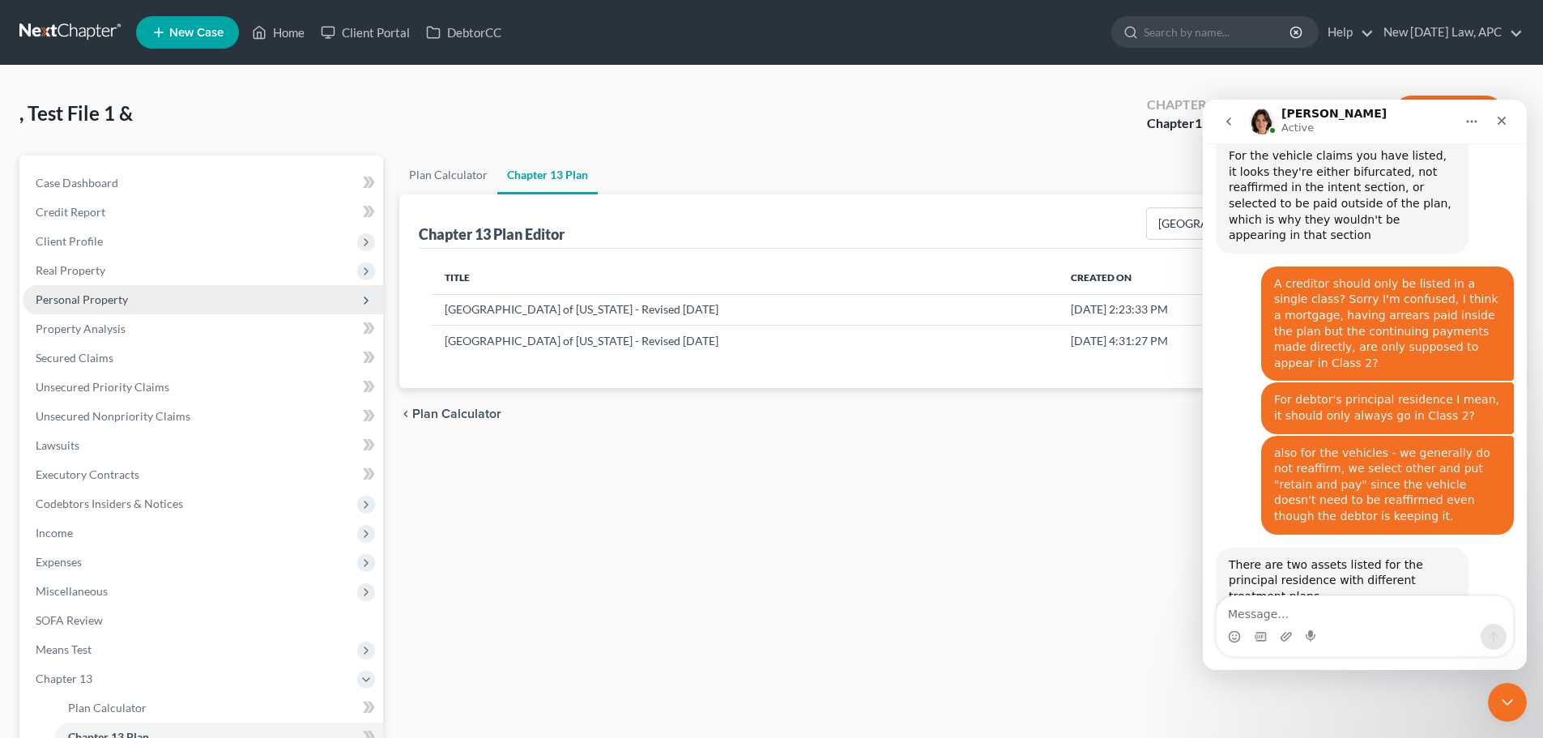
click at [73, 301] on span "Personal Property" at bounding box center [82, 299] width 92 height 14
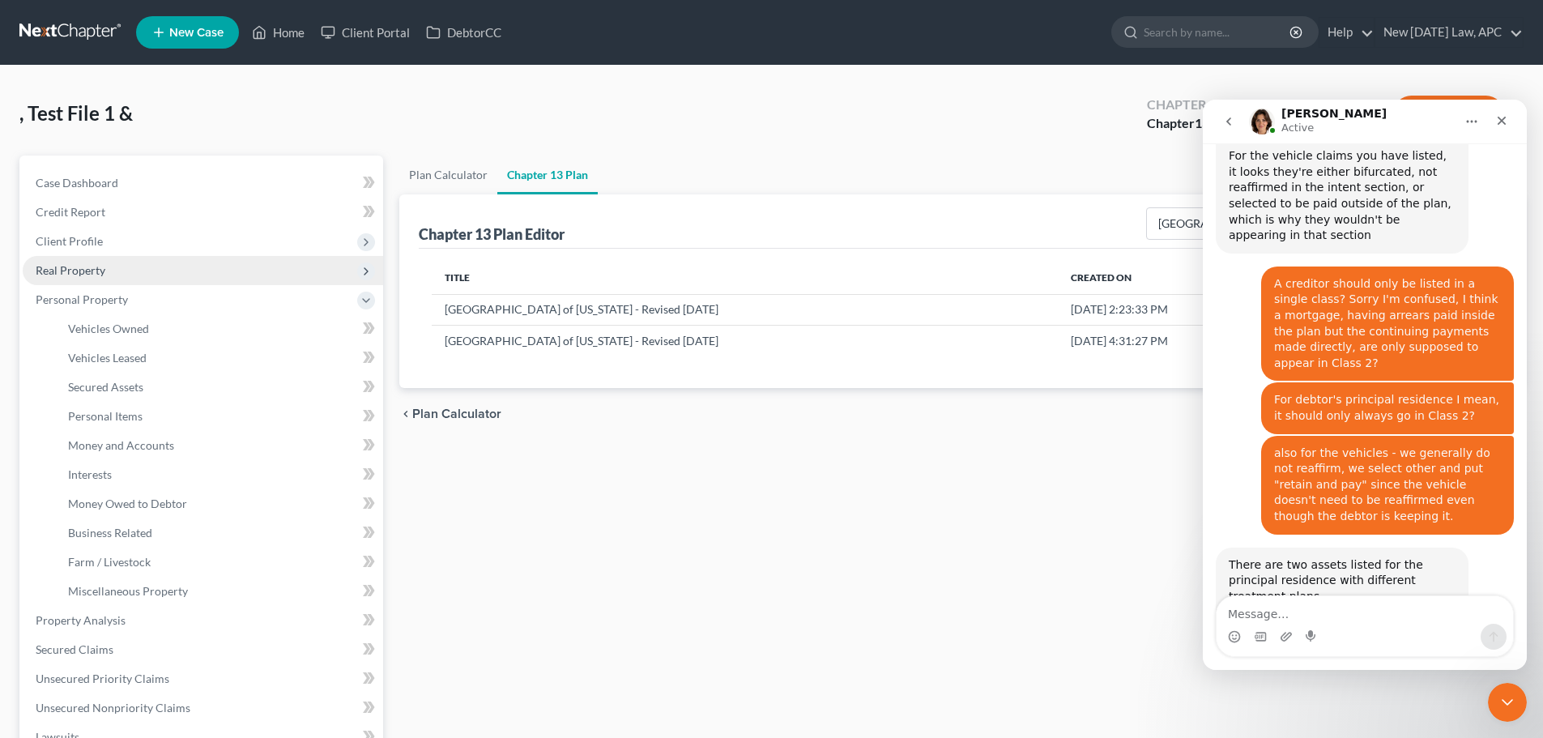
click at [83, 277] on span "Real Property" at bounding box center [203, 270] width 360 height 29
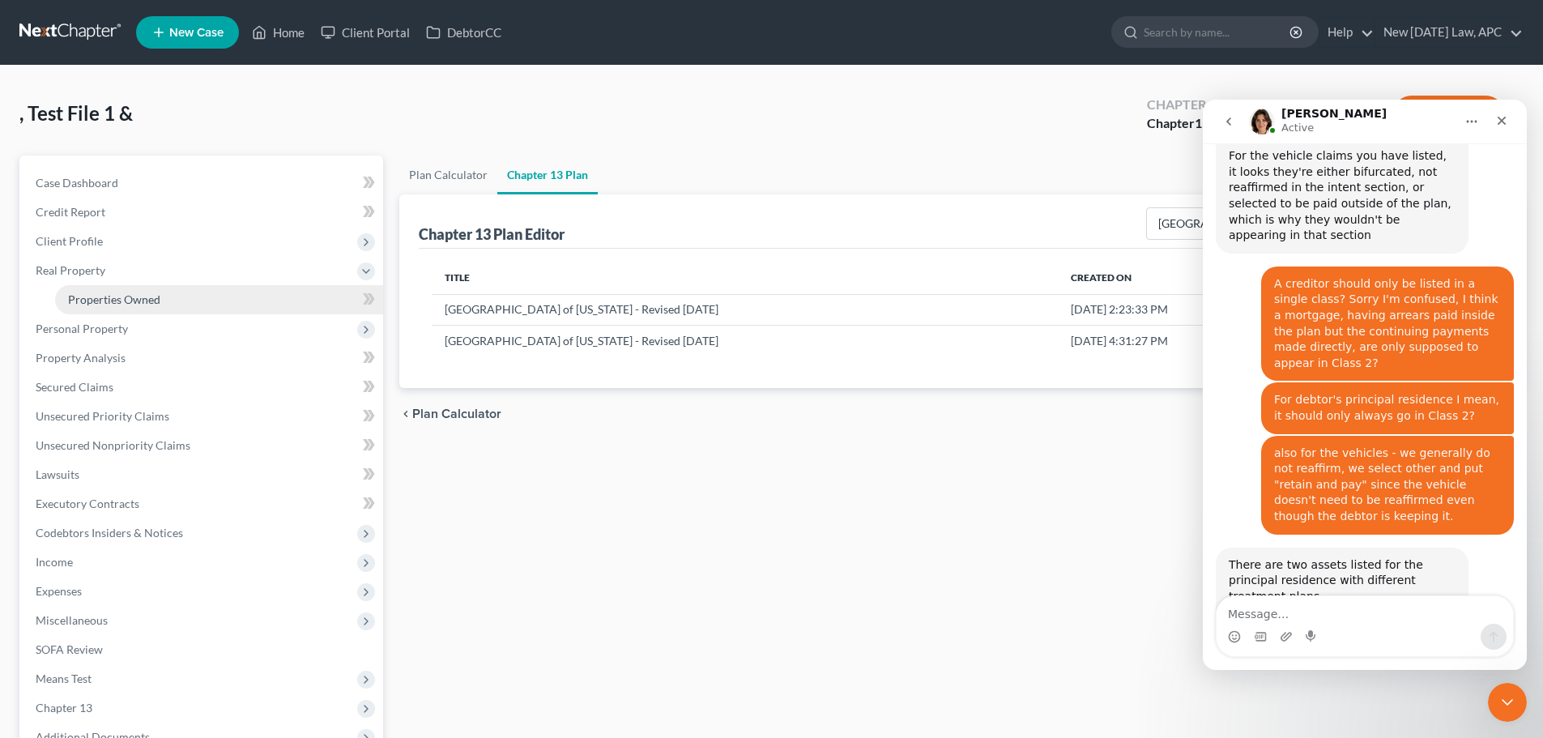
click at [94, 291] on link "Properties Owned" at bounding box center [219, 299] width 328 height 29
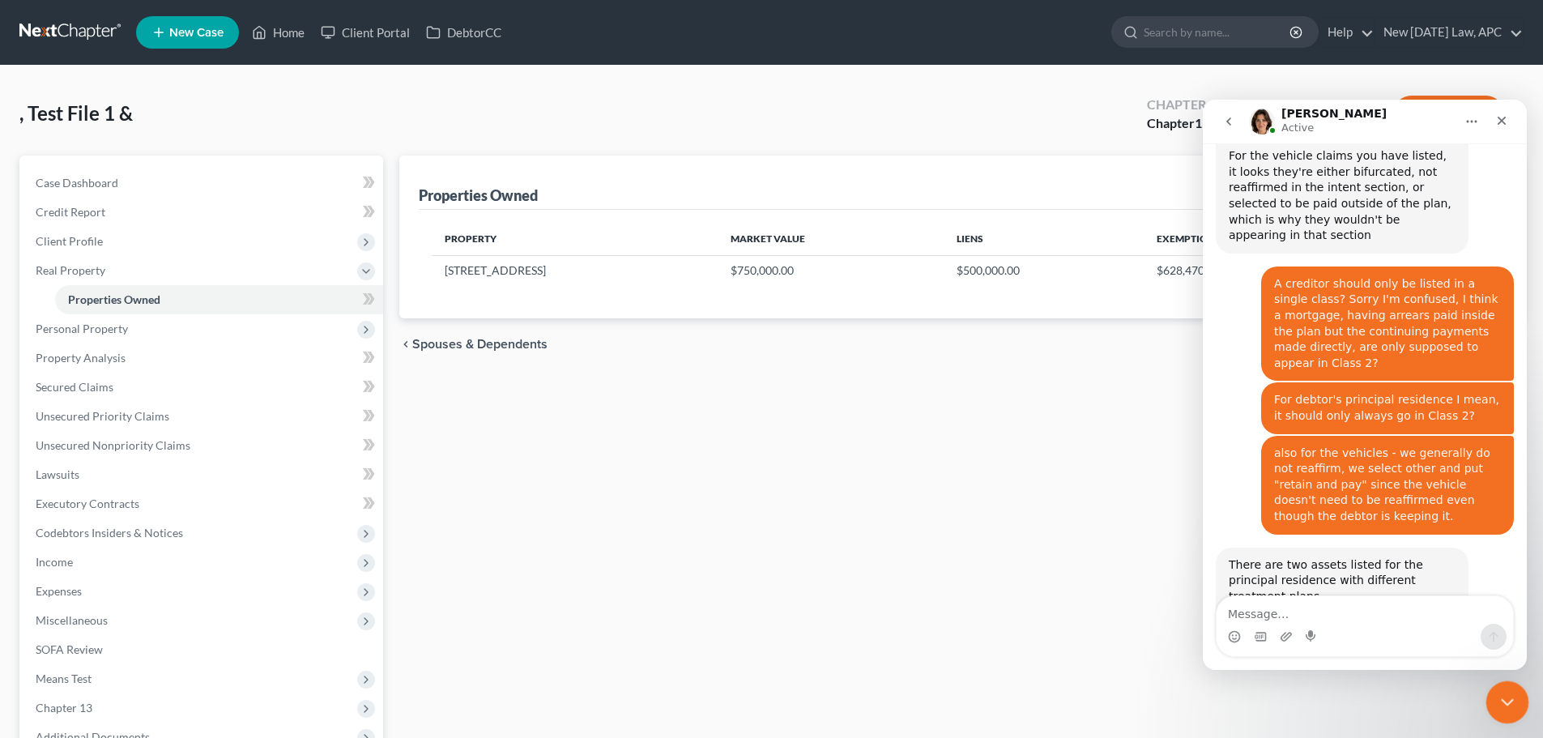
drag, startPoint x: 1519, startPoint y: 693, endPoint x: 2992, endPoint y: 1343, distance: 1609.6
click at [1521, 693] on div "Close Intercom Messenger" at bounding box center [1505, 699] width 39 height 39
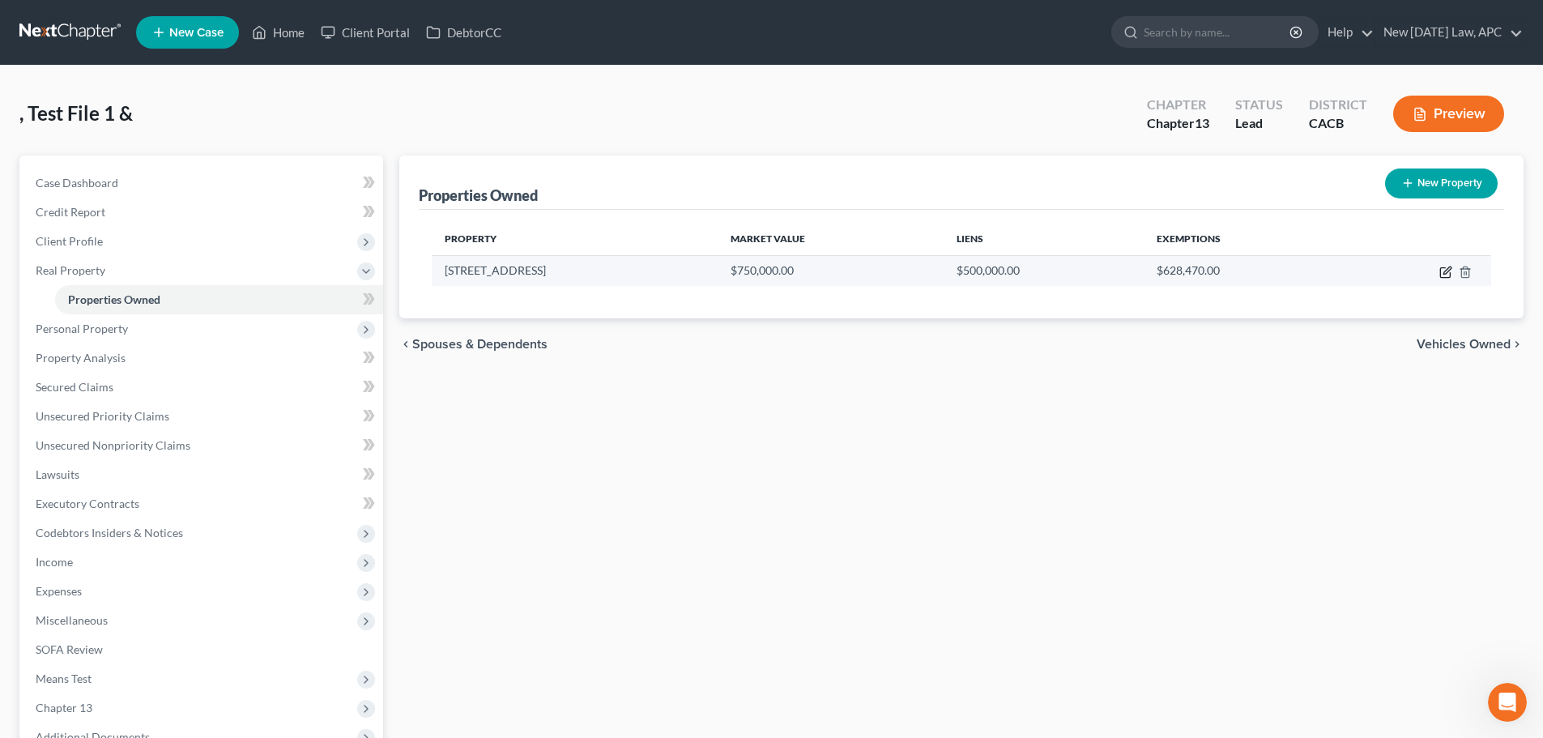
click at [1443, 272] on icon "button" at bounding box center [1445, 272] width 13 height 13
select select "4"
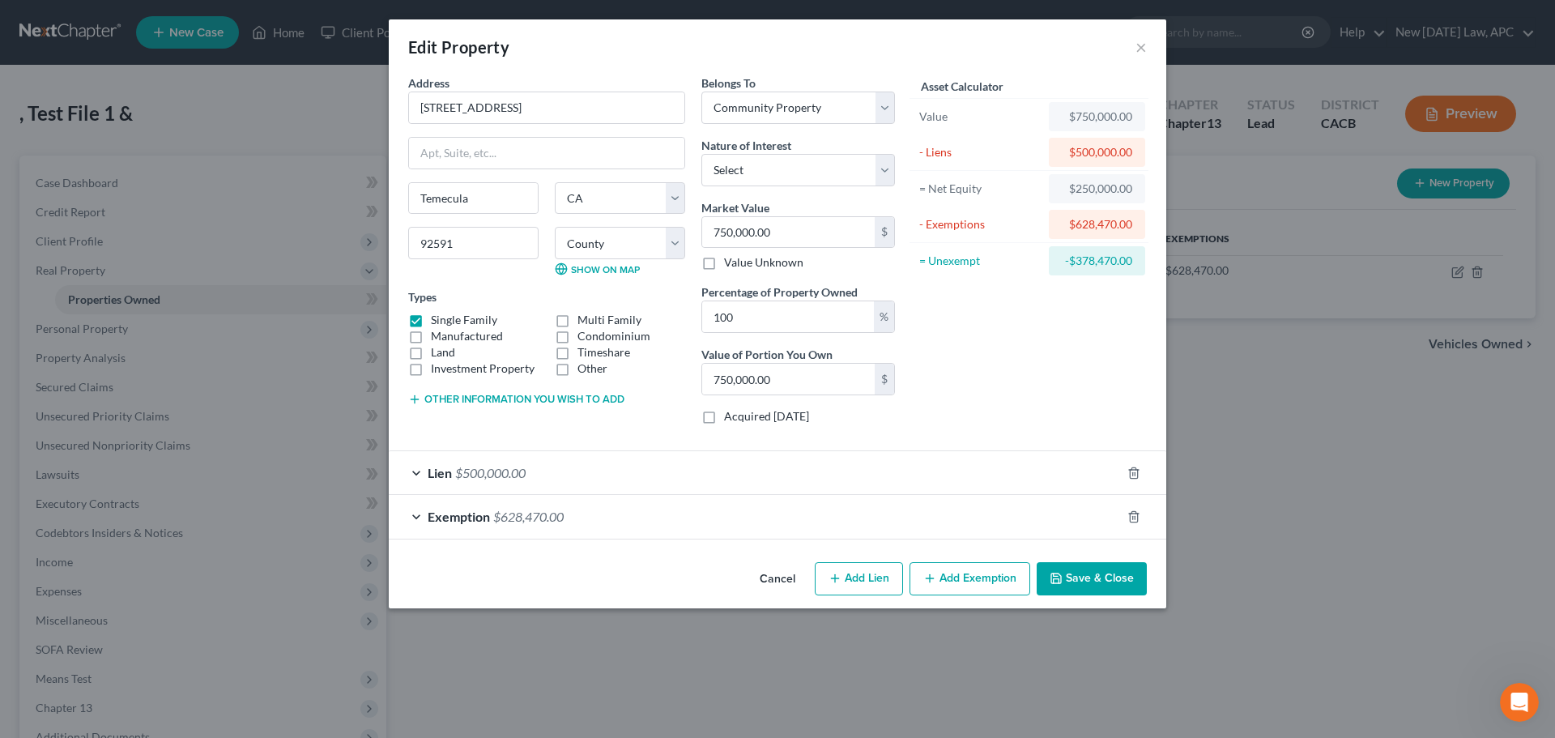
click at [566, 472] on div "Lien $500,000.00" at bounding box center [755, 472] width 732 height 43
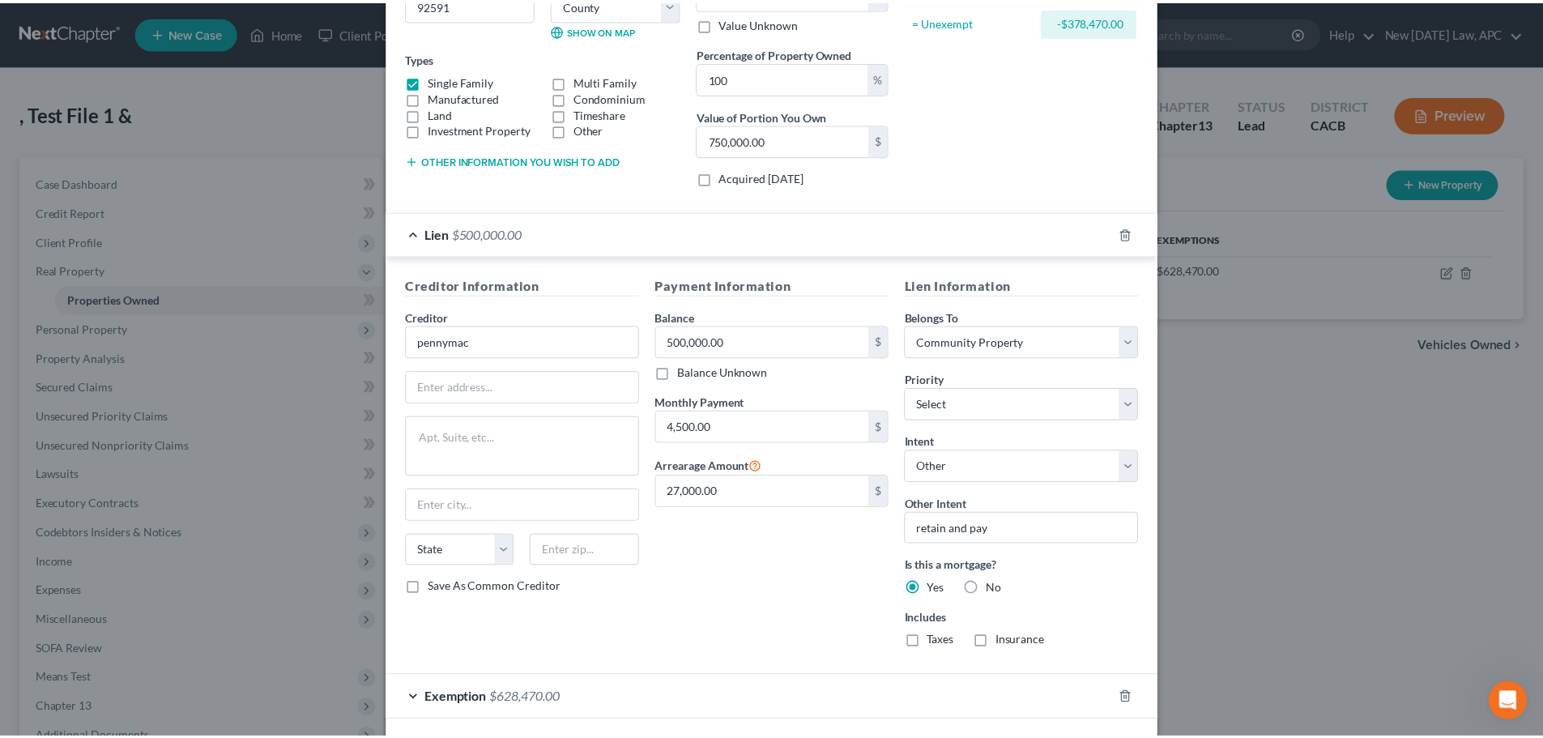
scroll to position [310, 0]
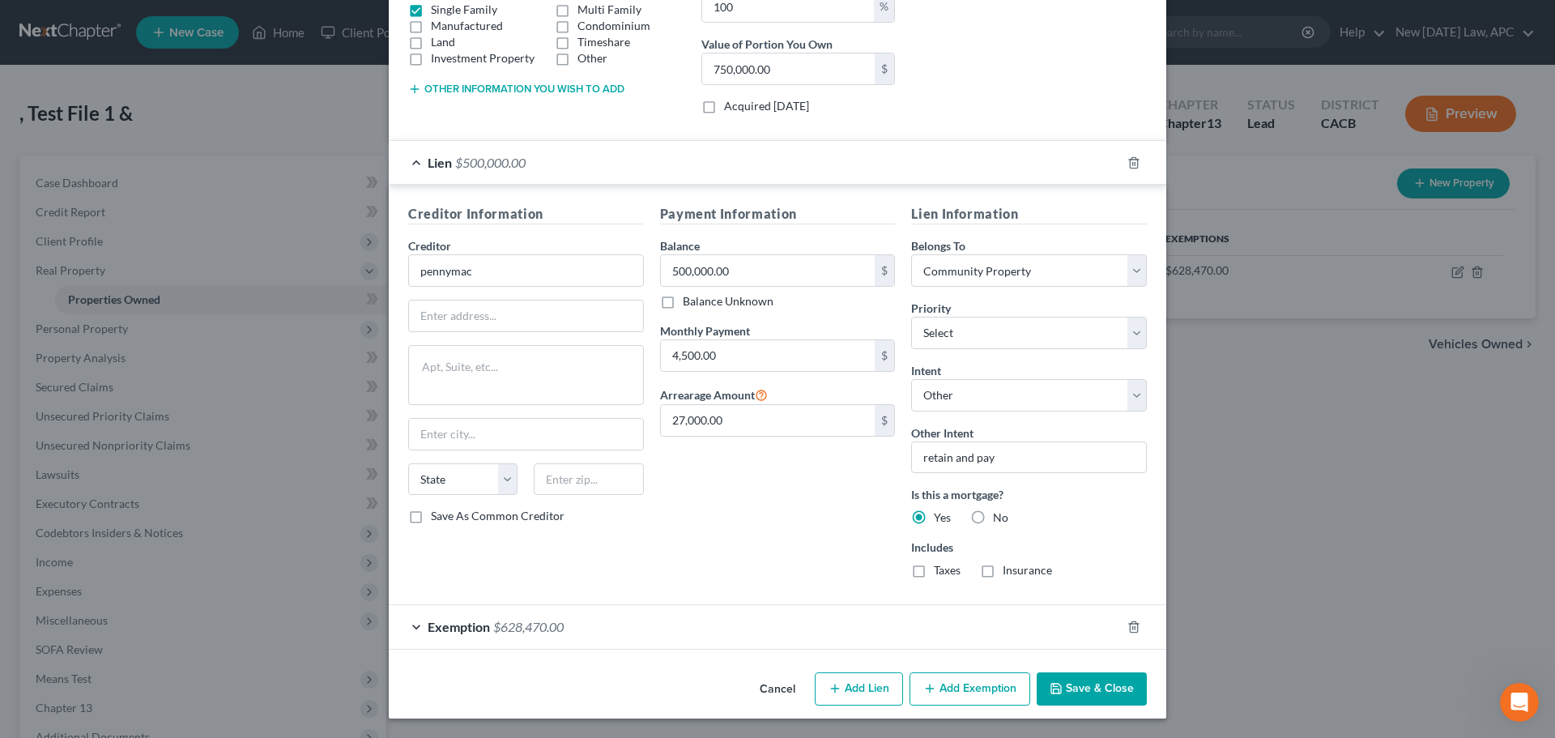
click at [777, 683] on button "Cancel" at bounding box center [778, 690] width 62 height 32
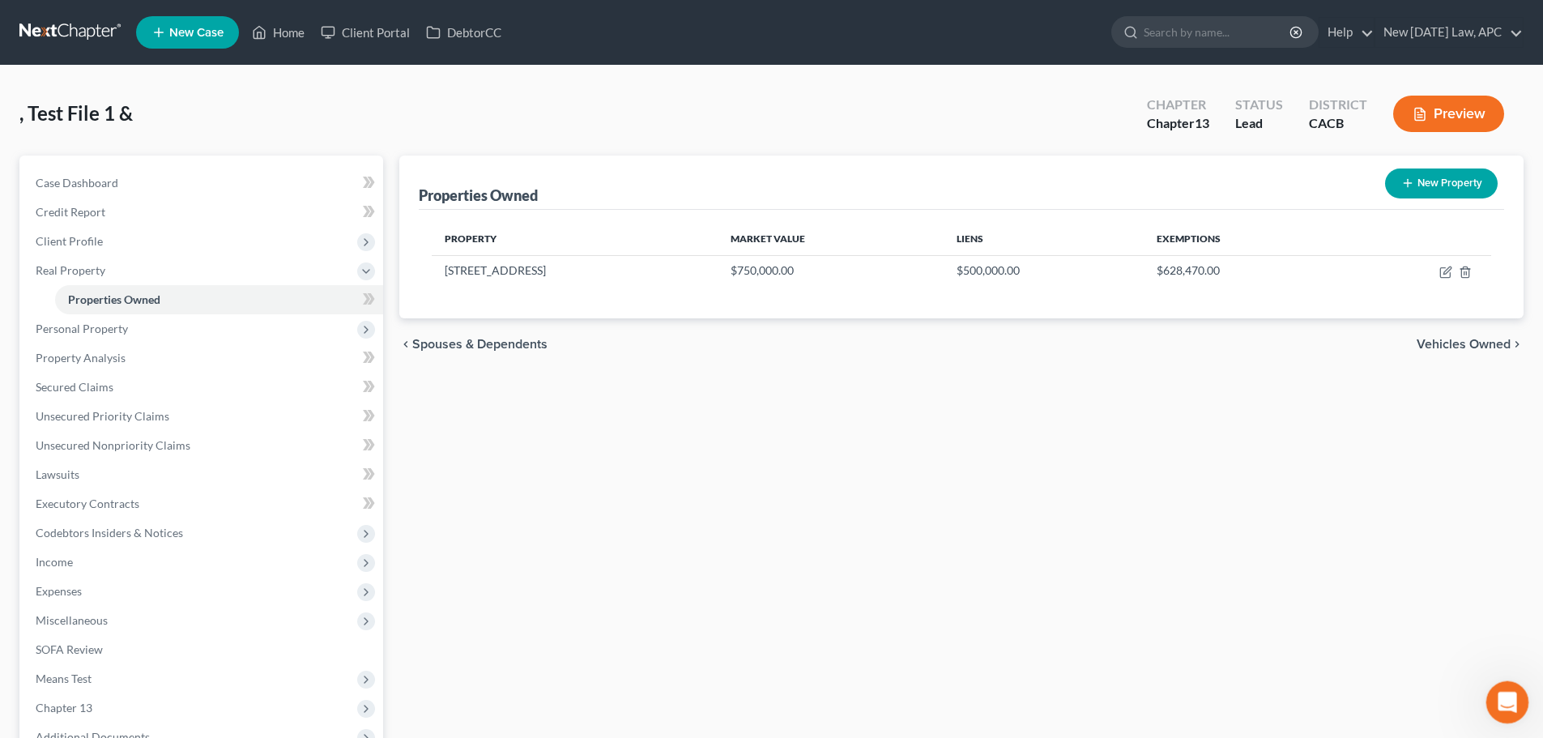
click at [1505, 703] on icon "Open Intercom Messenger" at bounding box center [1505, 700] width 27 height 27
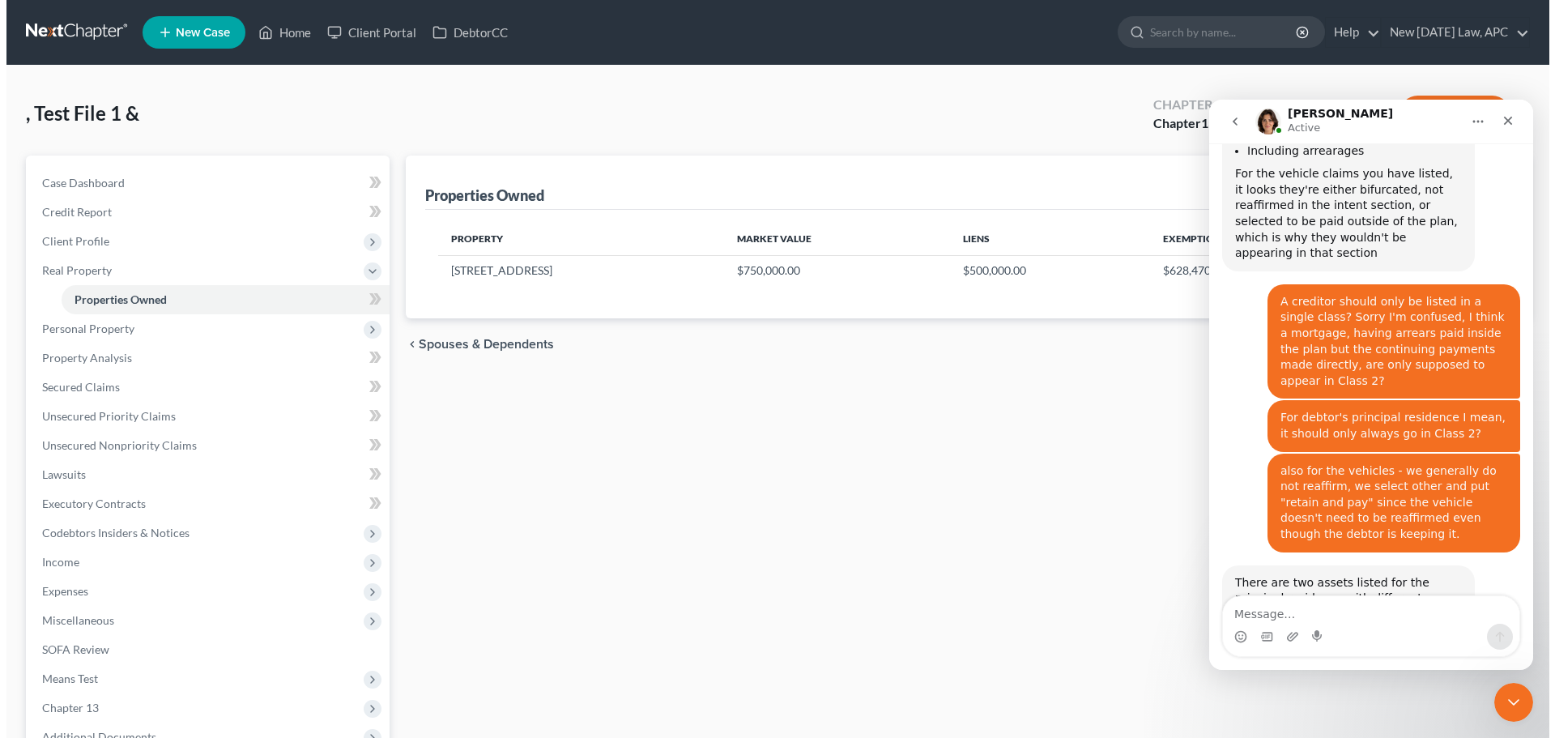
scroll to position [914, 0]
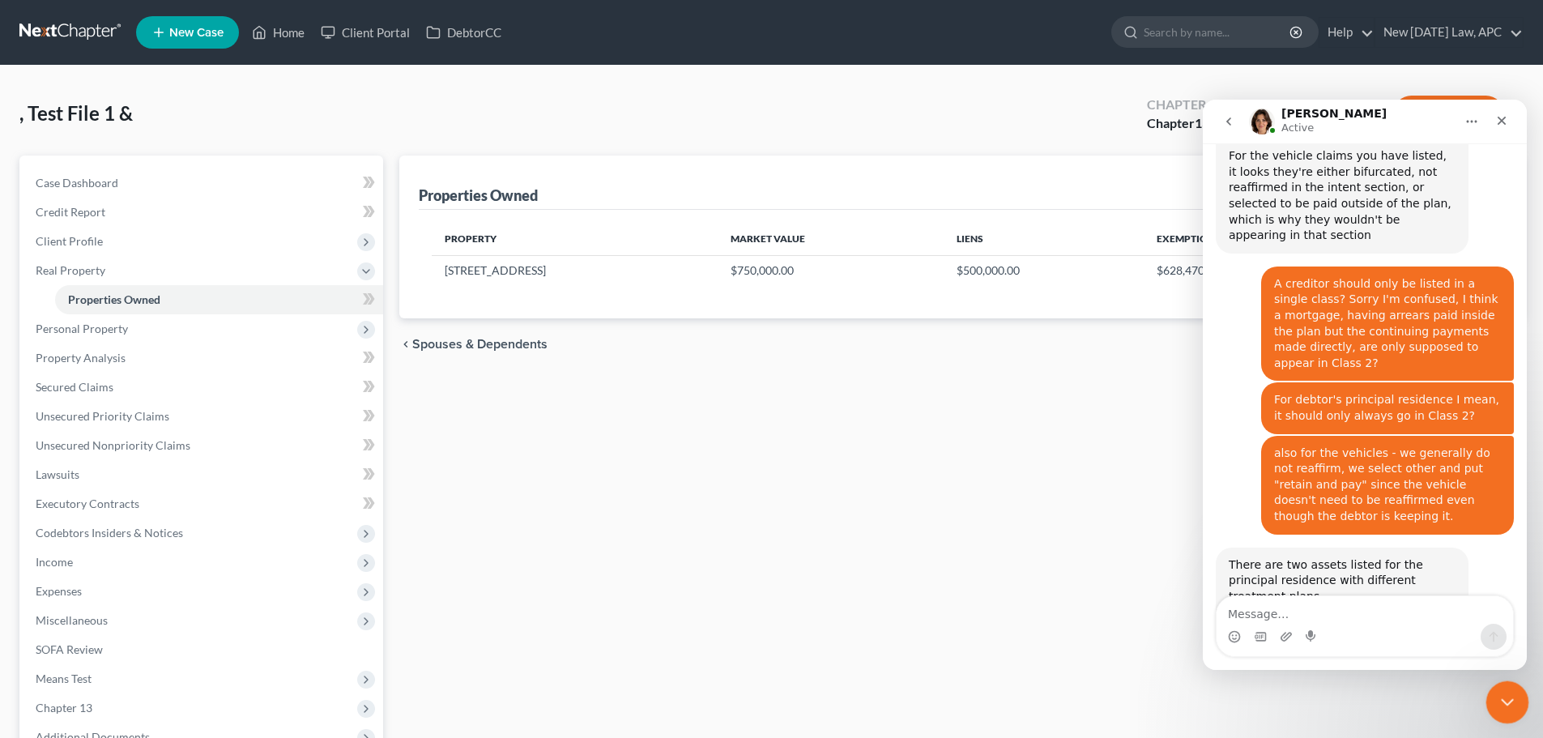
drag, startPoint x: 1494, startPoint y: 698, endPoint x: 2966, endPoint y: 1367, distance: 1617.6
click at [1491, 697] on div "Close Intercom Messenger" at bounding box center [1505, 699] width 39 height 39
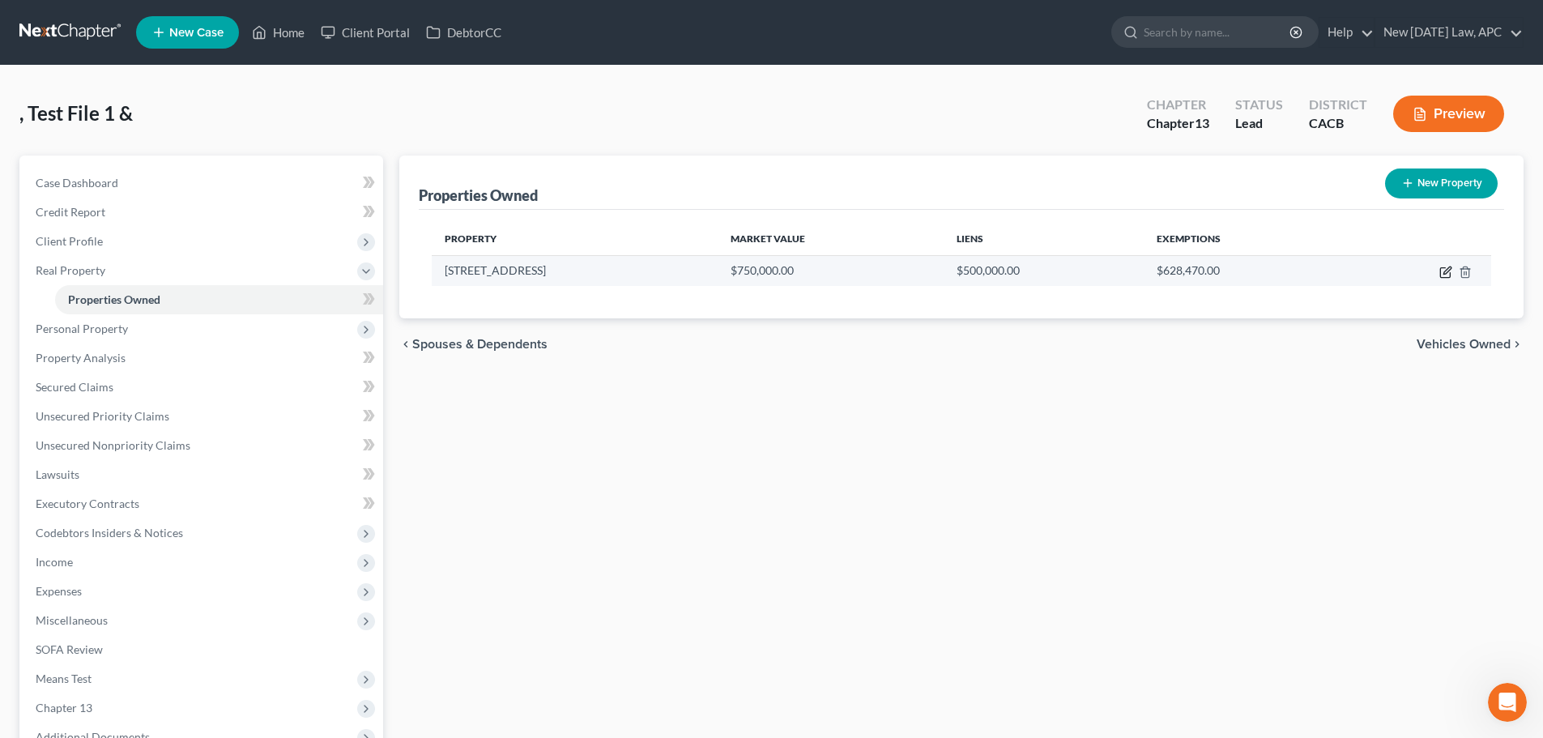
click at [1440, 269] on icon "button" at bounding box center [1445, 273] width 10 height 10
select select "4"
select select "32"
select select "4"
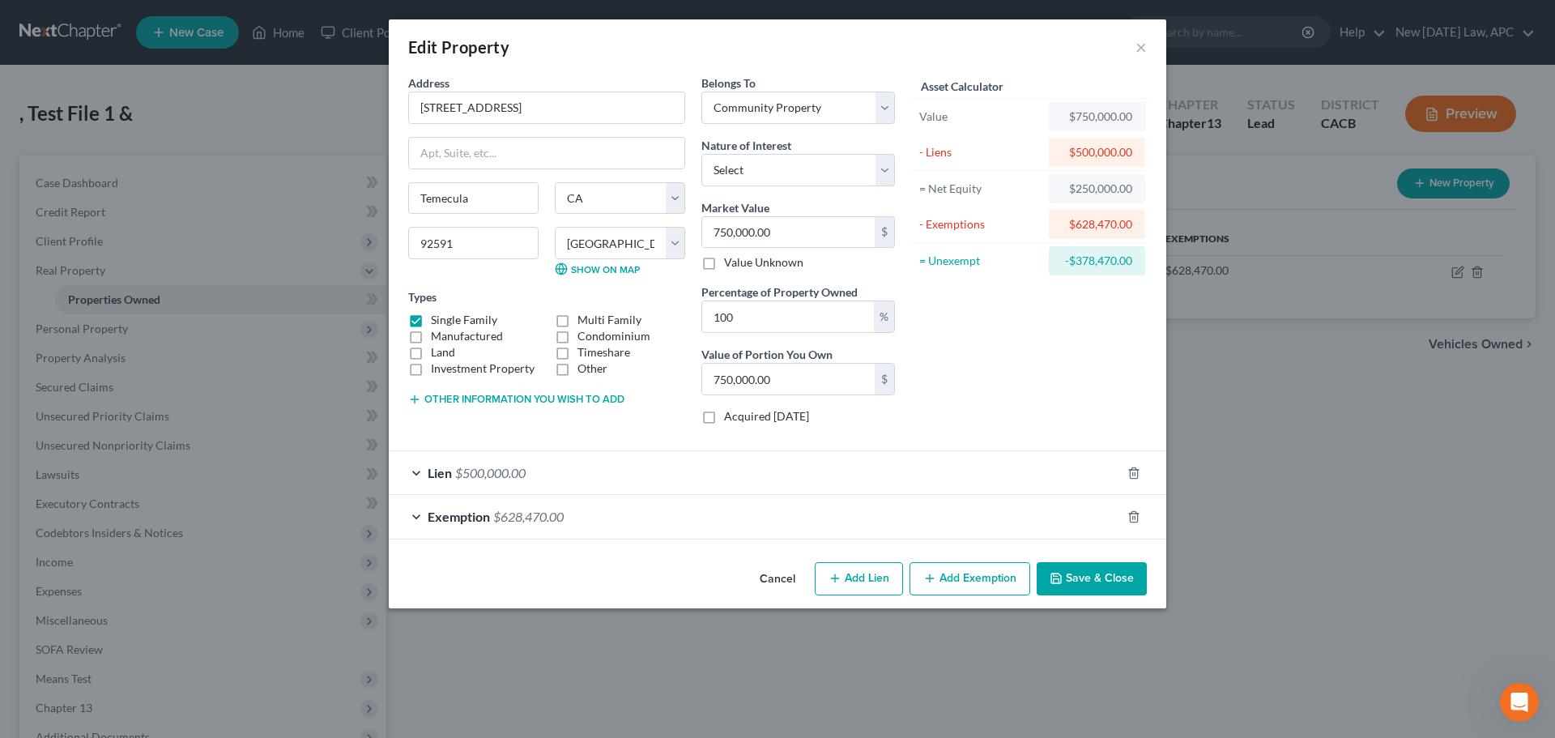
scroll to position [851, 0]
click at [714, 458] on div "Lien $500,000.00" at bounding box center [755, 472] width 732 height 43
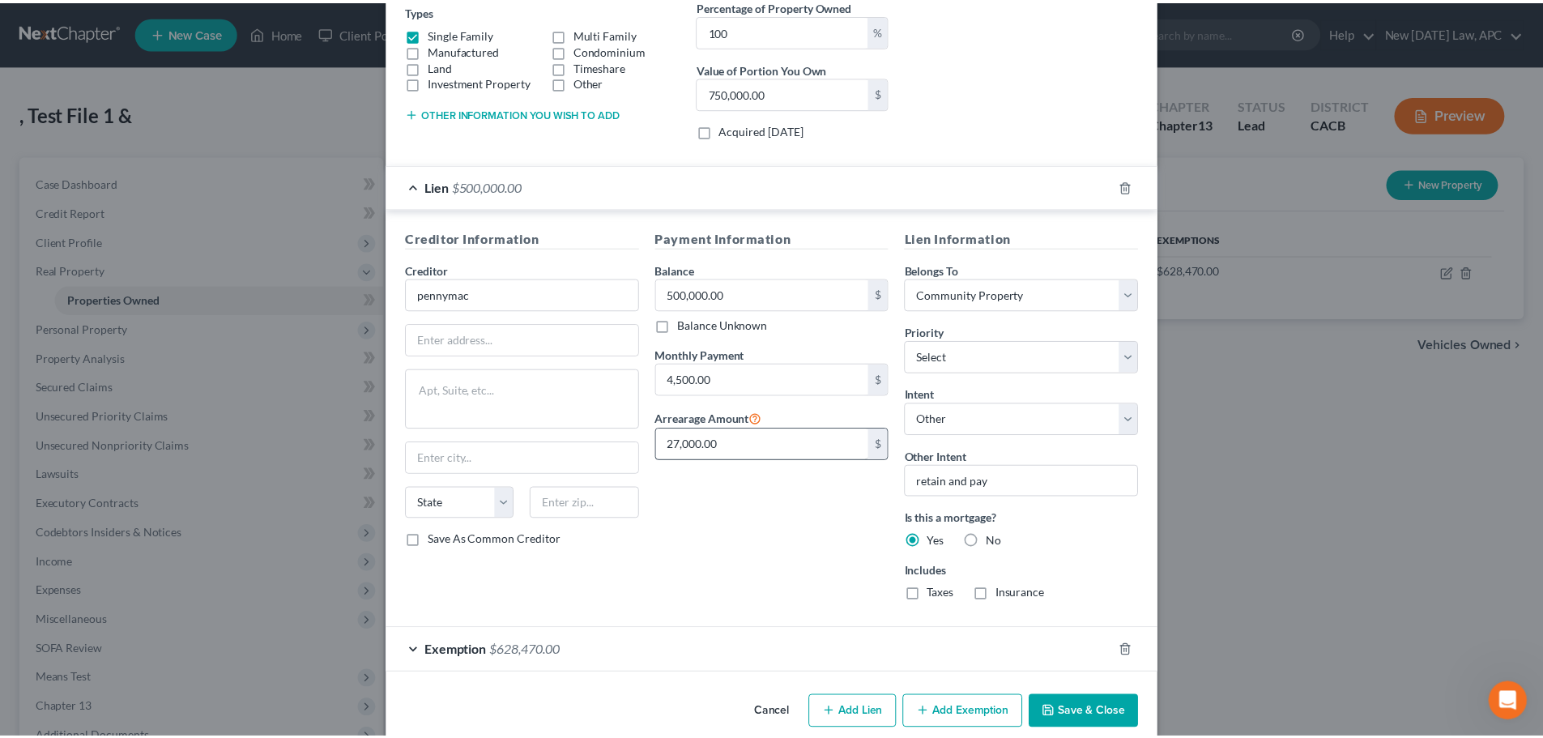
scroll to position [310, 0]
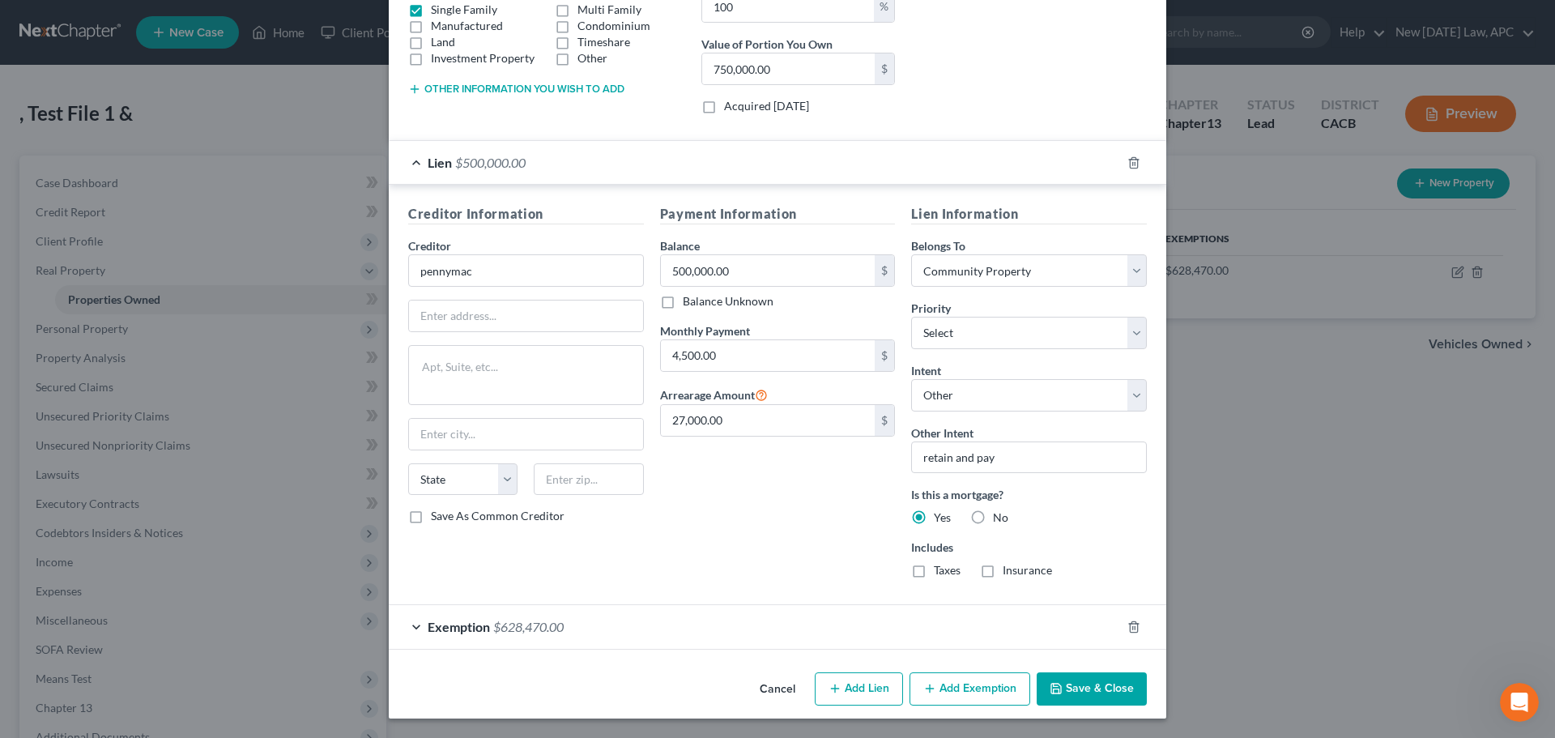
click at [774, 684] on button "Cancel" at bounding box center [778, 690] width 62 height 32
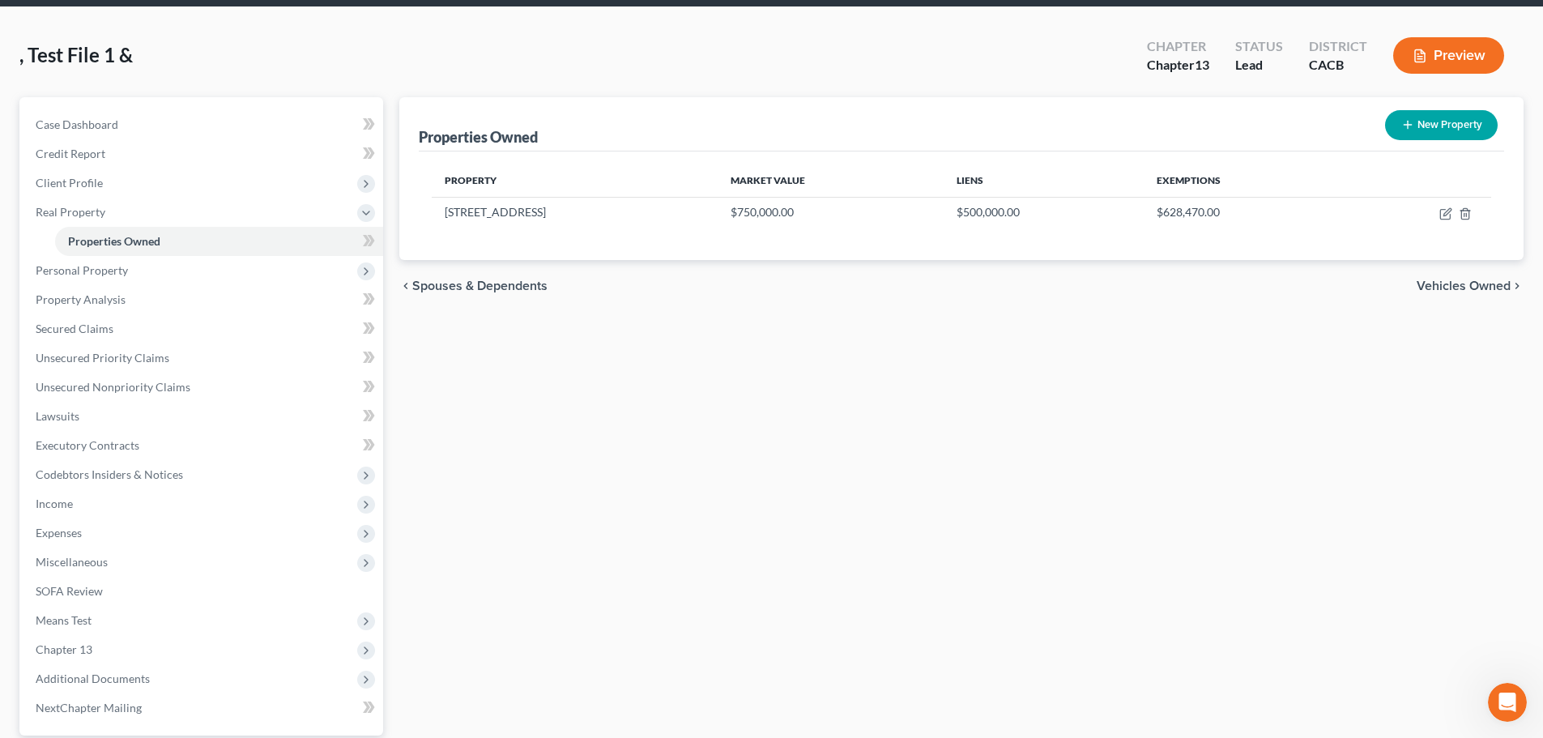
scroll to position [49, 0]
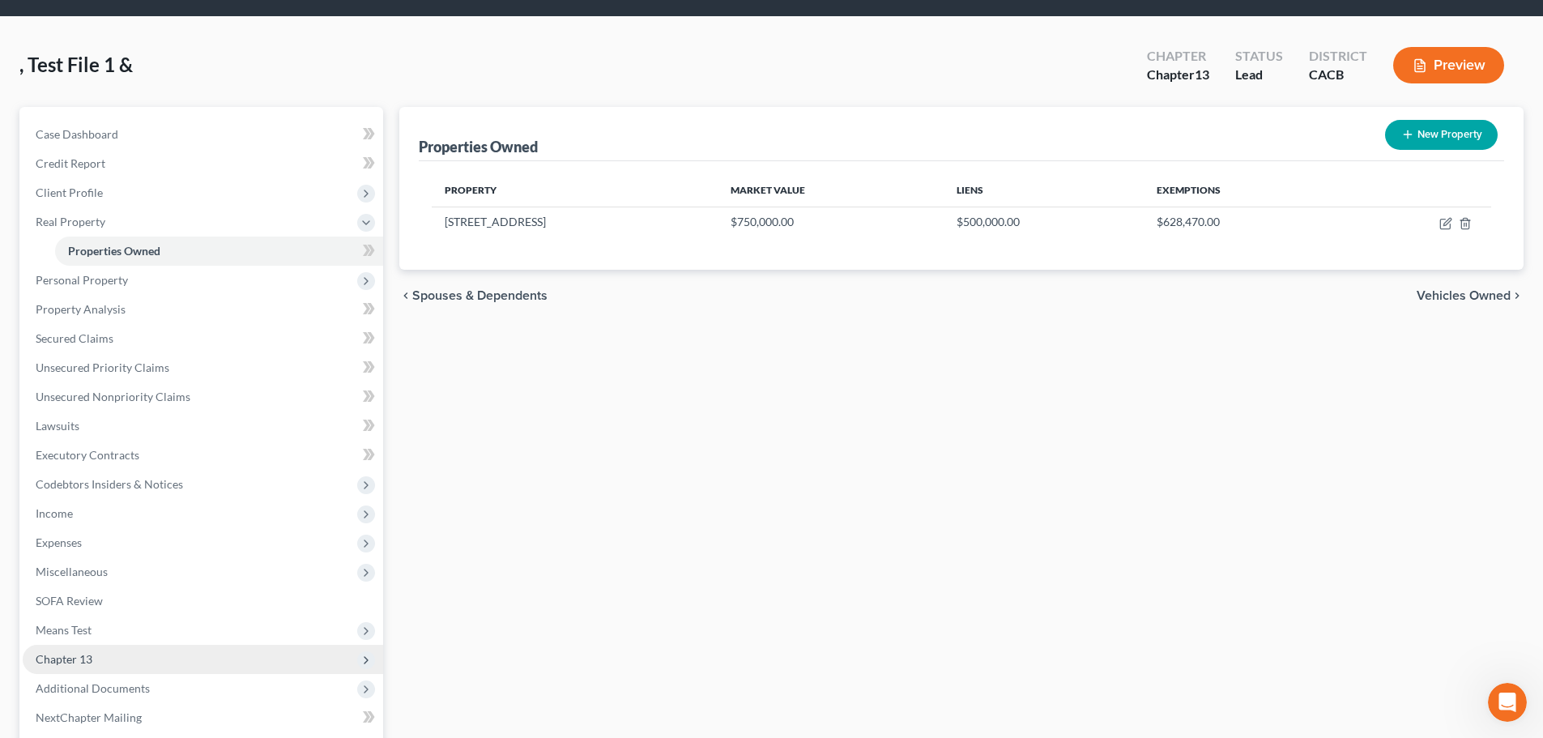
click at [124, 659] on span "Chapter 13" at bounding box center [203, 659] width 360 height 29
click at [144, 659] on link "Plan Calculator" at bounding box center [219, 659] width 328 height 29
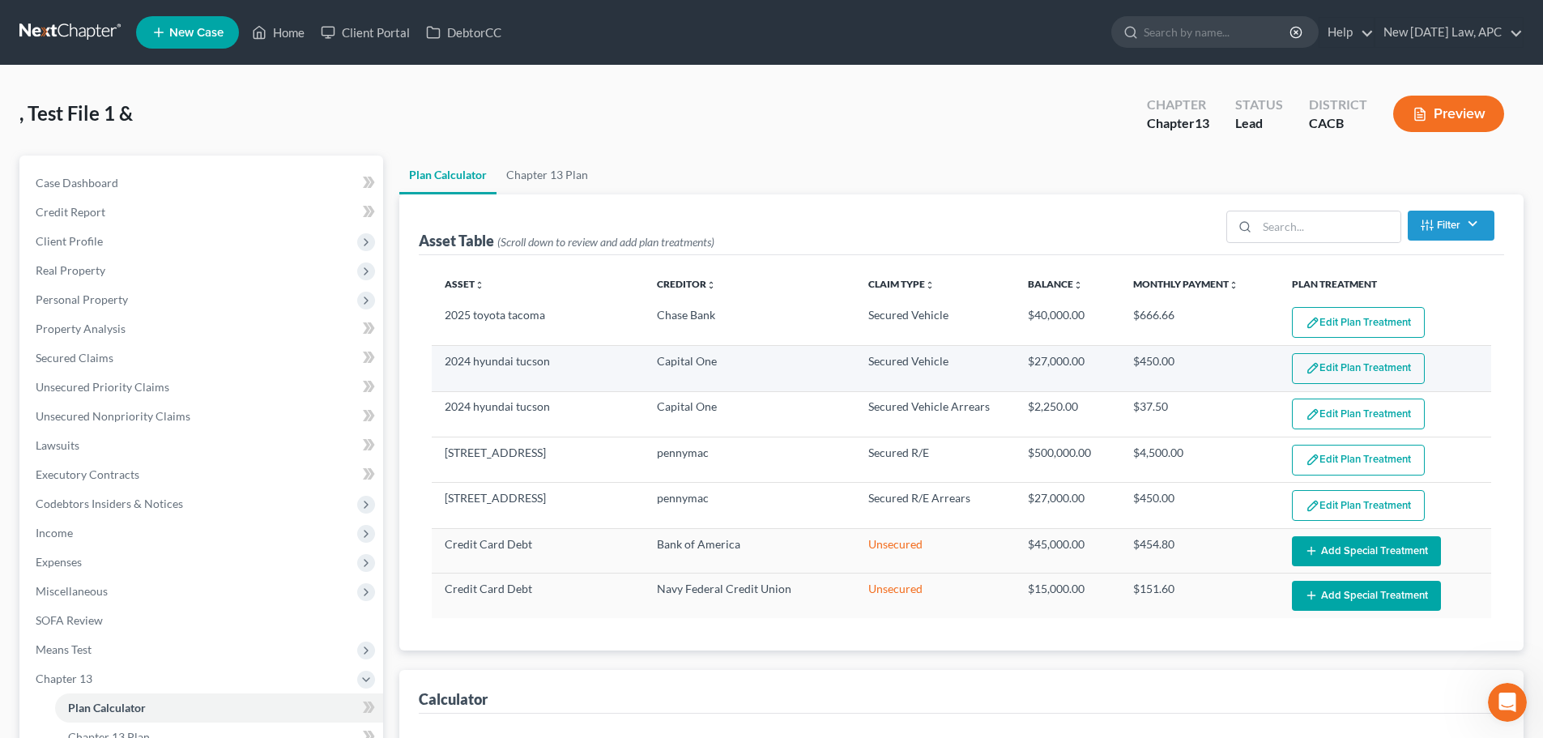
select select "59"
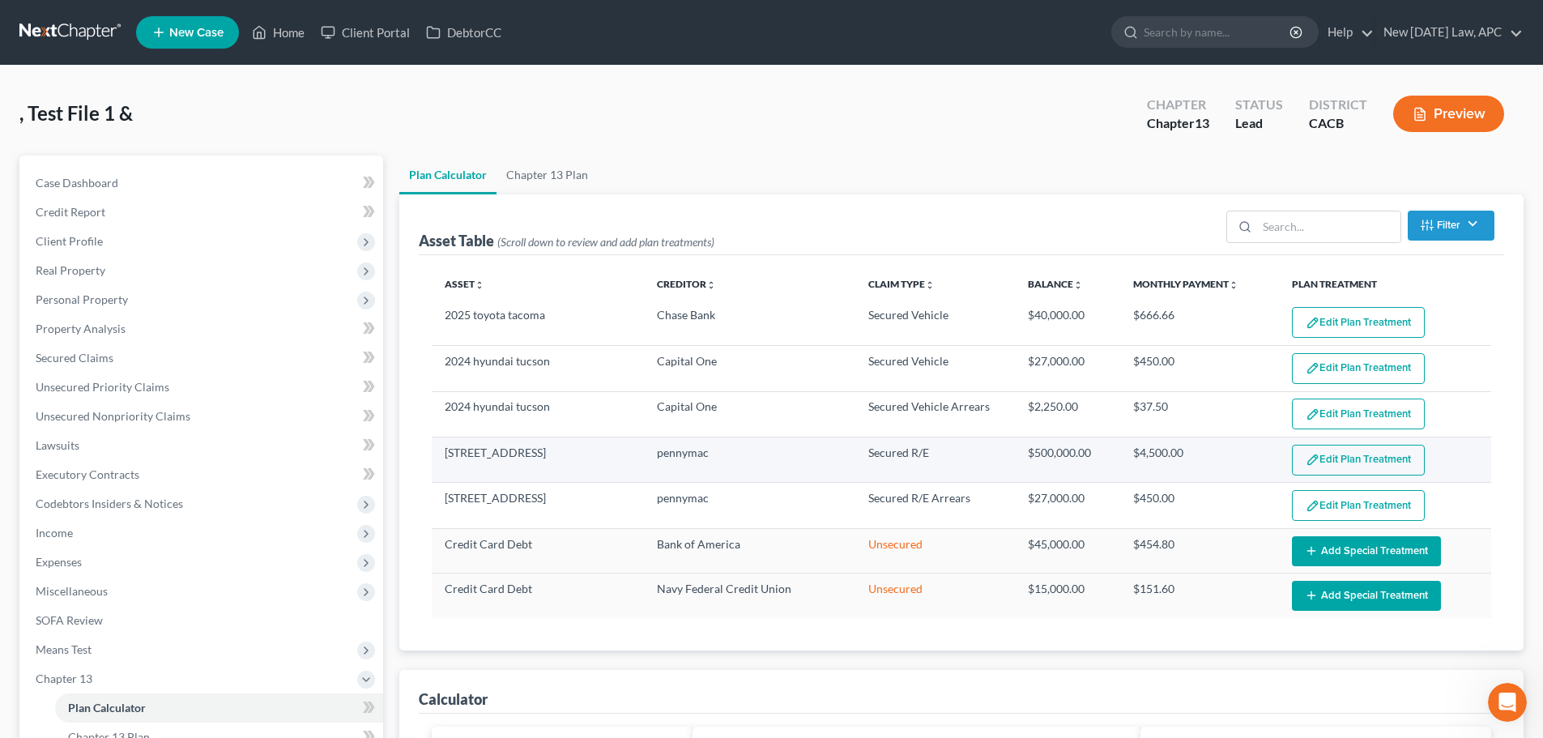
click at [1333, 457] on button "Edit Plan Treatment" at bounding box center [1358, 460] width 133 height 31
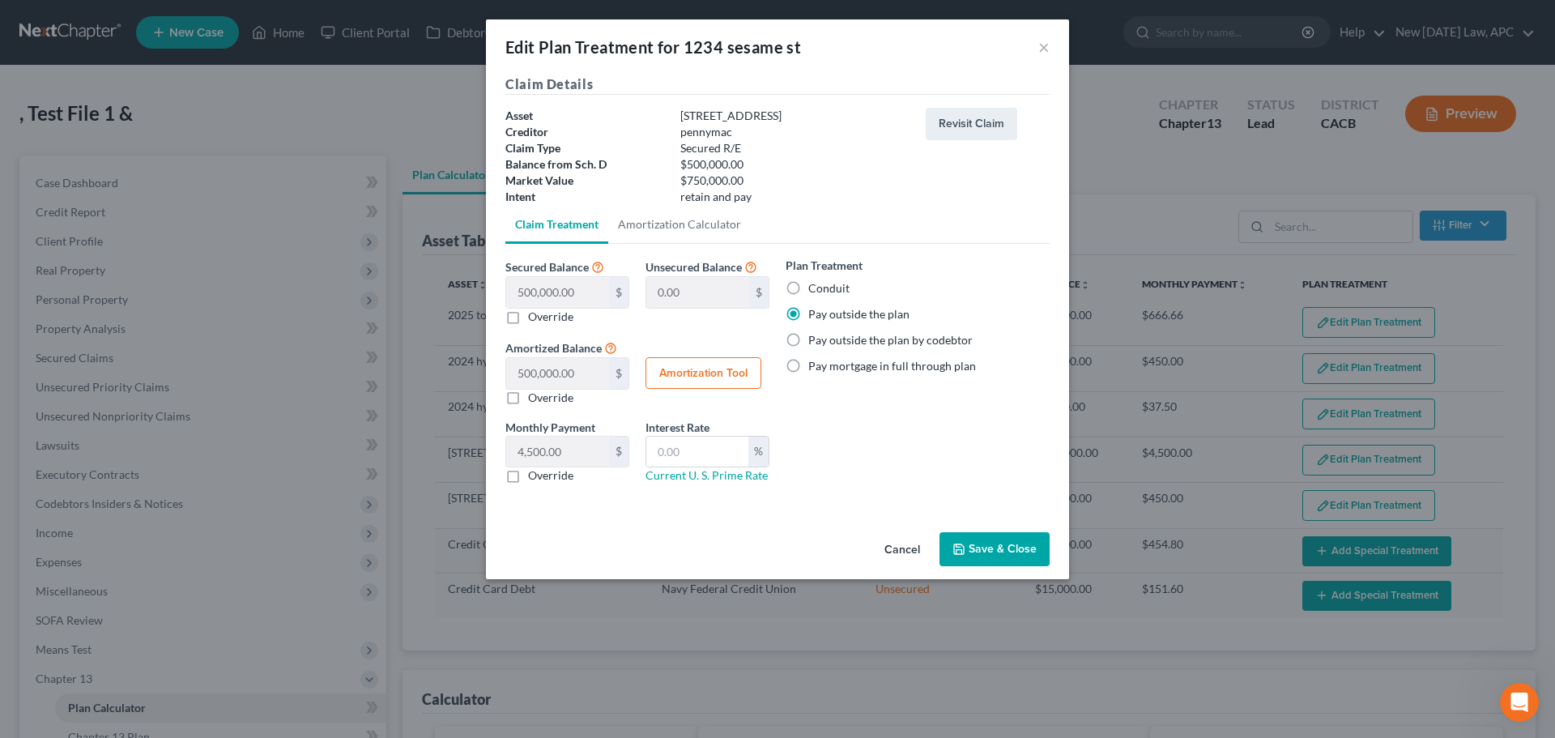
click at [897, 548] on button "Cancel" at bounding box center [903, 550] width 62 height 32
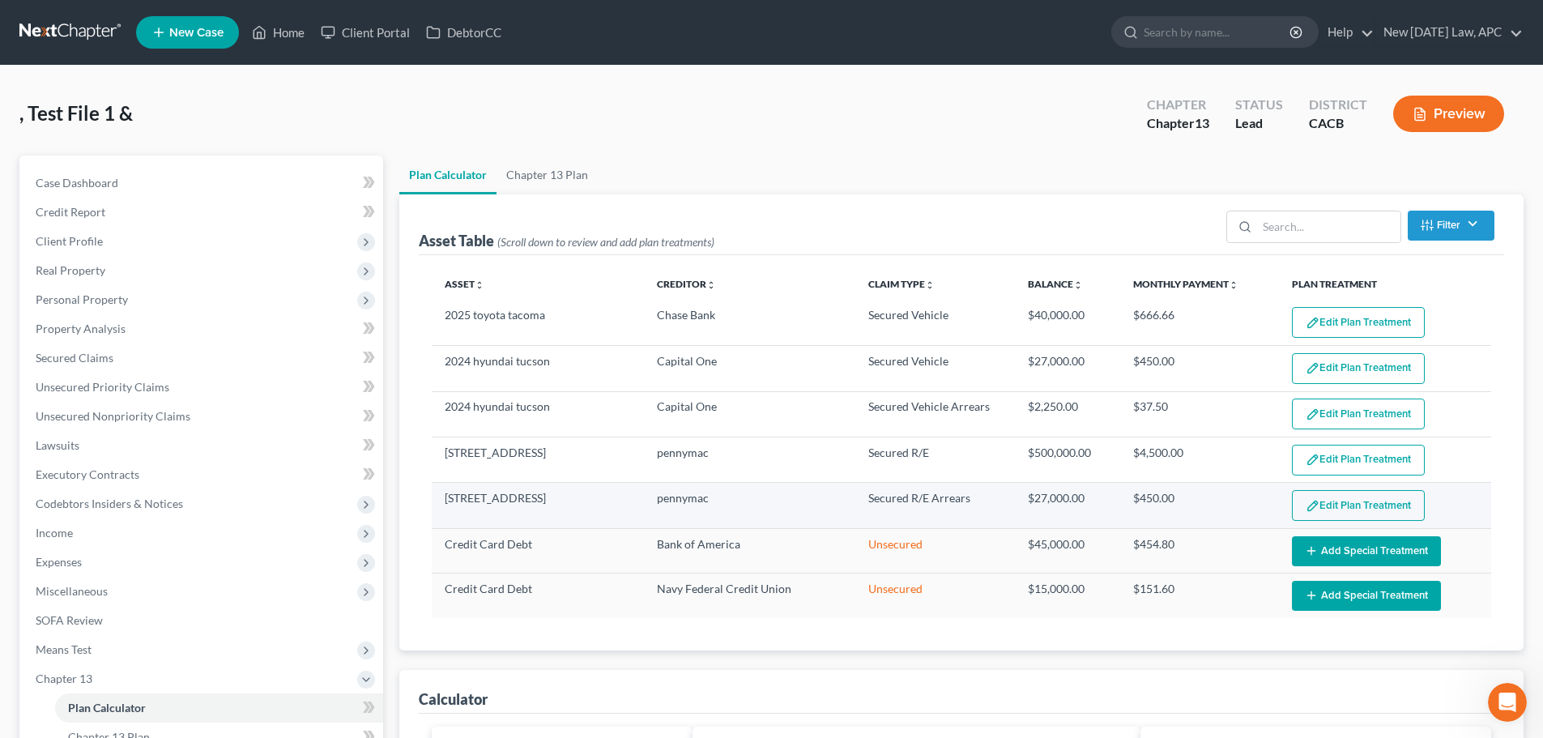
click at [1341, 510] on button "Edit Plan Treatment" at bounding box center [1358, 505] width 133 height 31
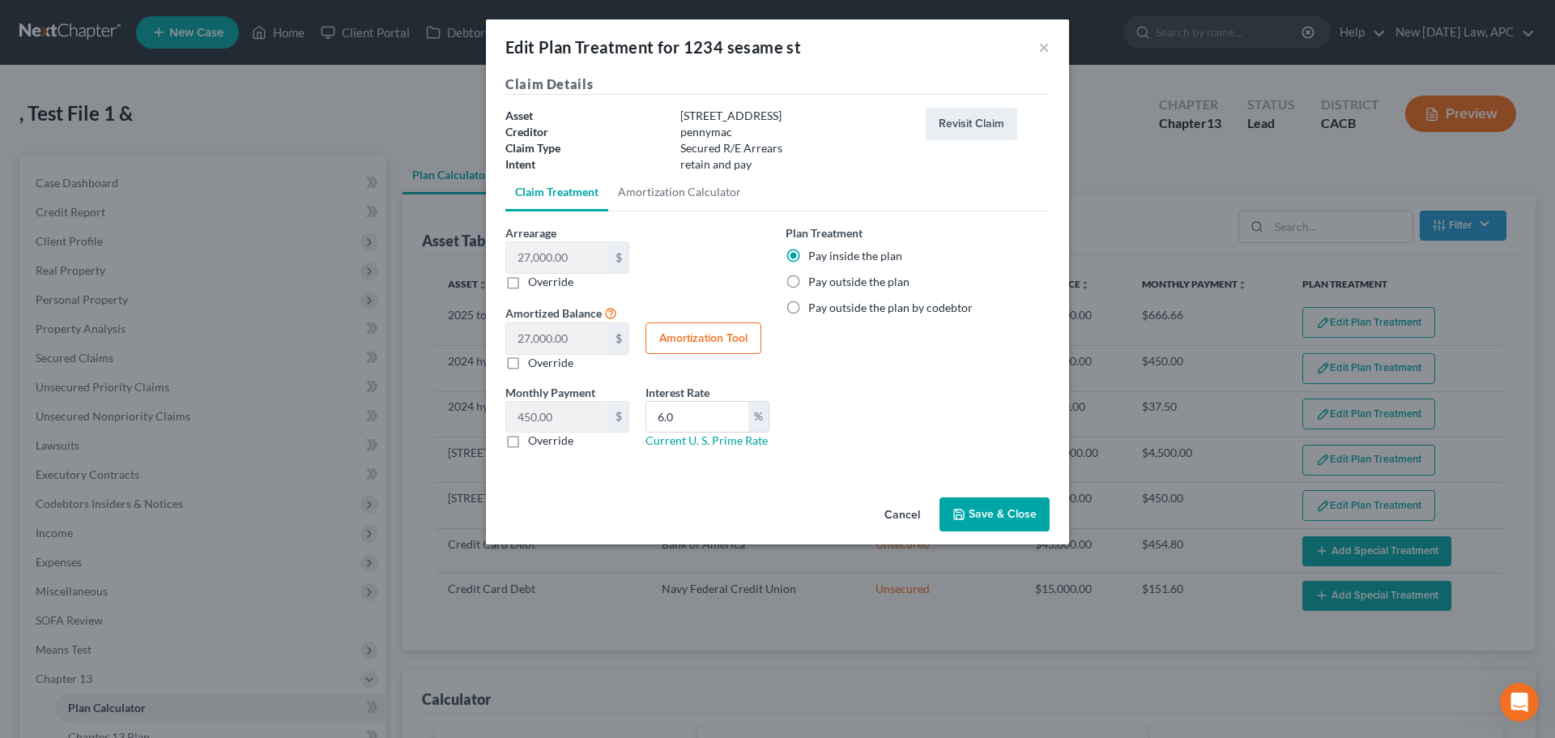
click at [911, 511] on button "Cancel" at bounding box center [903, 515] width 62 height 32
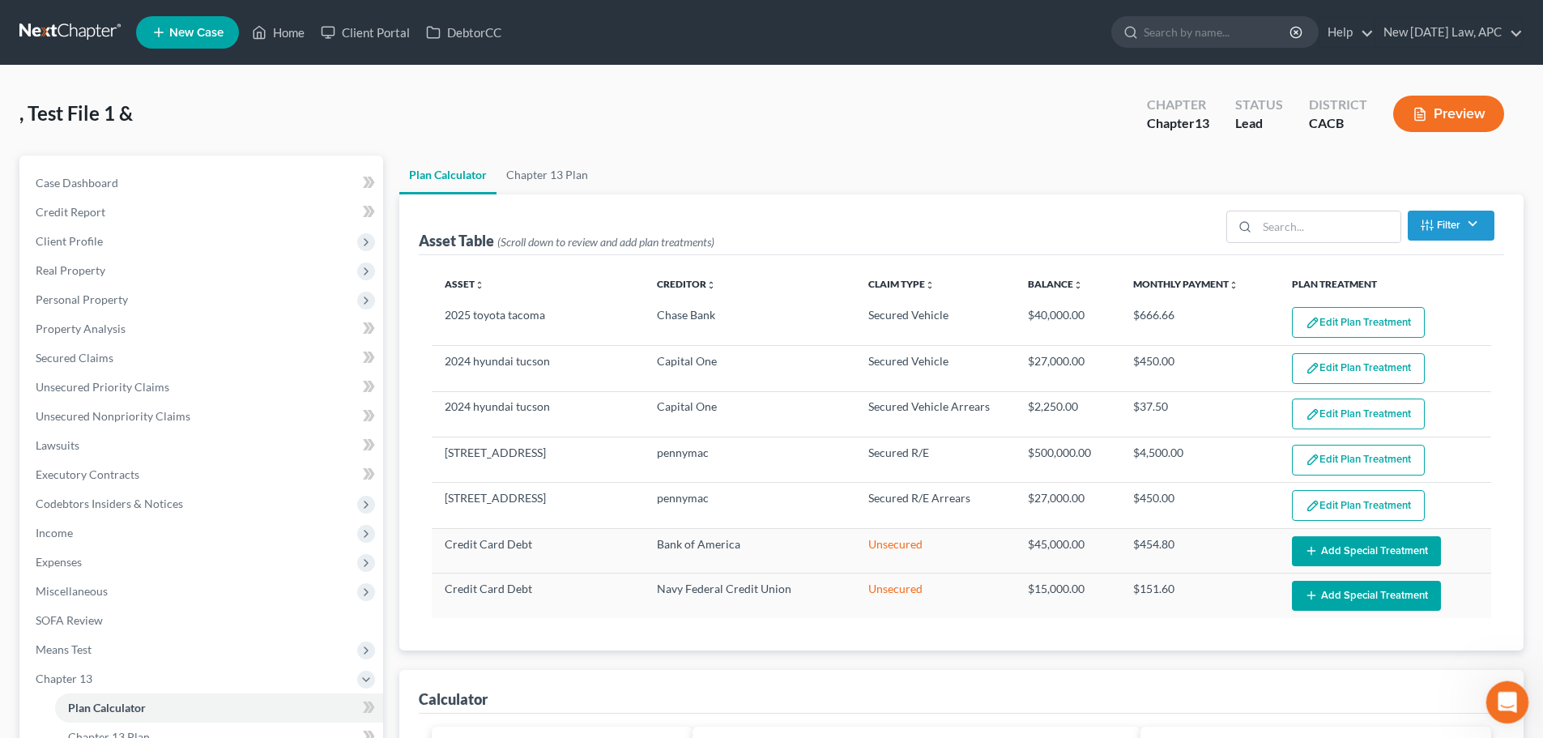
click at [1497, 705] on icon "Open Intercom Messenger" at bounding box center [1505, 700] width 27 height 27
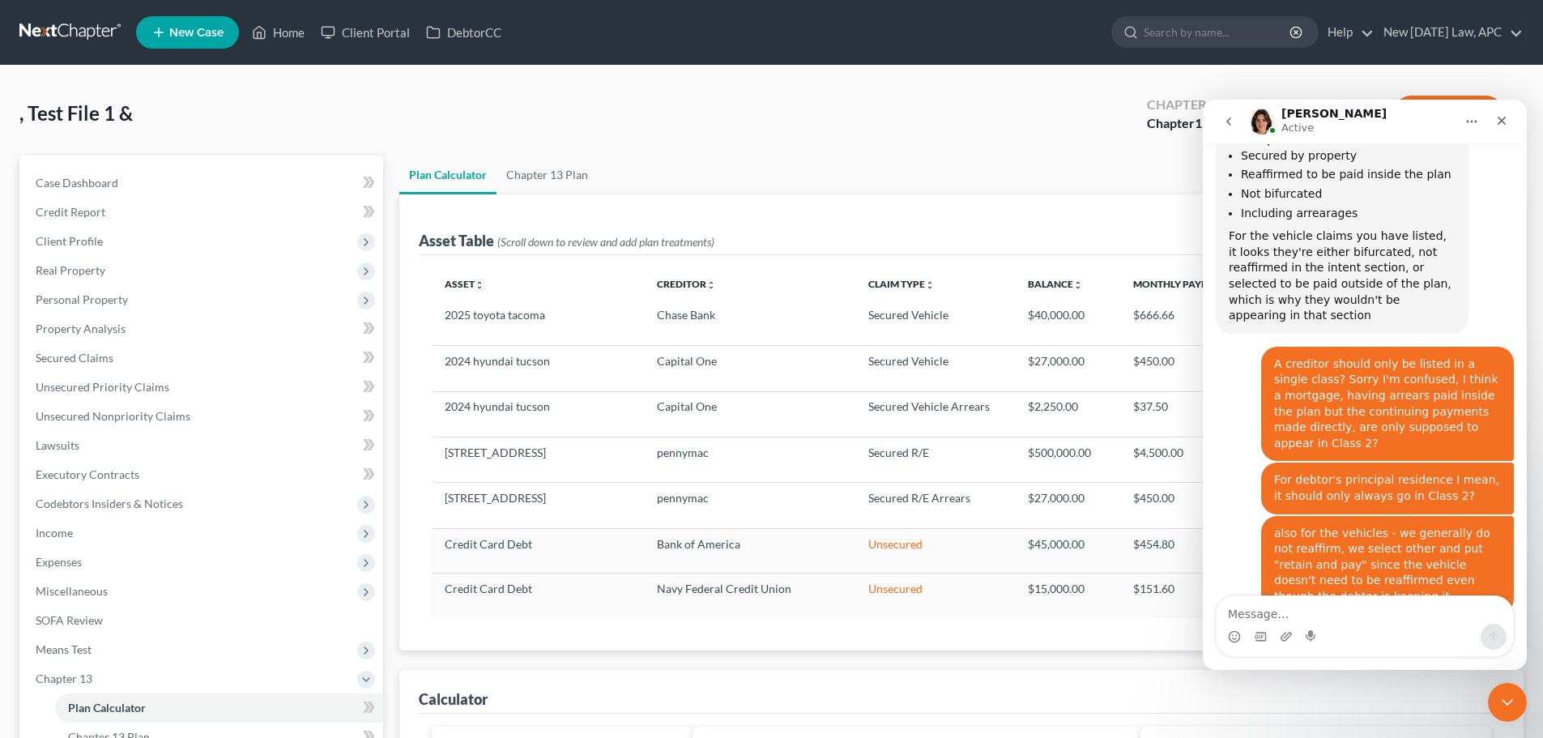
scroll to position [851, 0]
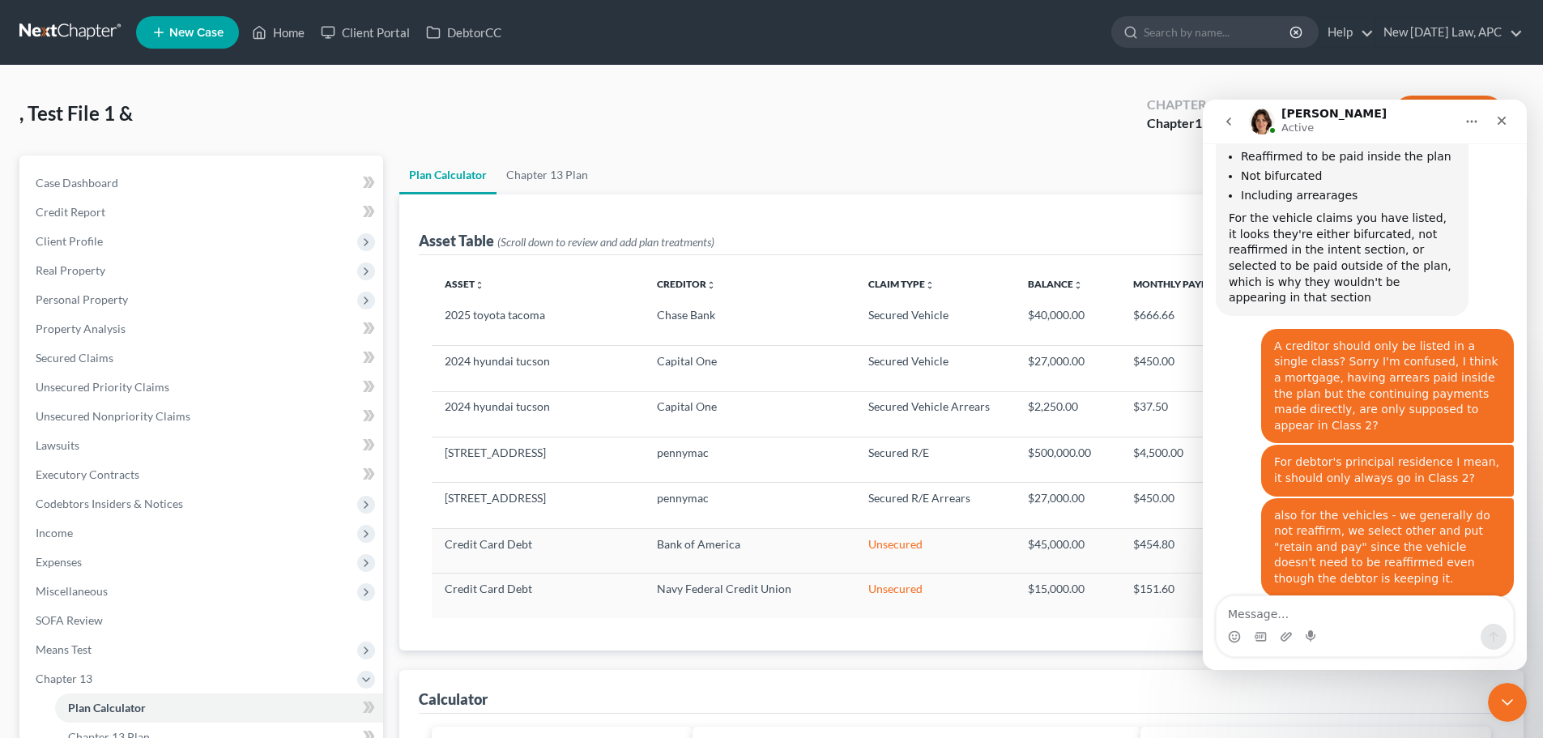
click at [1347, 629] on div "Intercom messenger" at bounding box center [1365, 637] width 296 height 26
click at [1337, 613] on textarea "Message…" at bounding box center [1365, 610] width 296 height 28
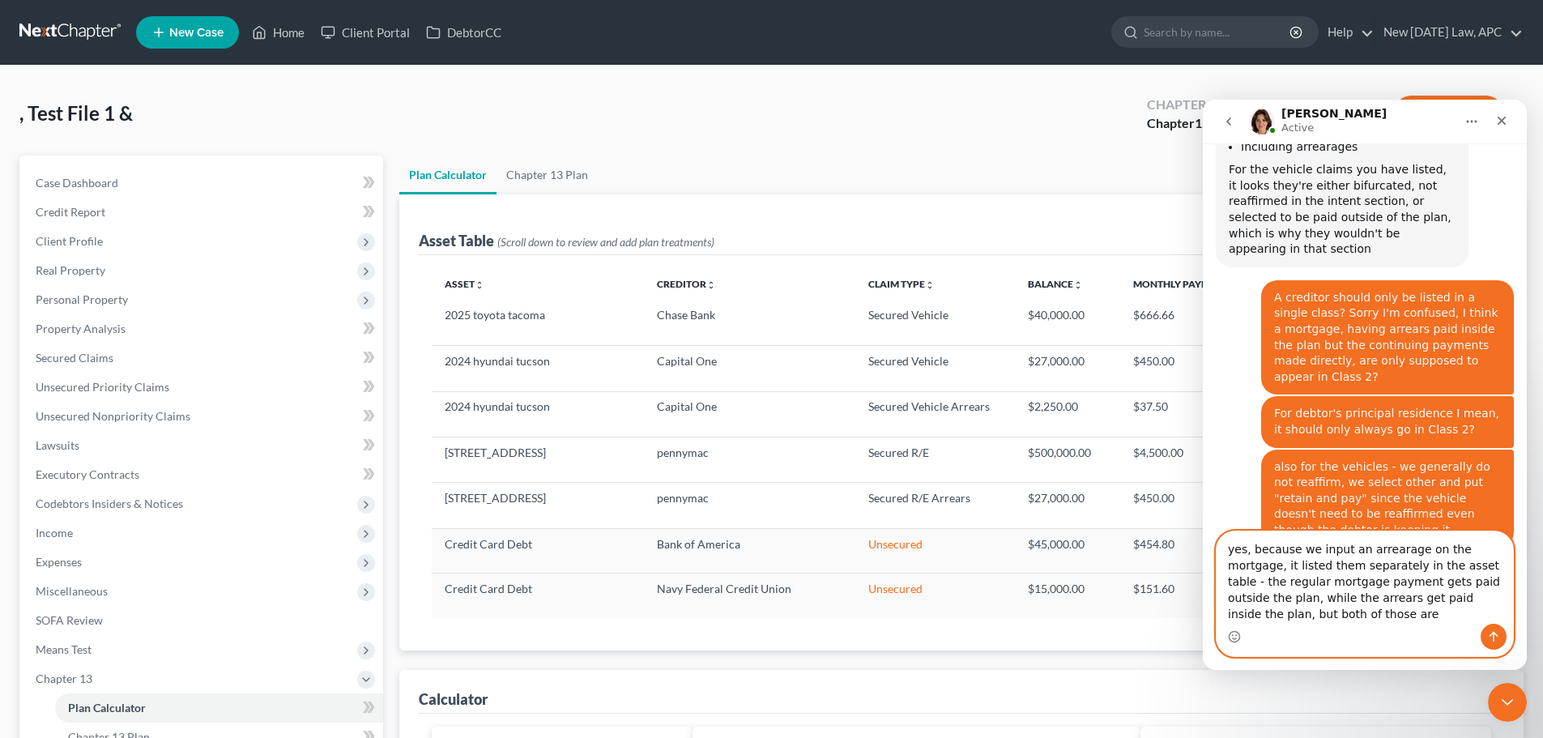
scroll to position [916, 0]
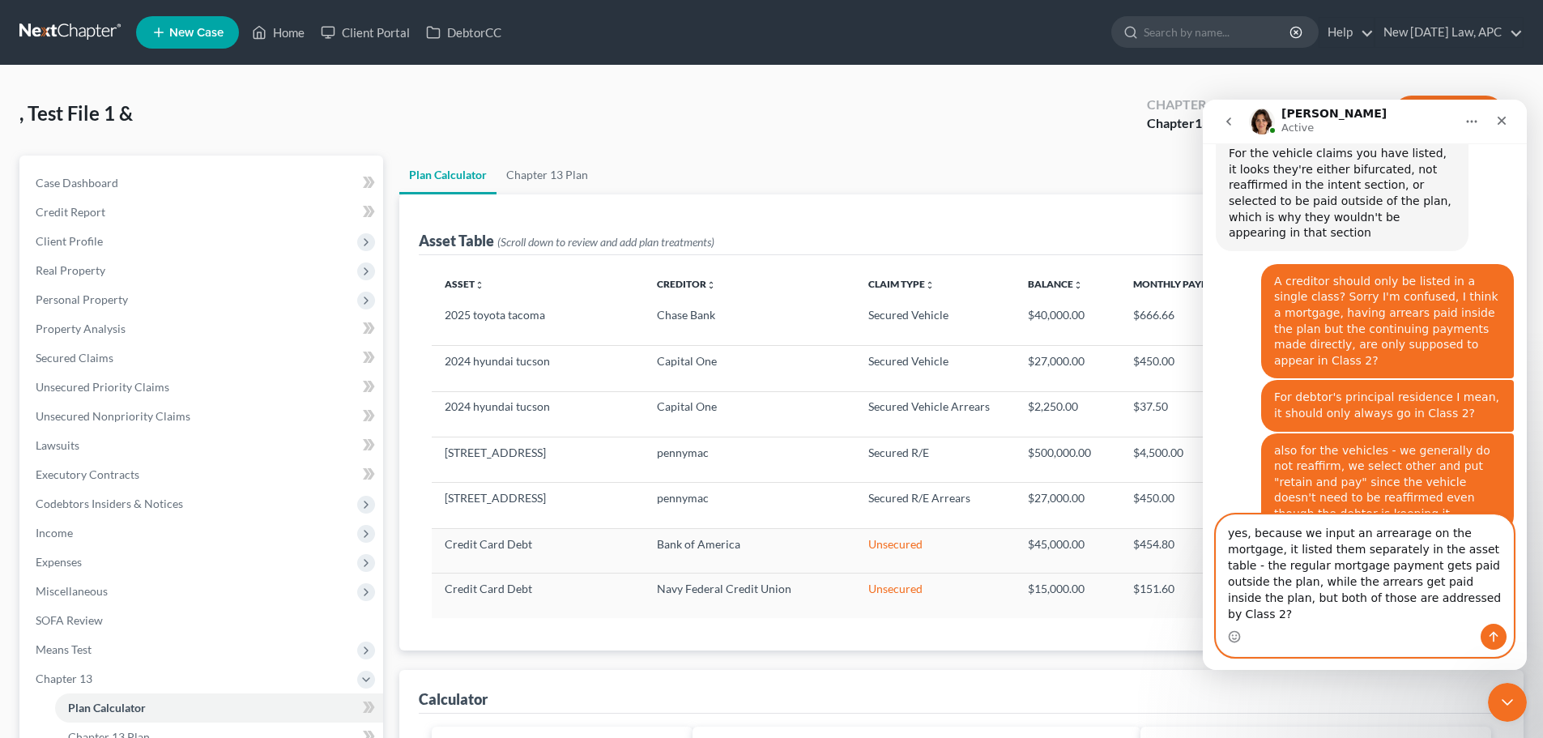
type textarea "yes, because we input an arrearage on the mortgage, it listed them separately i…"
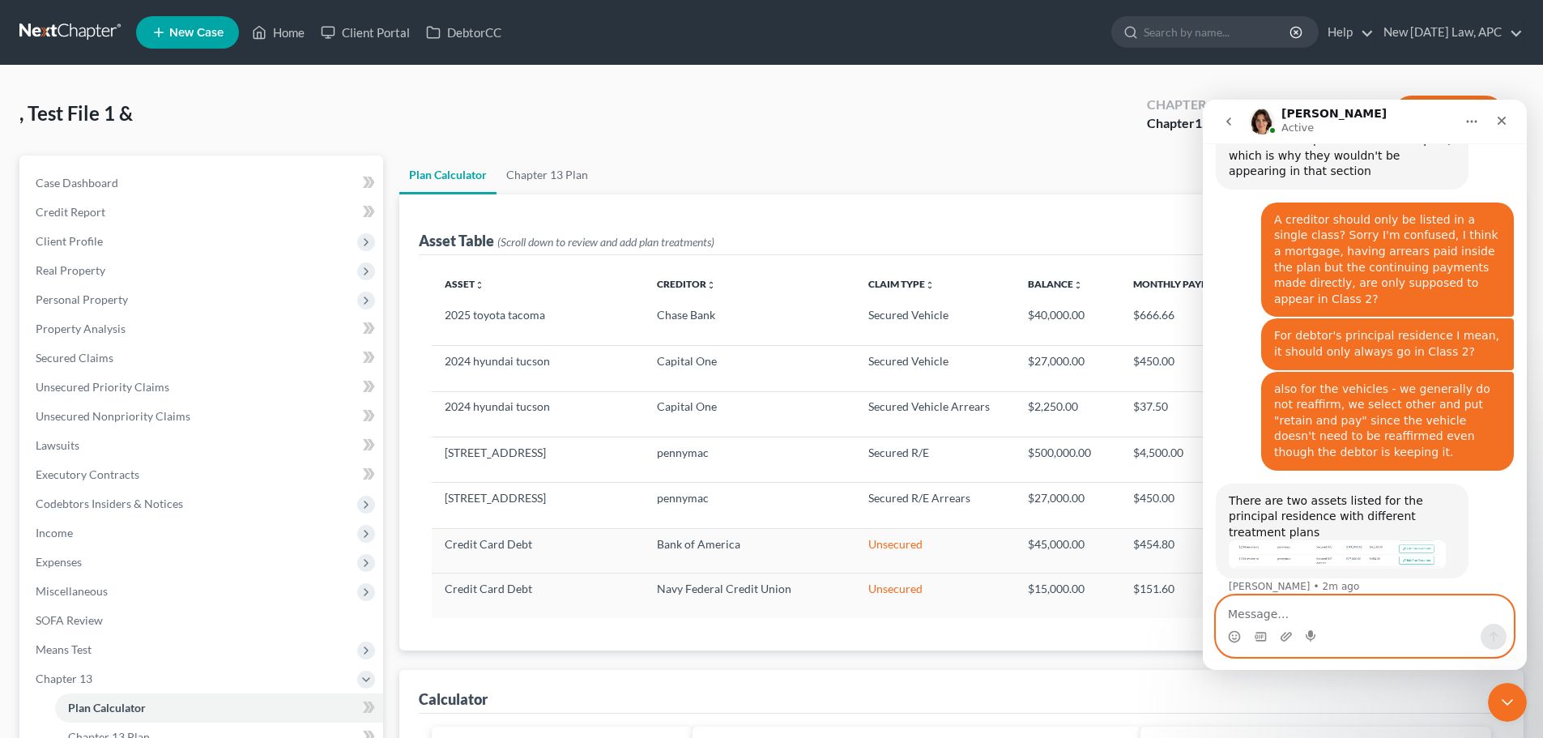
scroll to position [979, 0]
click at [1280, 624] on div "Intercom messenger" at bounding box center [1365, 626] width 296 height 60
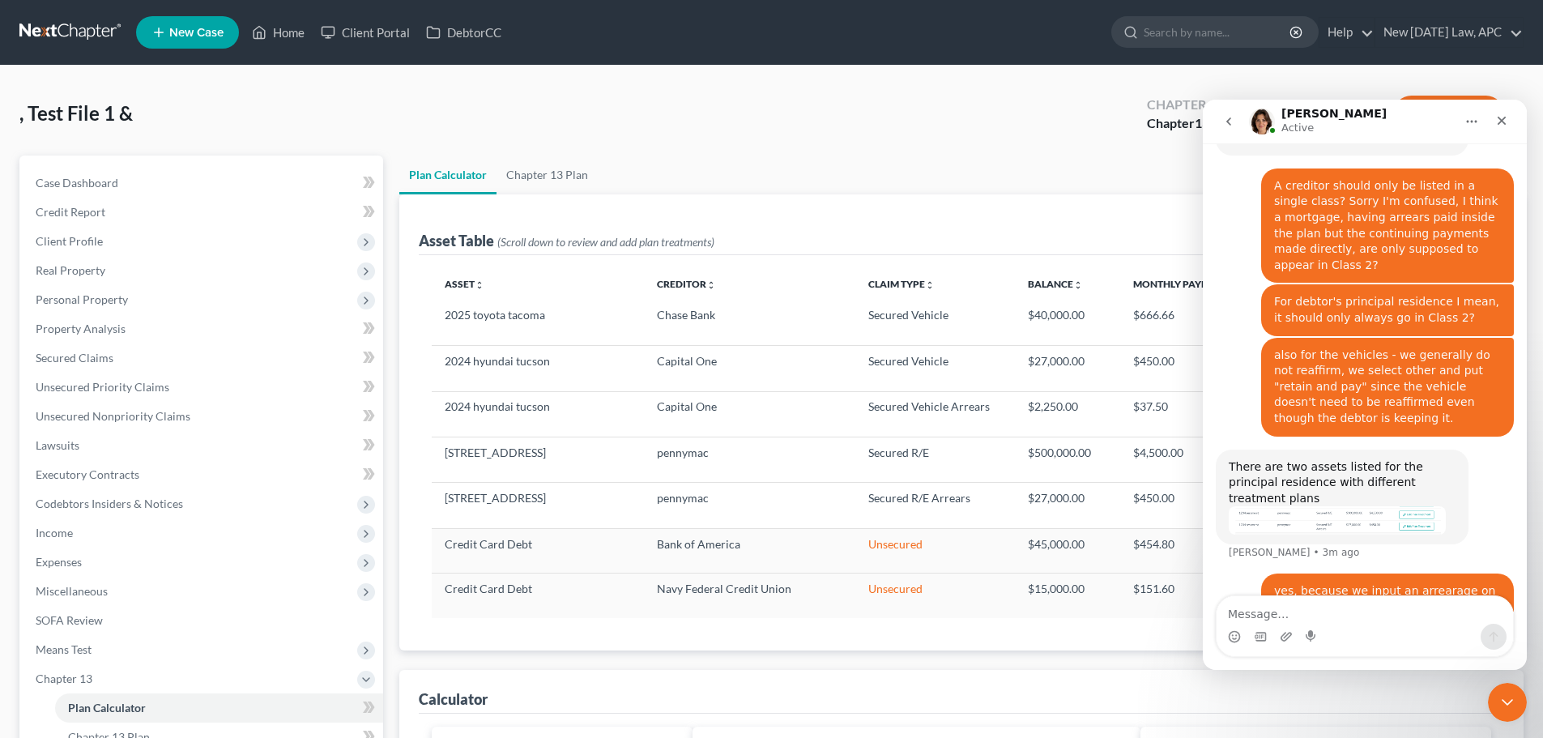
scroll to position [1041, 0]
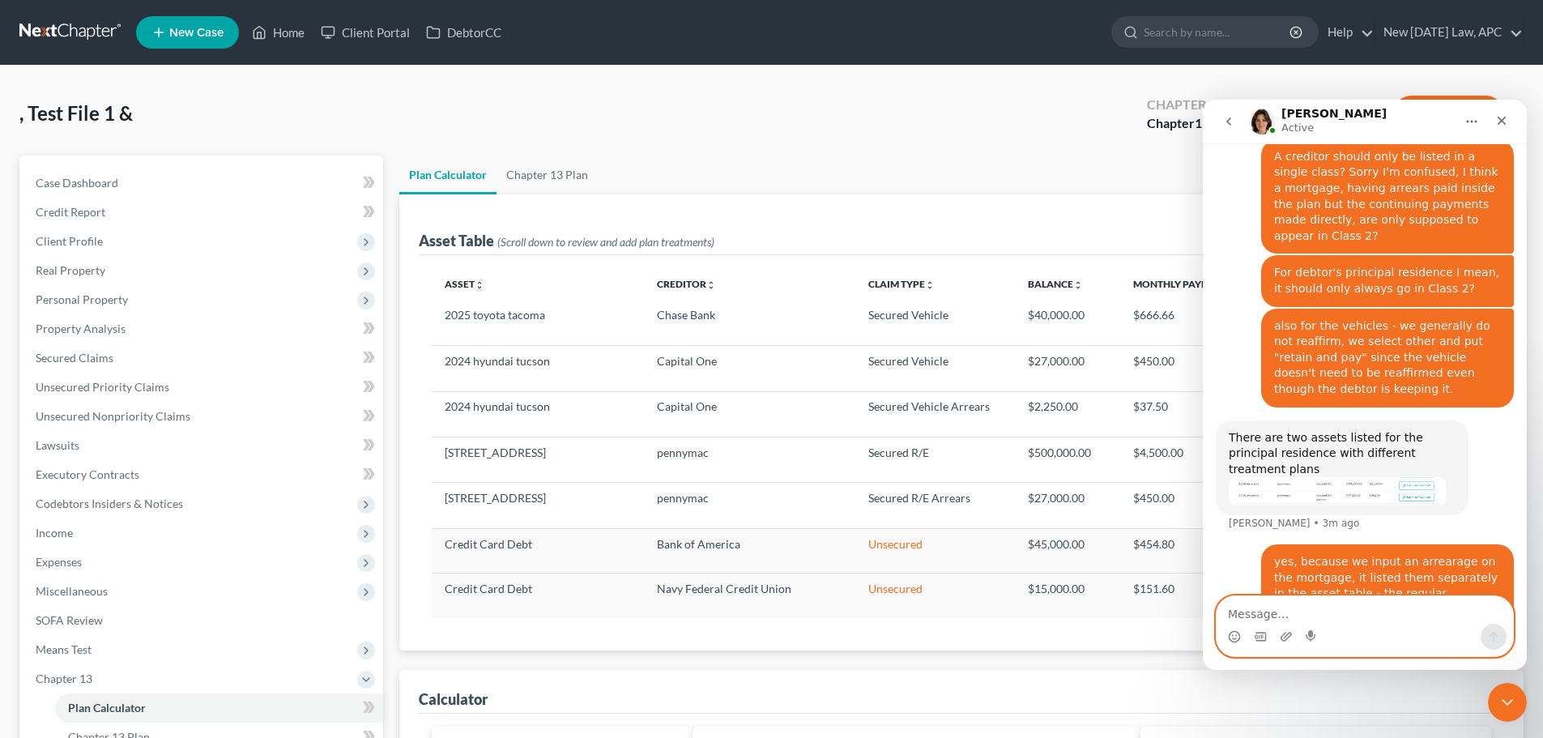
click at [1268, 609] on textarea "Message…" at bounding box center [1365, 610] width 296 height 28
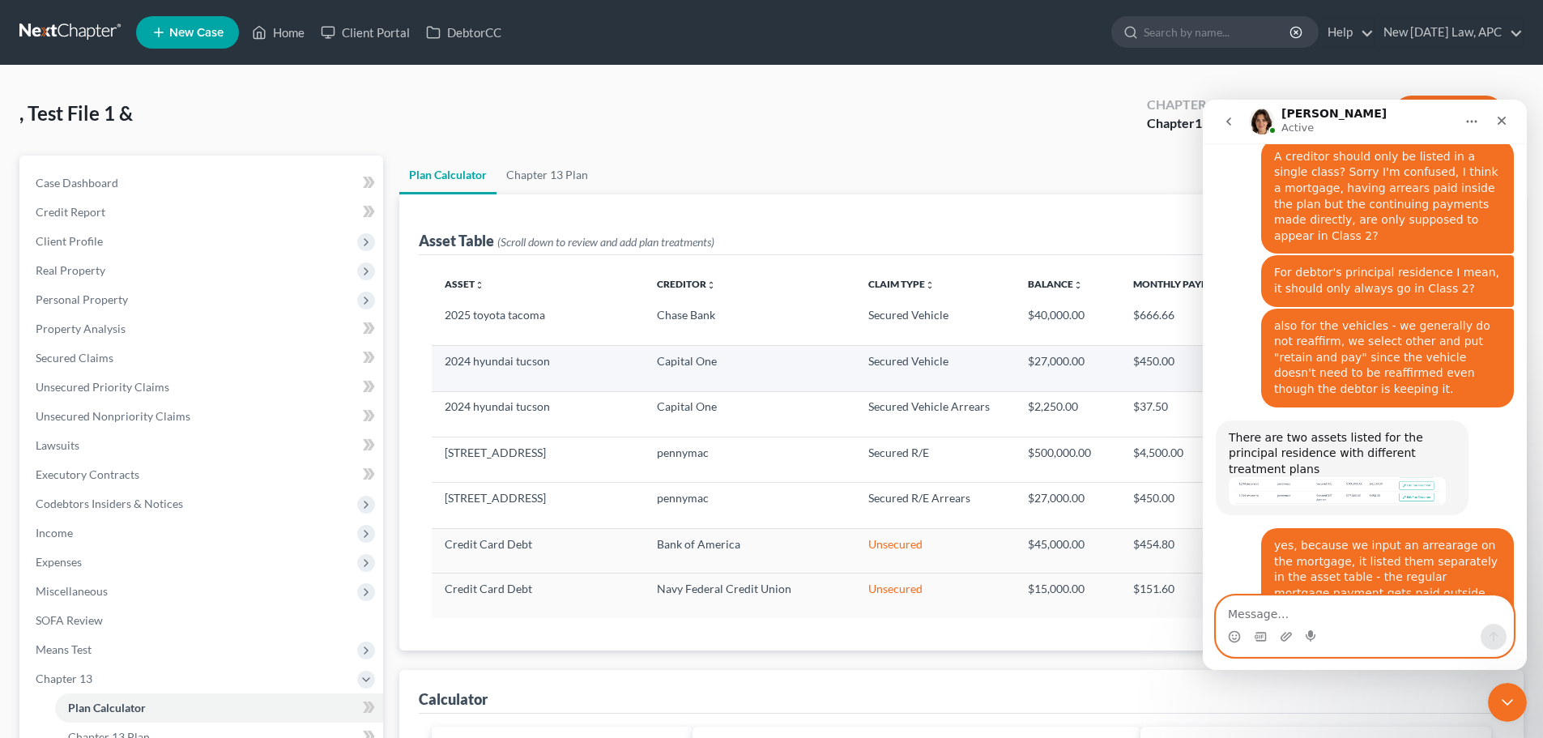
scroll to position [1059, 0]
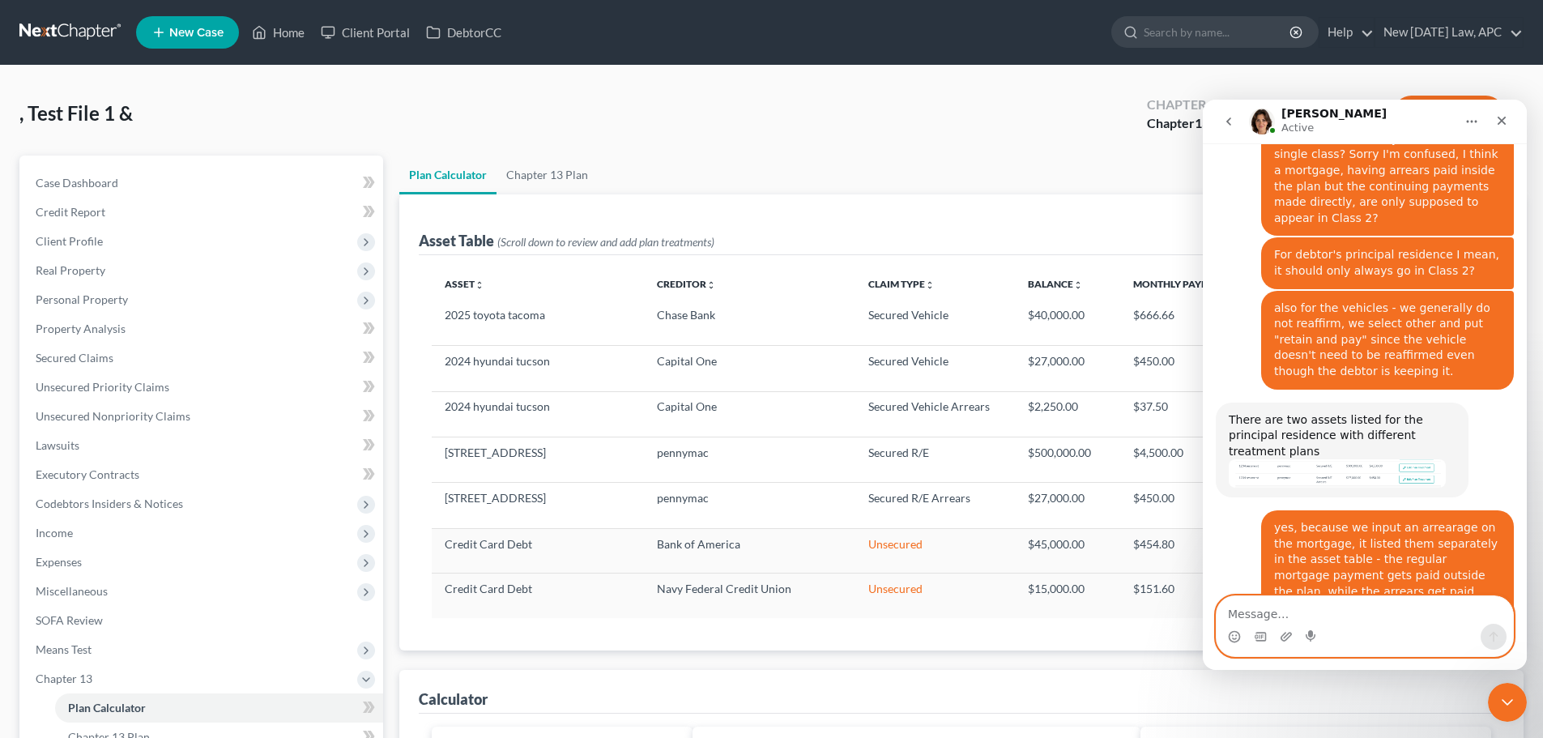
click at [1264, 612] on textarea "Message…" at bounding box center [1365, 610] width 296 height 28
type textarea "okay, thank you for your help!"
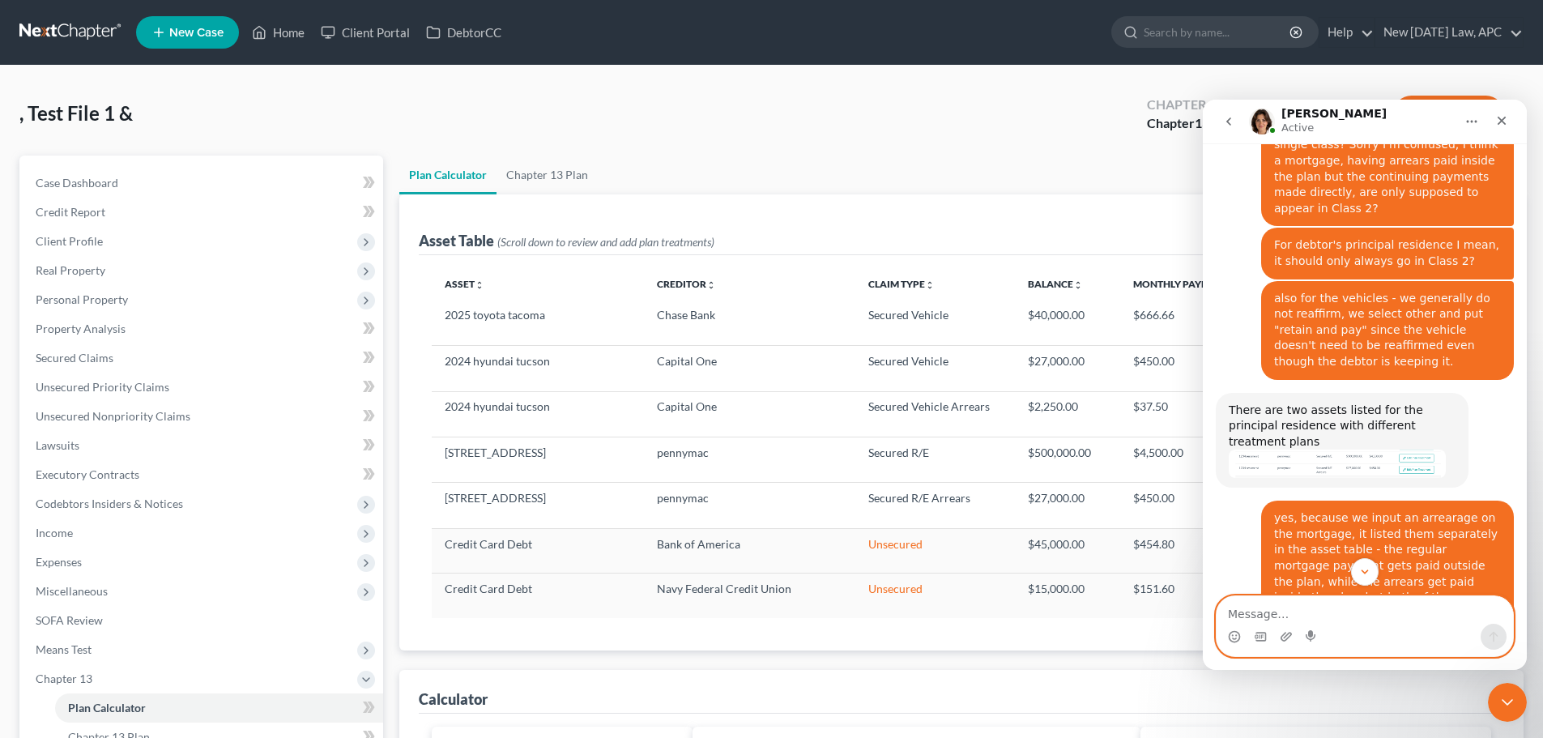
scroll to position [1107, 0]
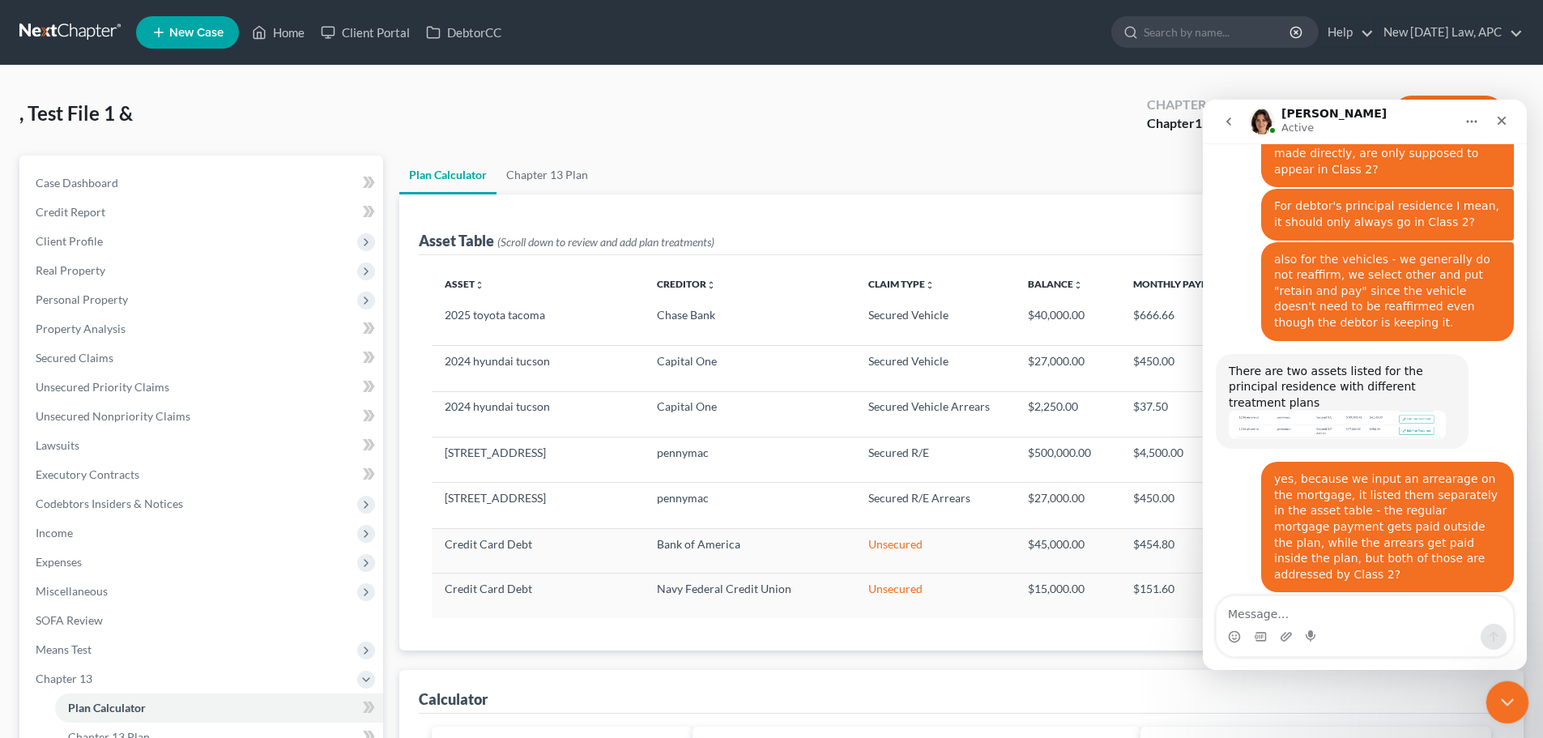
click at [1499, 702] on icon "Close Intercom Messenger" at bounding box center [1504, 699] width 19 height 19
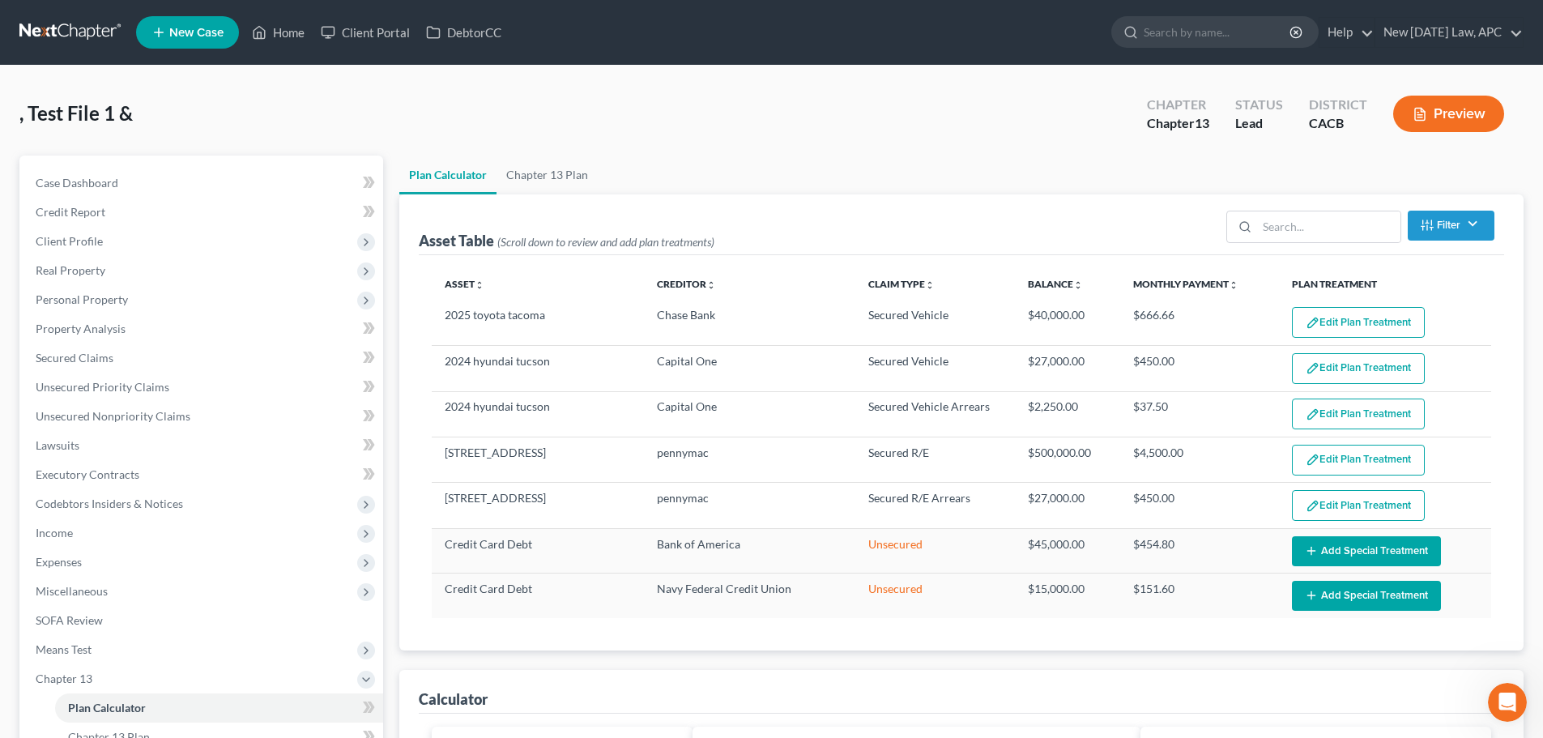
click at [53, 21] on link at bounding box center [71, 32] width 104 height 29
